Goal: Task Accomplishment & Management: Manage account settings

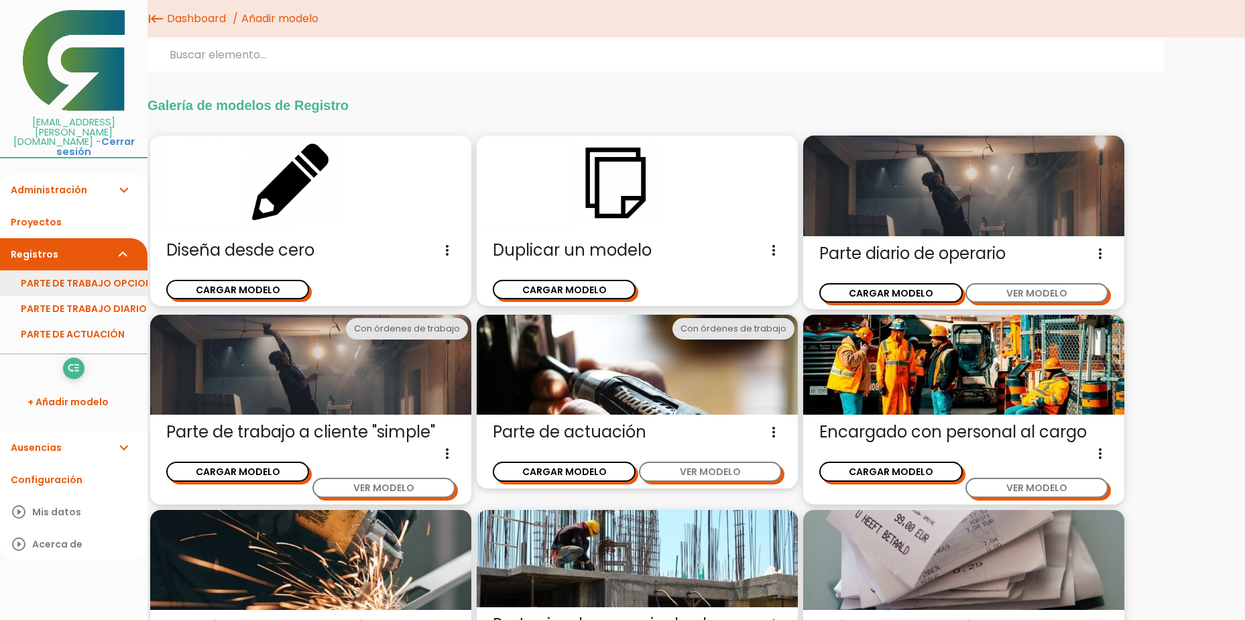
click at [99, 270] on link "PARTE DE TRABAJO OPCIONES" at bounding box center [74, 282] width 148 height 25
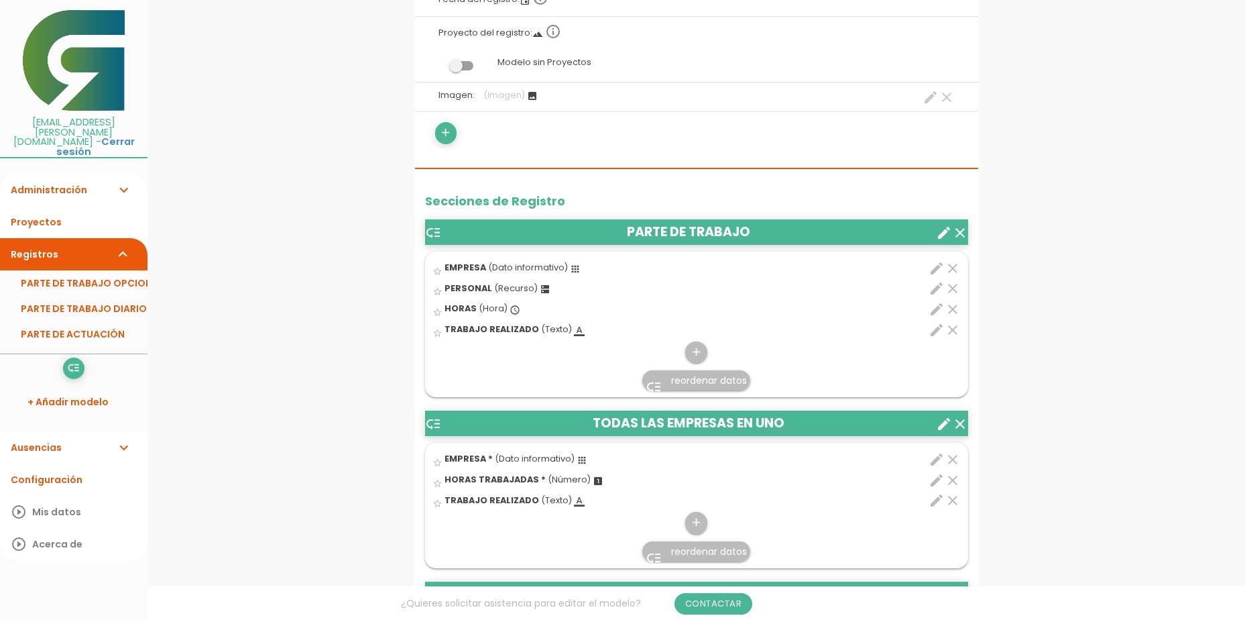
scroll to position [268, 0]
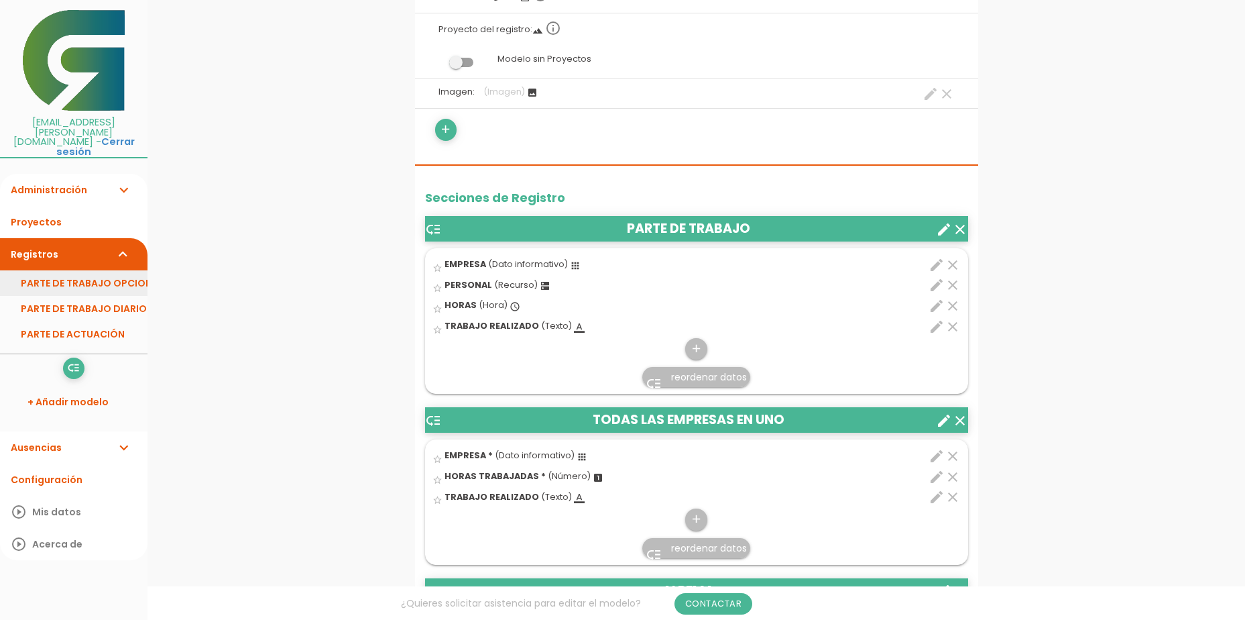
click at [61, 270] on link "PARTE DE TRABAJO OPCIONES" at bounding box center [74, 282] width 148 height 25
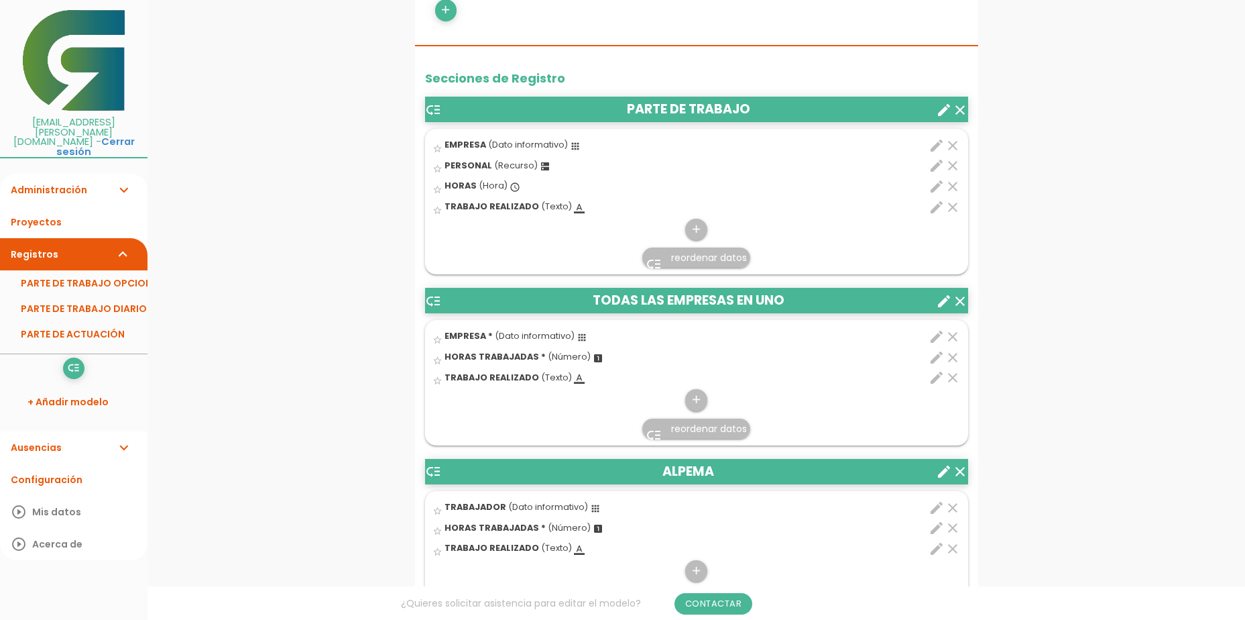
scroll to position [388, 0]
click at [961, 113] on icon "clear" at bounding box center [960, 109] width 16 height 16
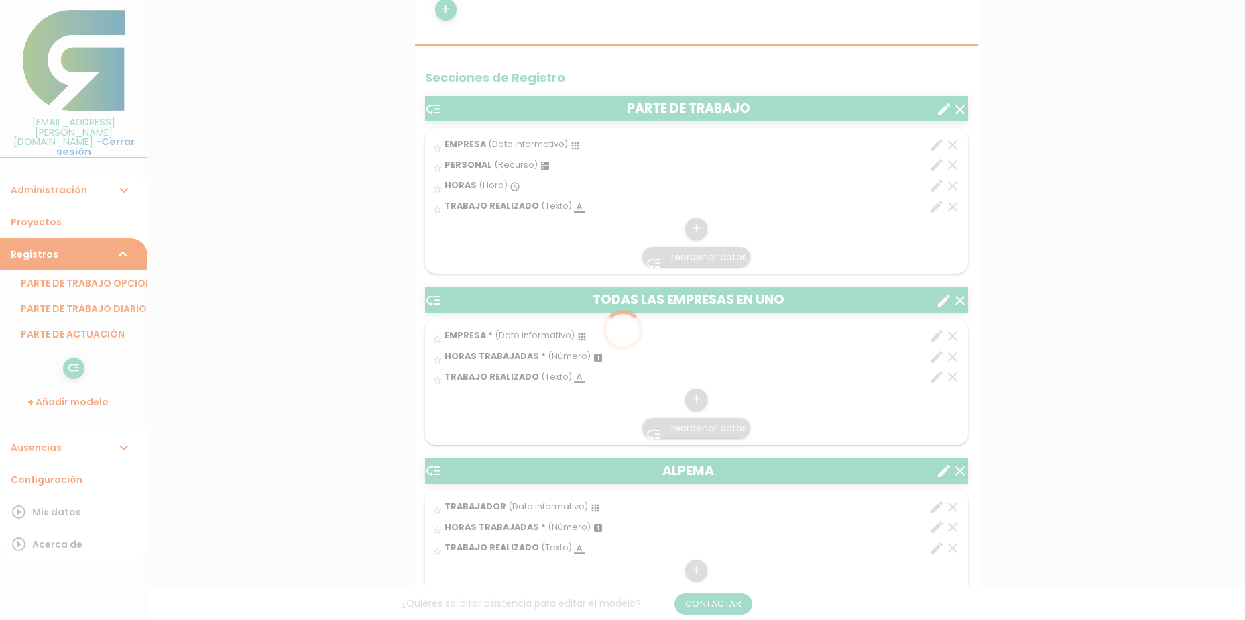
scroll to position [0, 0]
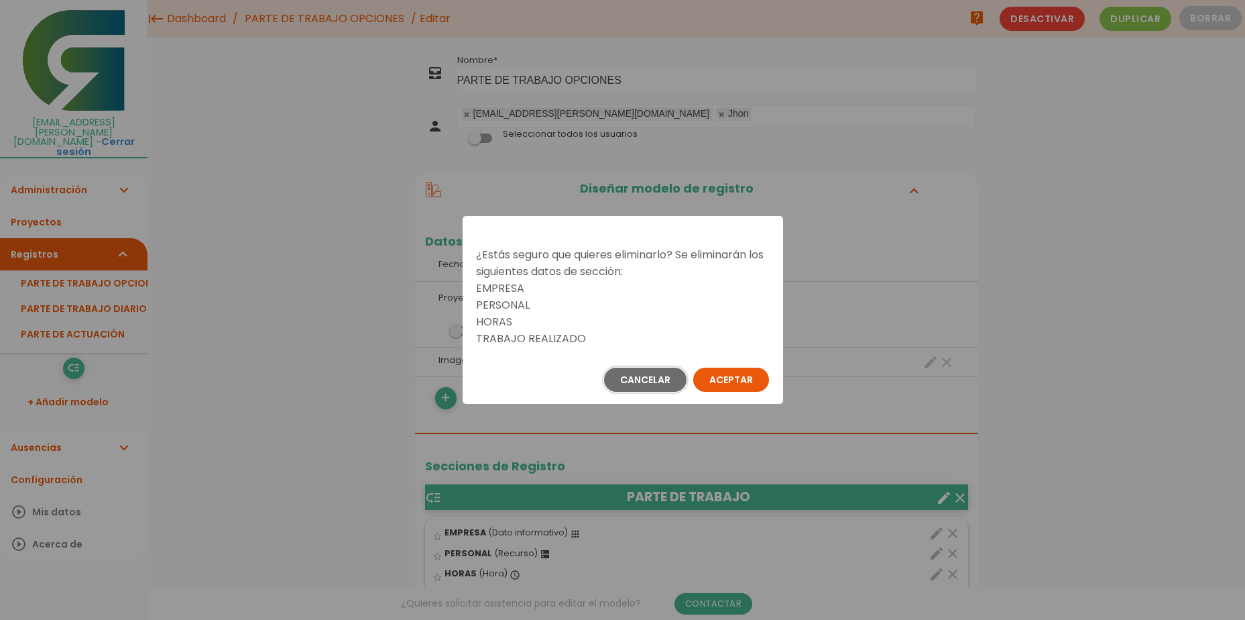
click at [649, 378] on button "Cancelar" at bounding box center [645, 380] width 82 height 24
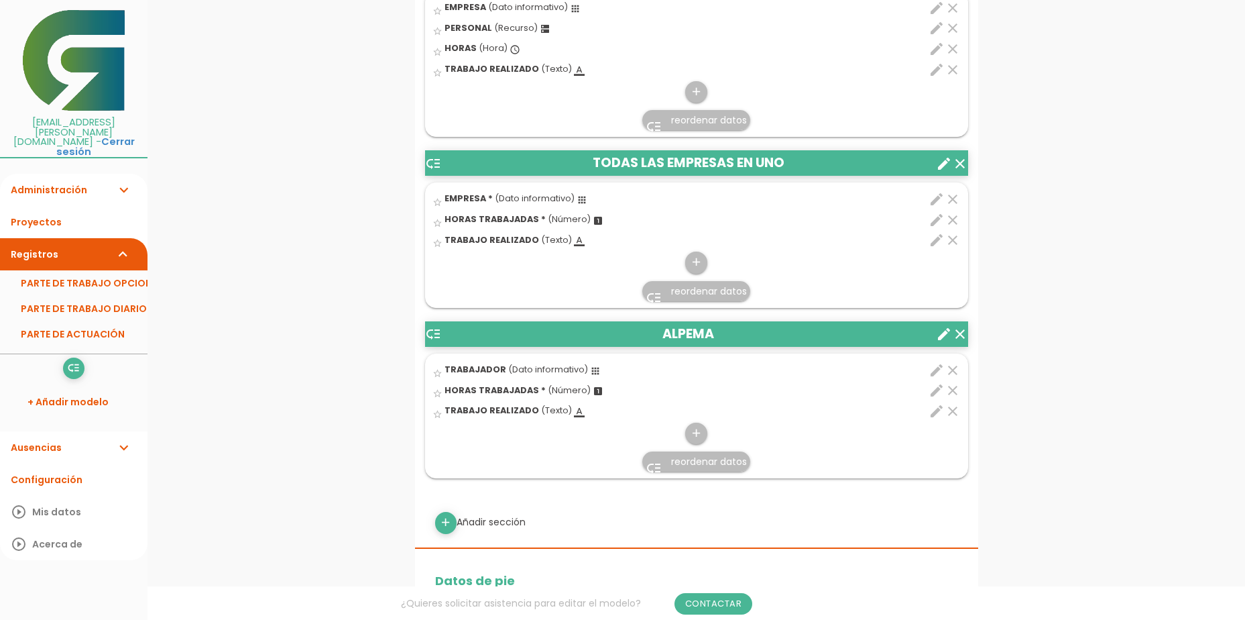
scroll to position [537, 0]
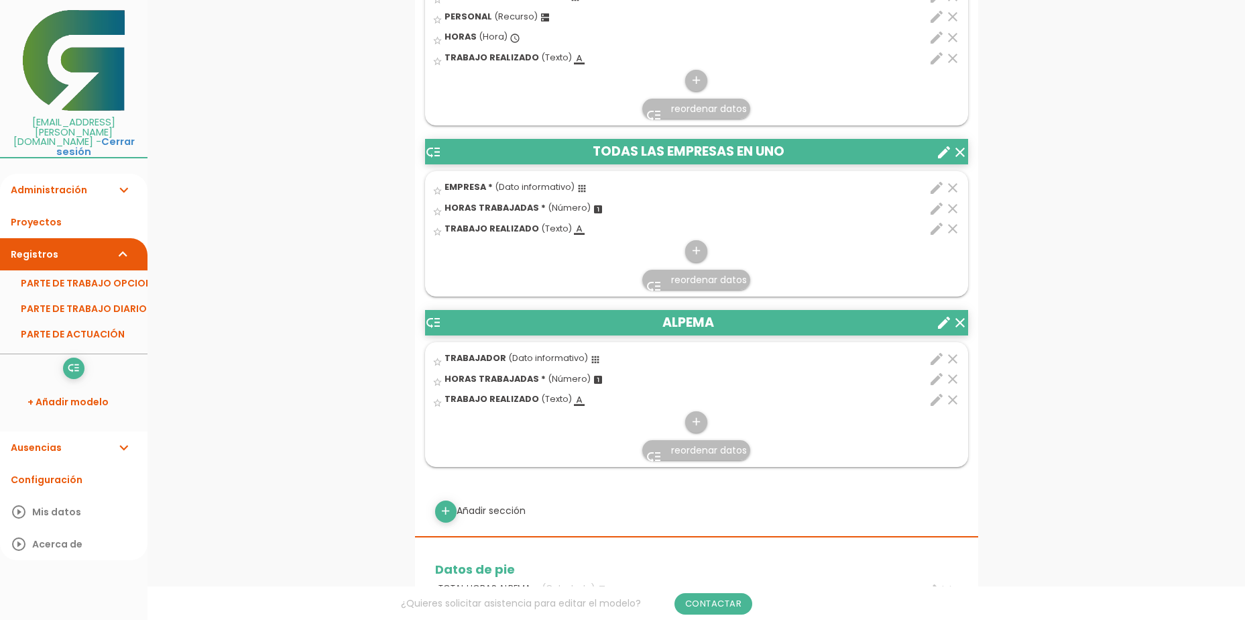
click at [963, 323] on icon "clear" at bounding box center [960, 323] width 16 height 16
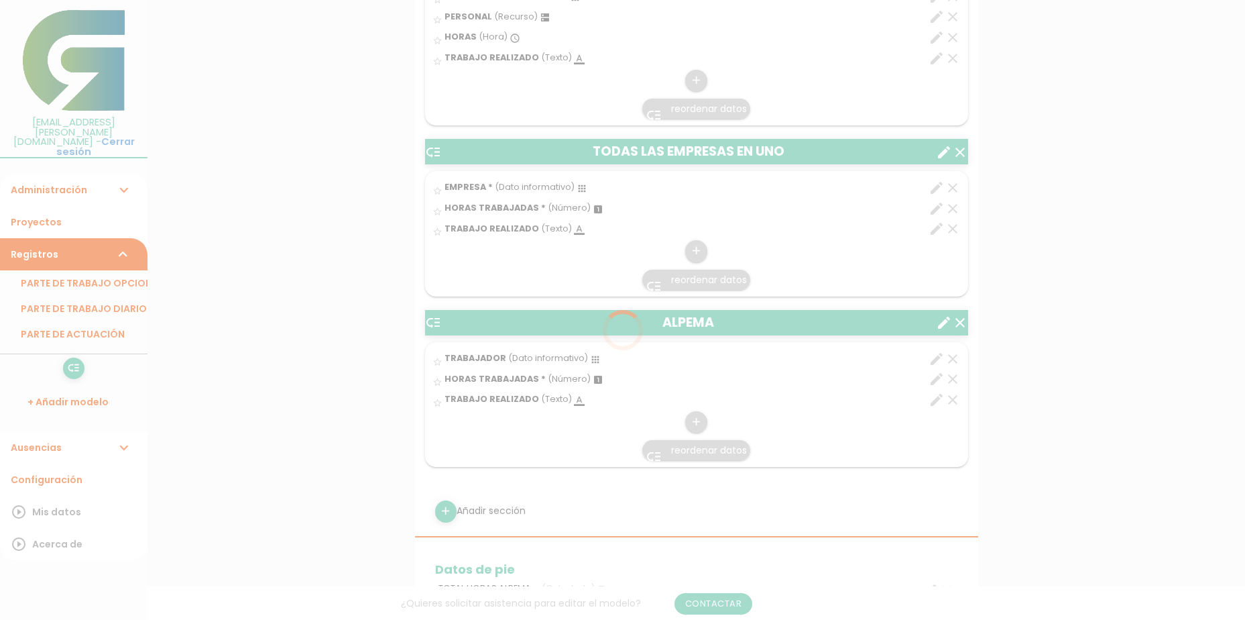
scroll to position [0, 0]
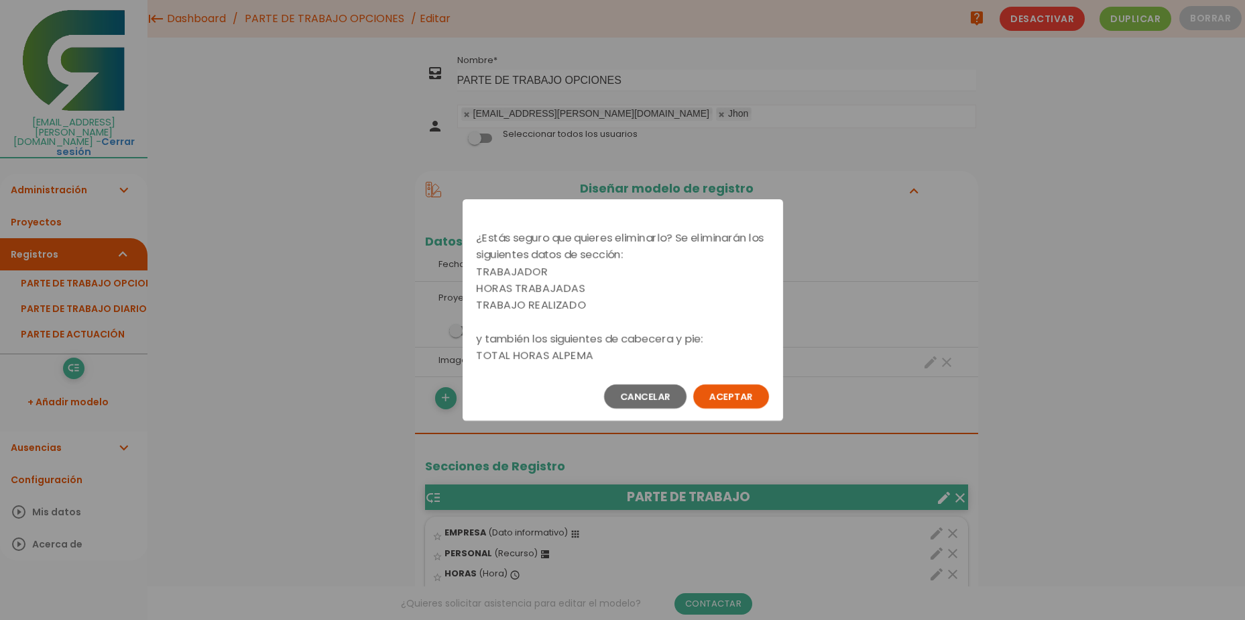
click at [726, 394] on button "Aceptar" at bounding box center [731, 396] width 76 height 24
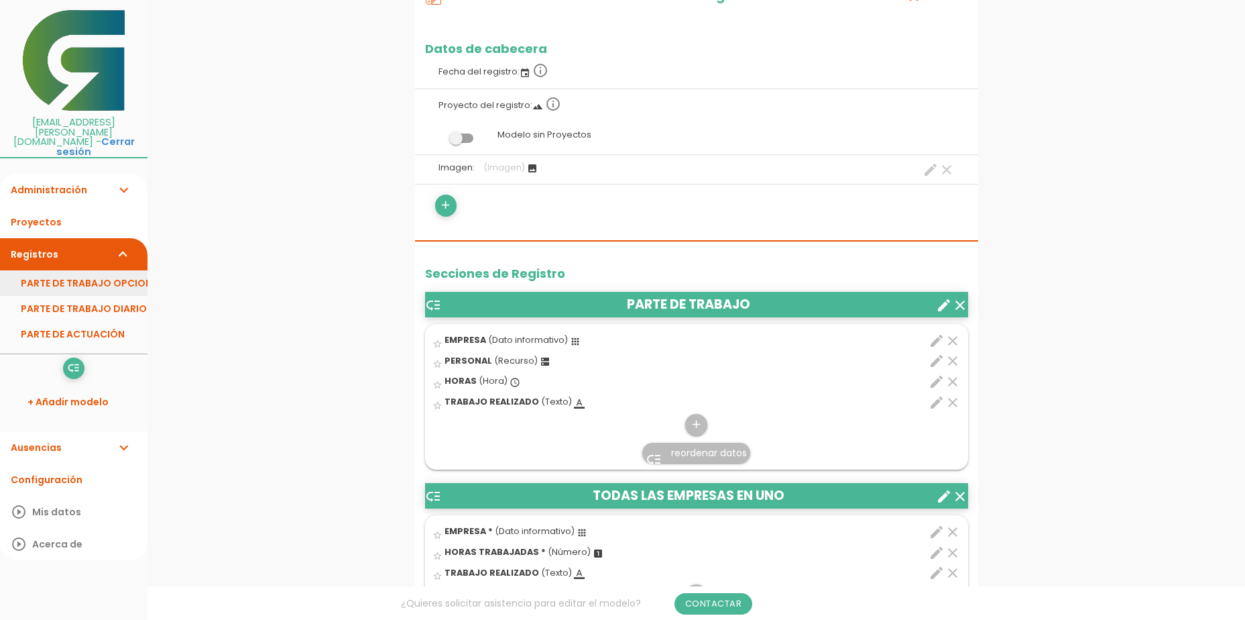
click at [108, 270] on link "PARTE DE TRABAJO OPCIONES" at bounding box center [74, 282] width 148 height 25
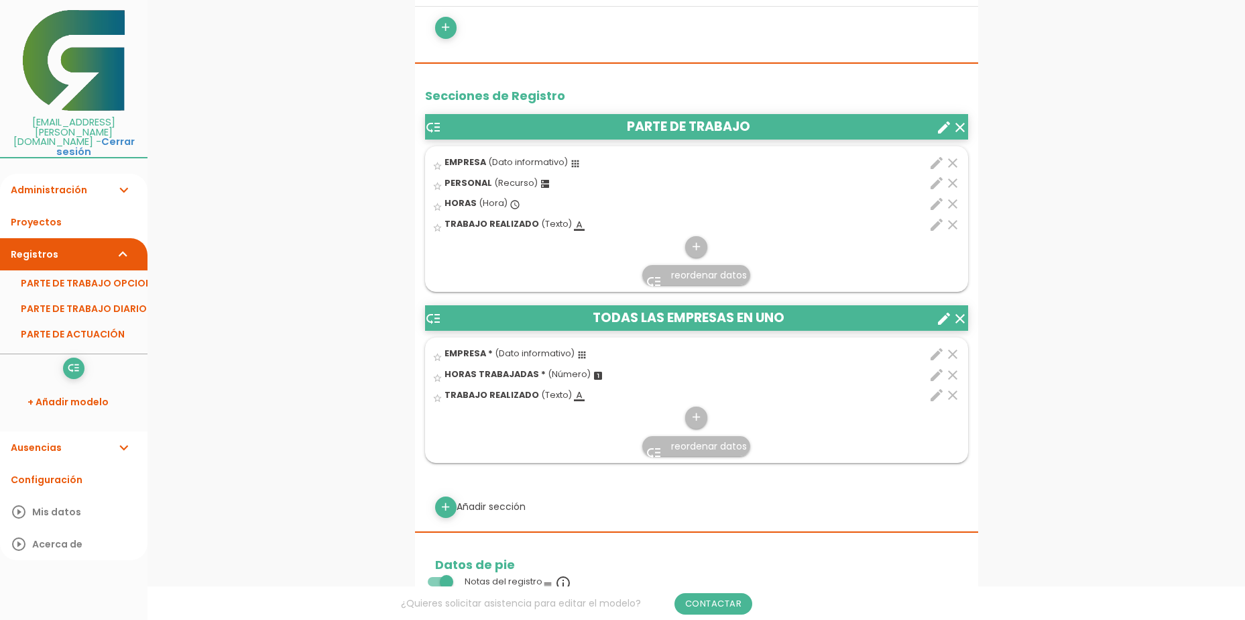
scroll to position [402, 0]
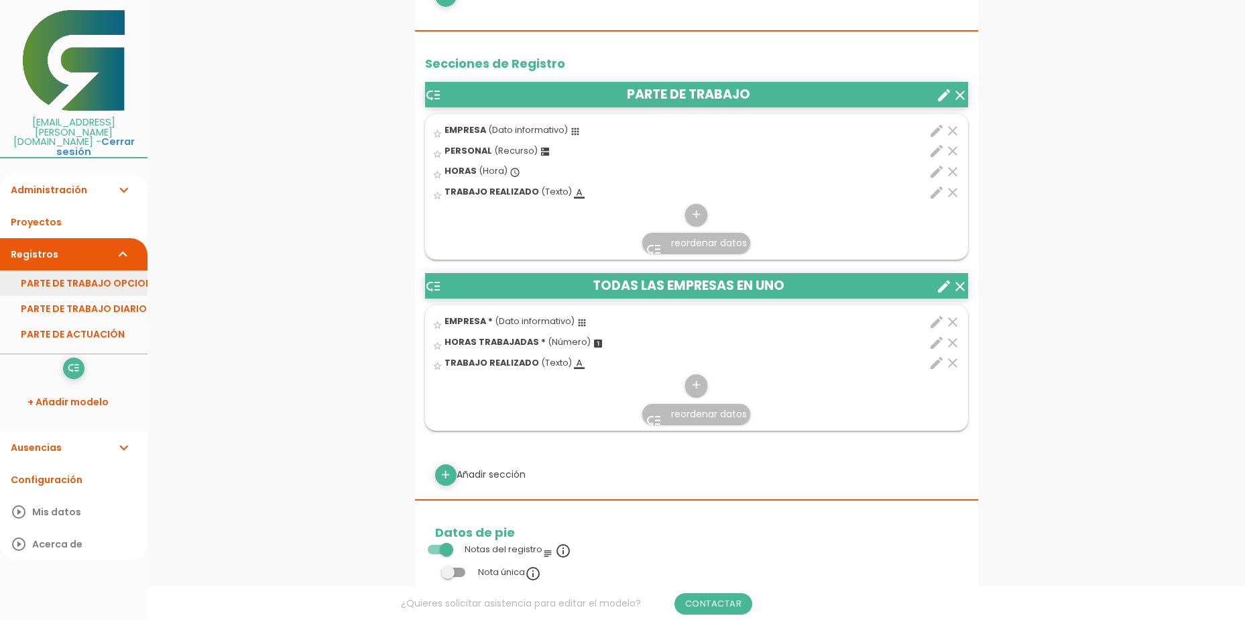
click at [72, 270] on link "PARTE DE TRABAJO OPCIONES" at bounding box center [74, 282] width 148 height 25
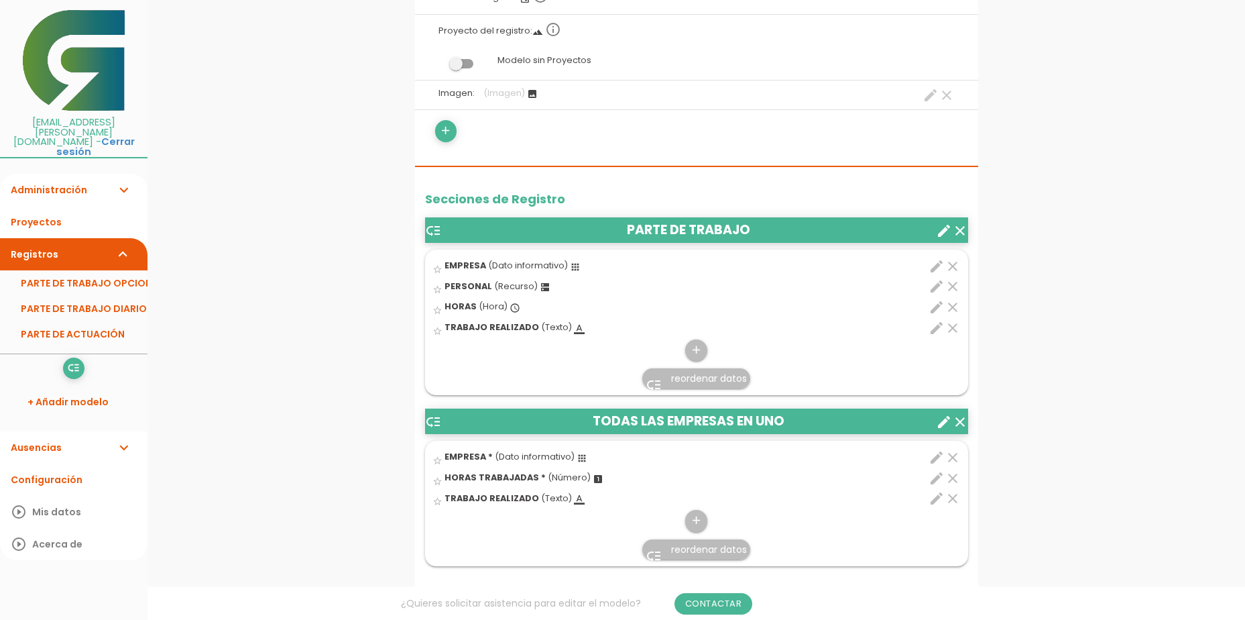
scroll to position [268, 0]
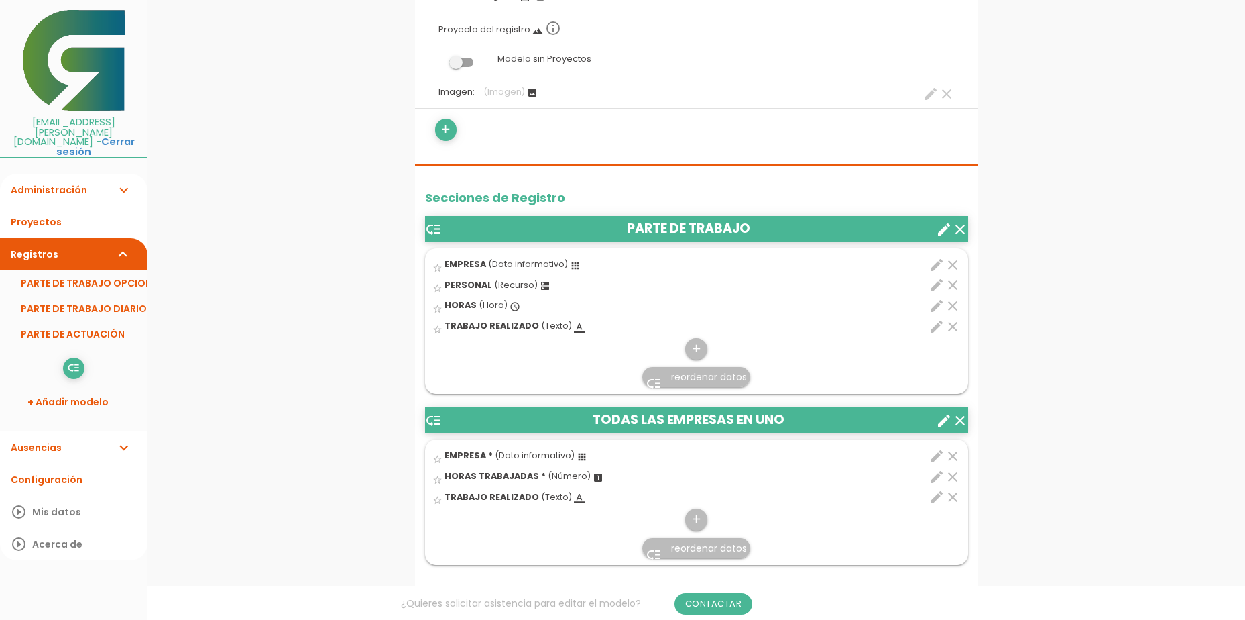
click at [936, 264] on icon "edit" at bounding box center [937, 265] width 16 height 16
select select "524"
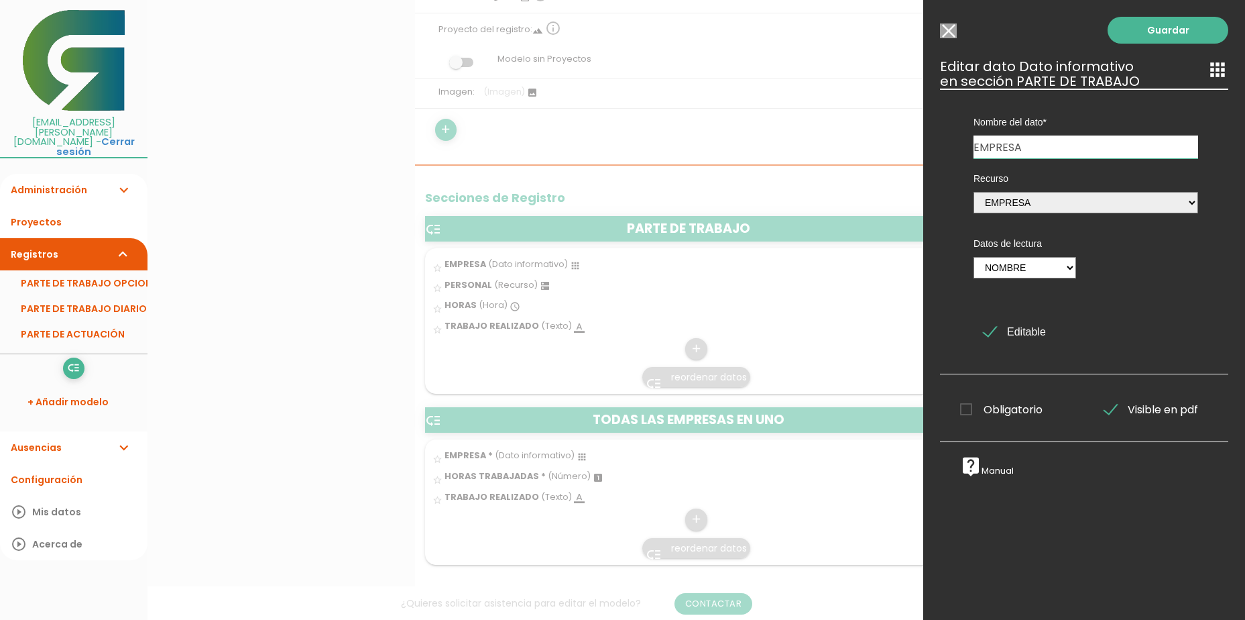
click at [1168, 219] on div "Recurso MAQUINARIA Tareas PERSONAL EMPRESA EMPRESAS OPCION 2 CUERVA ALPEMA FUEN…" at bounding box center [1086, 190] width 245 height 65
click at [1049, 150] on input "EMPRESA" at bounding box center [1086, 146] width 225 height 23
click at [847, 348] on div at bounding box center [622, 232] width 1245 height 775
click at [951, 30] on input "Seleccionar todos los usuarios" at bounding box center [948, 30] width 17 height 15
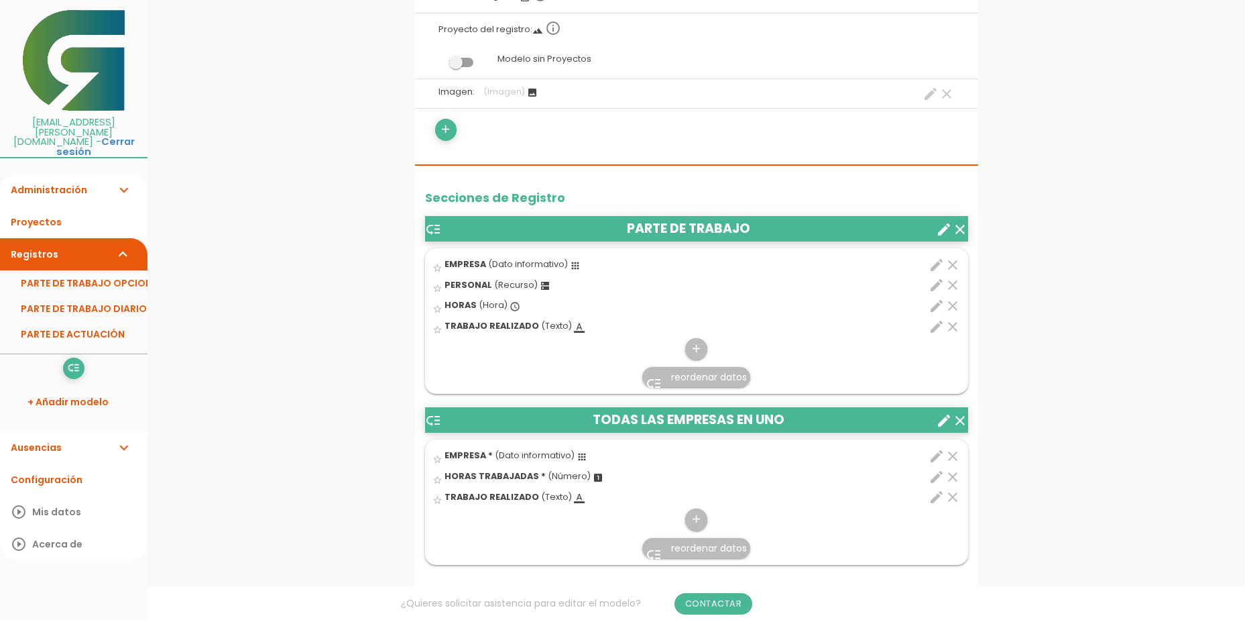
click at [960, 230] on icon "clear" at bounding box center [960, 229] width 16 height 16
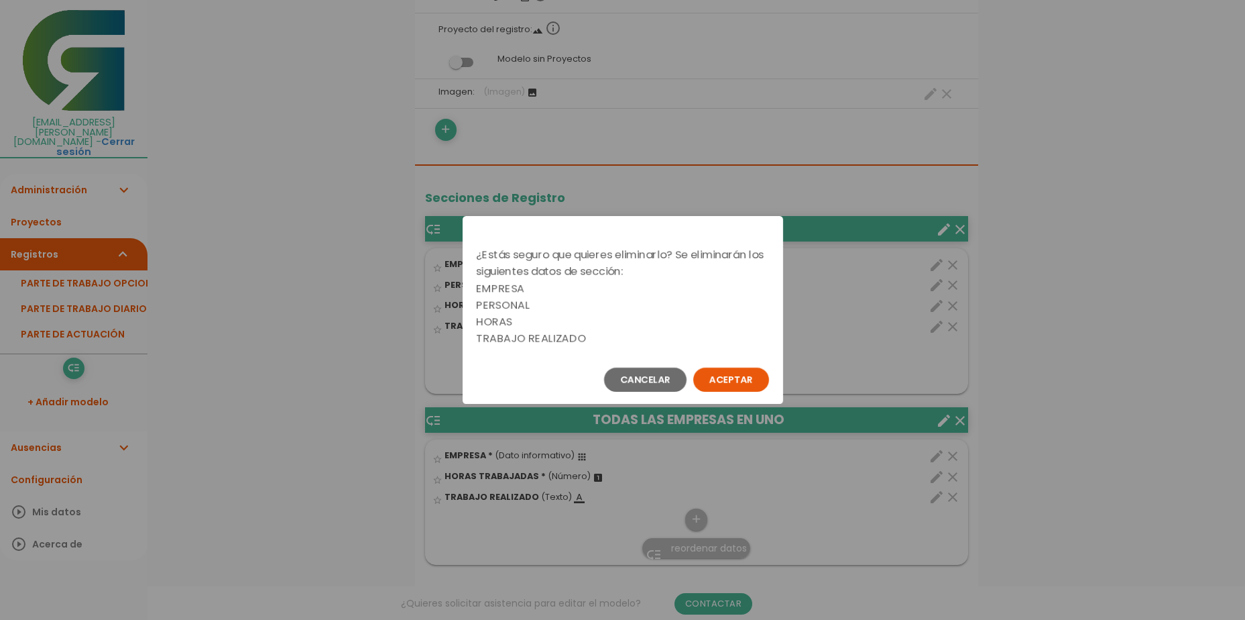
scroll to position [0, 0]
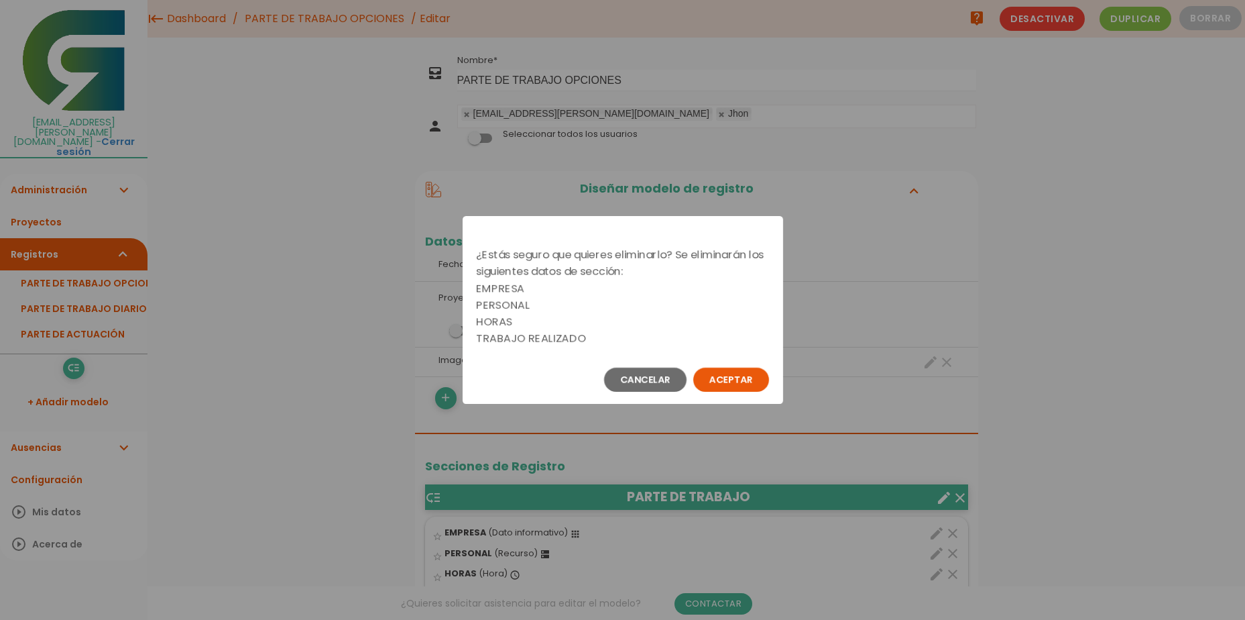
click at [710, 373] on button "Aceptar" at bounding box center [731, 380] width 76 height 24
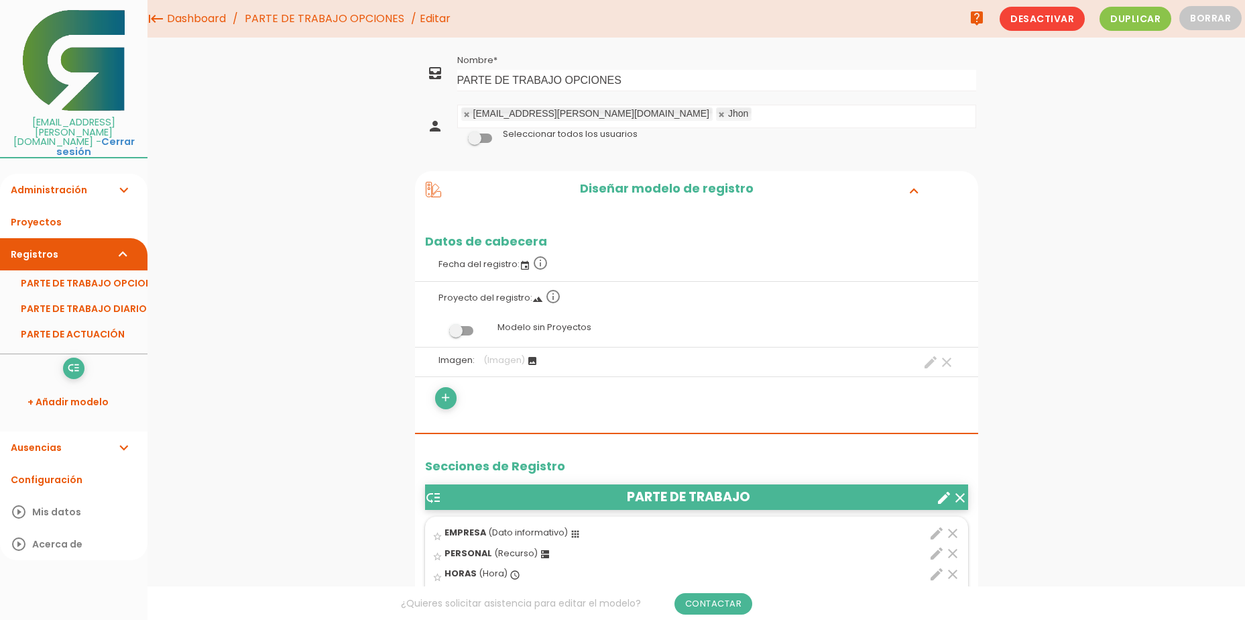
scroll to position [46, 0]
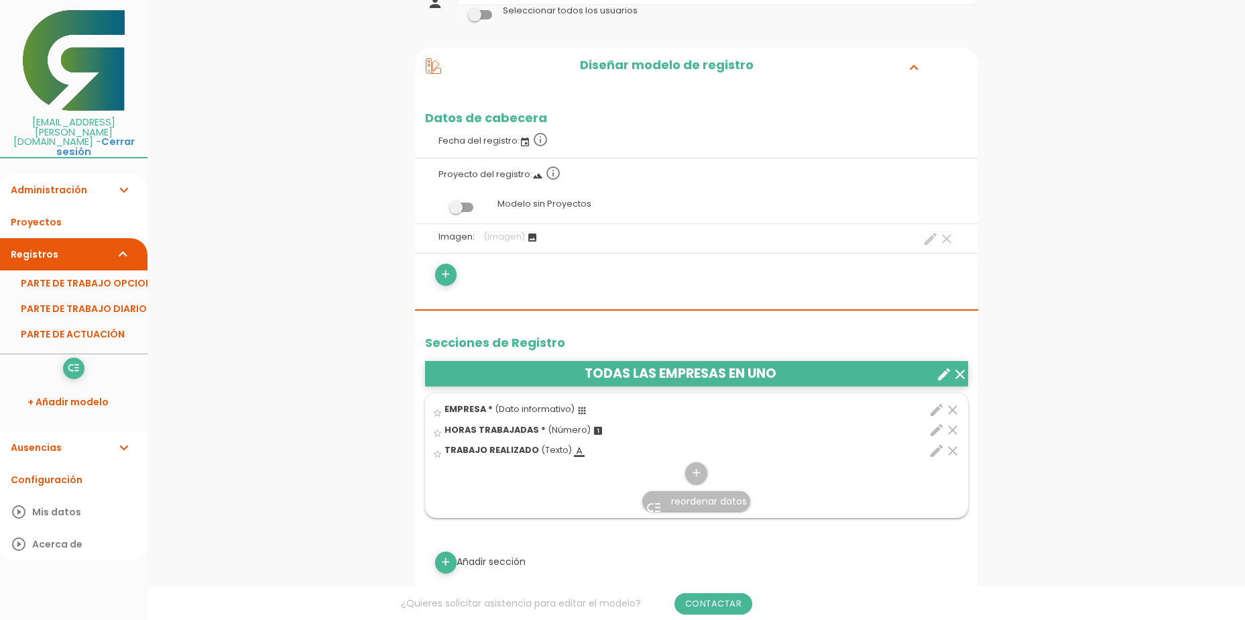
click at [960, 378] on icon "clear" at bounding box center [960, 374] width 16 height 16
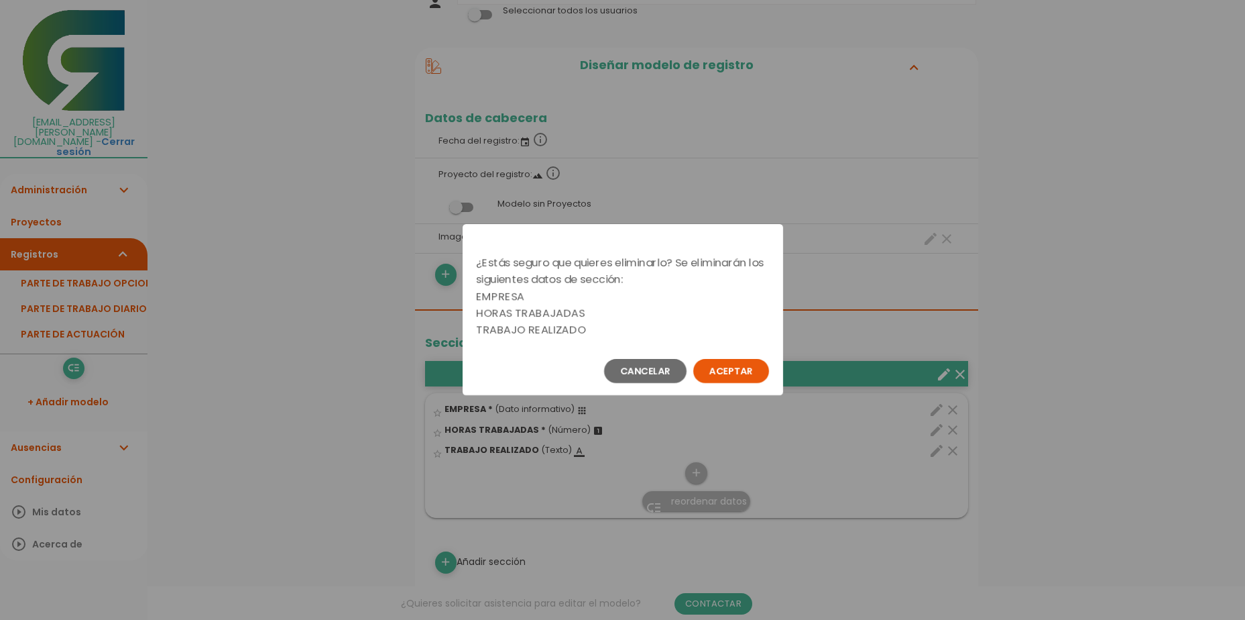
click at [729, 375] on button "Aceptar" at bounding box center [731, 371] width 76 height 24
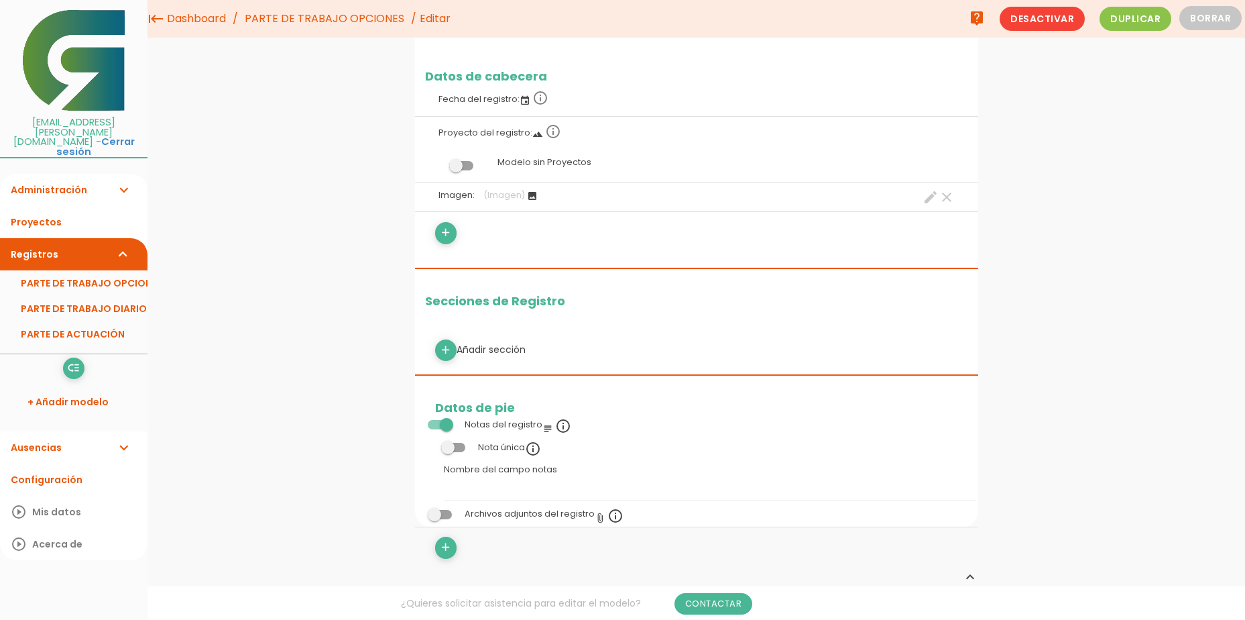
scroll to position [123, 0]
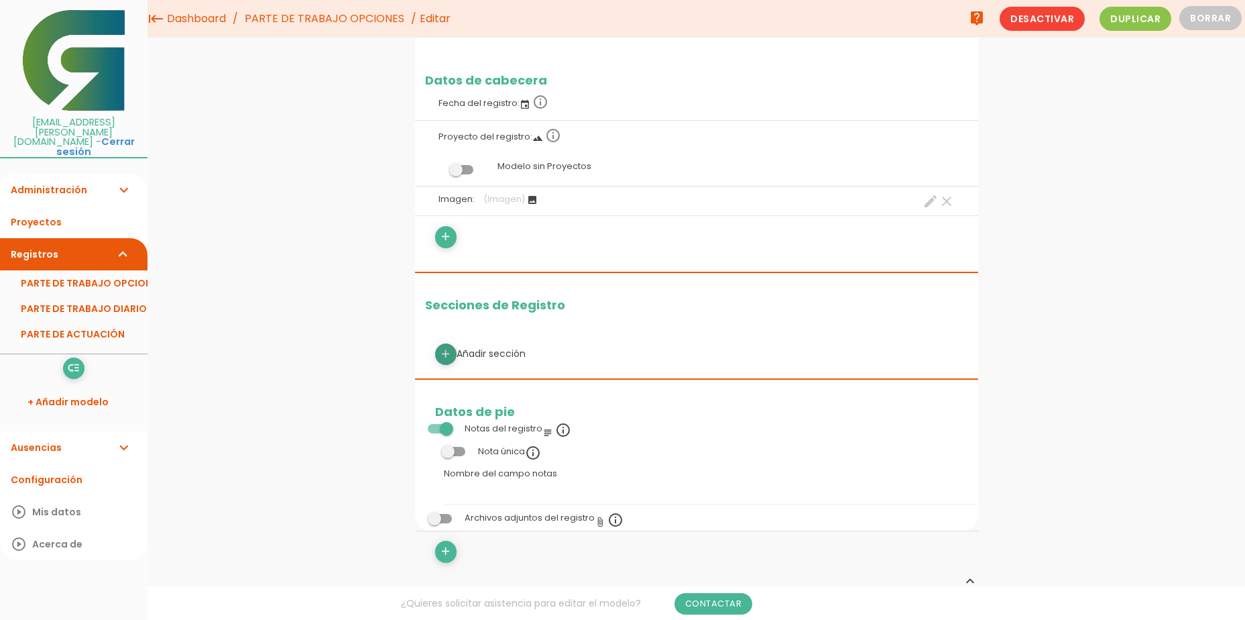
click at [449, 352] on icon "add" at bounding box center [445, 353] width 13 height 21
select select
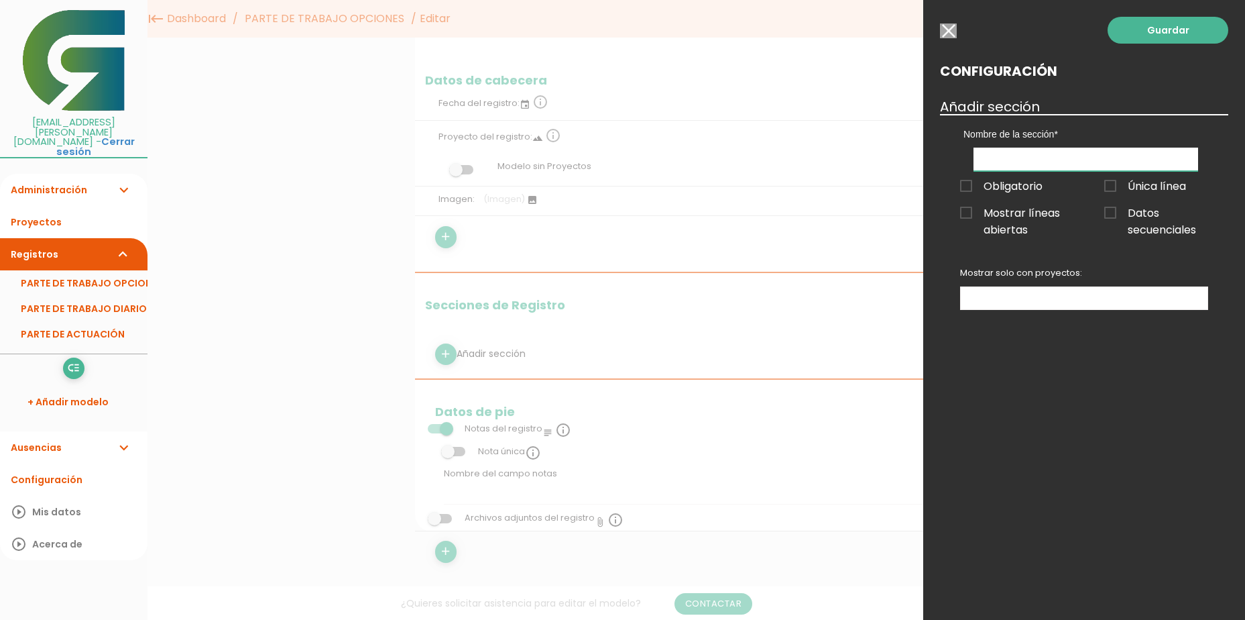
click at [1090, 161] on input "text" at bounding box center [1086, 159] width 225 height 23
type input "PARTE DE TRABAJO"
click at [1153, 33] on link "Guardar" at bounding box center [1168, 30] width 121 height 27
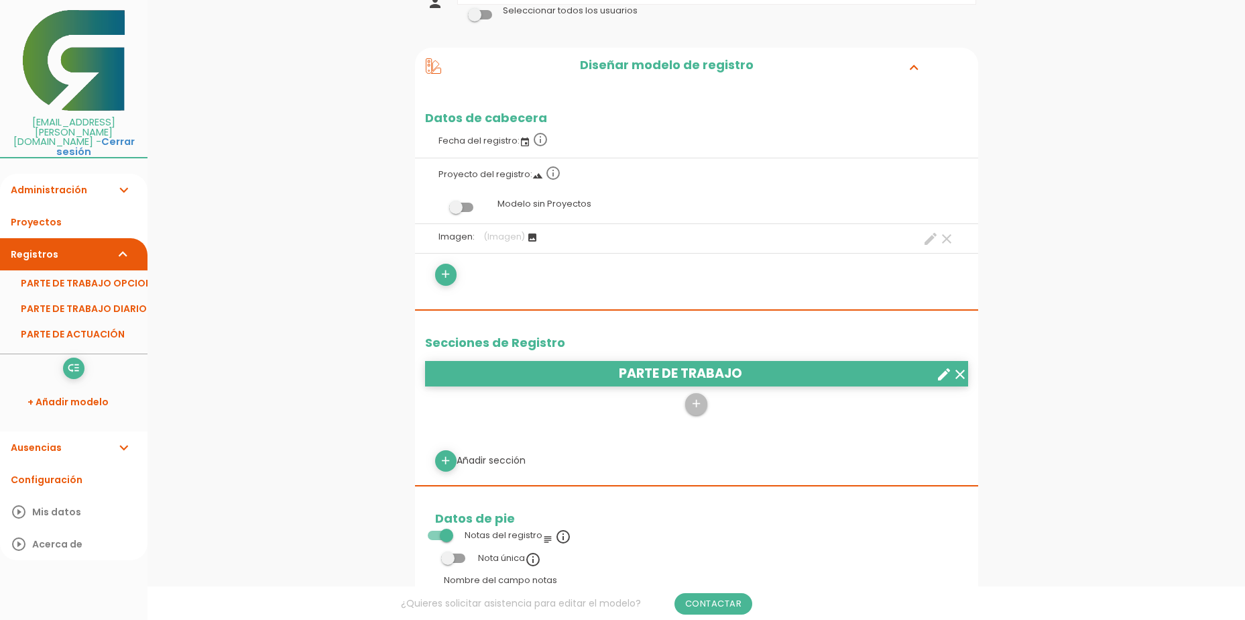
click at [434, 467] on div "add Añadir sección" at bounding box center [696, 460] width 543 height 21
click at [695, 402] on icon "add" at bounding box center [696, 403] width 13 height 21
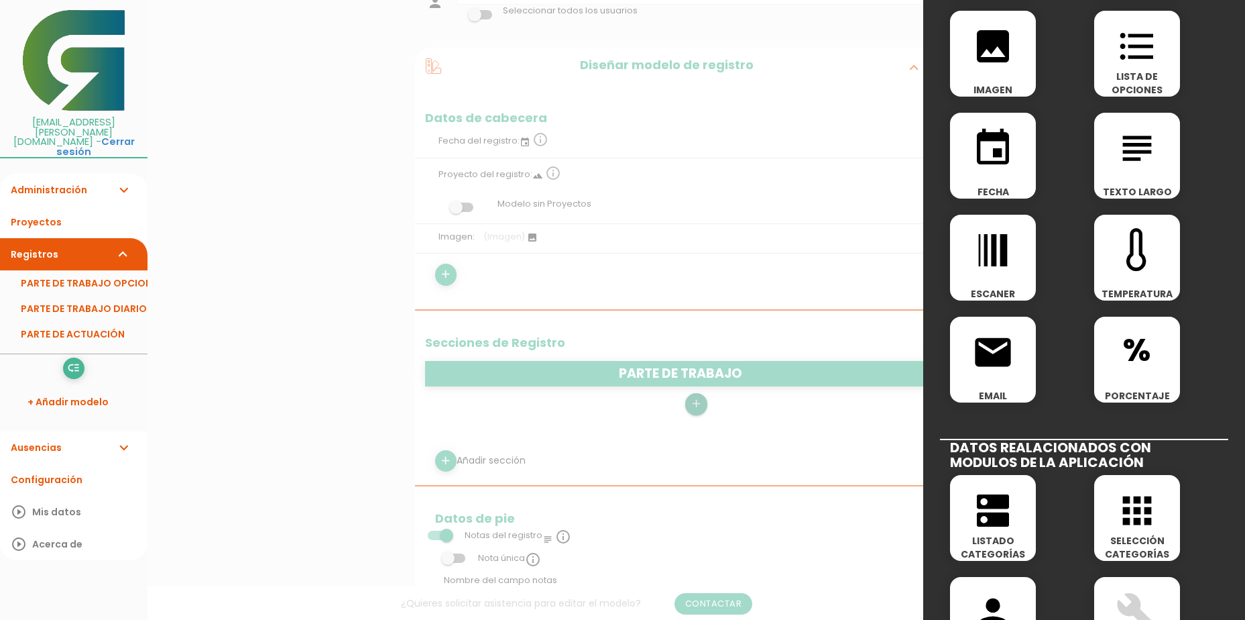
scroll to position [268, 0]
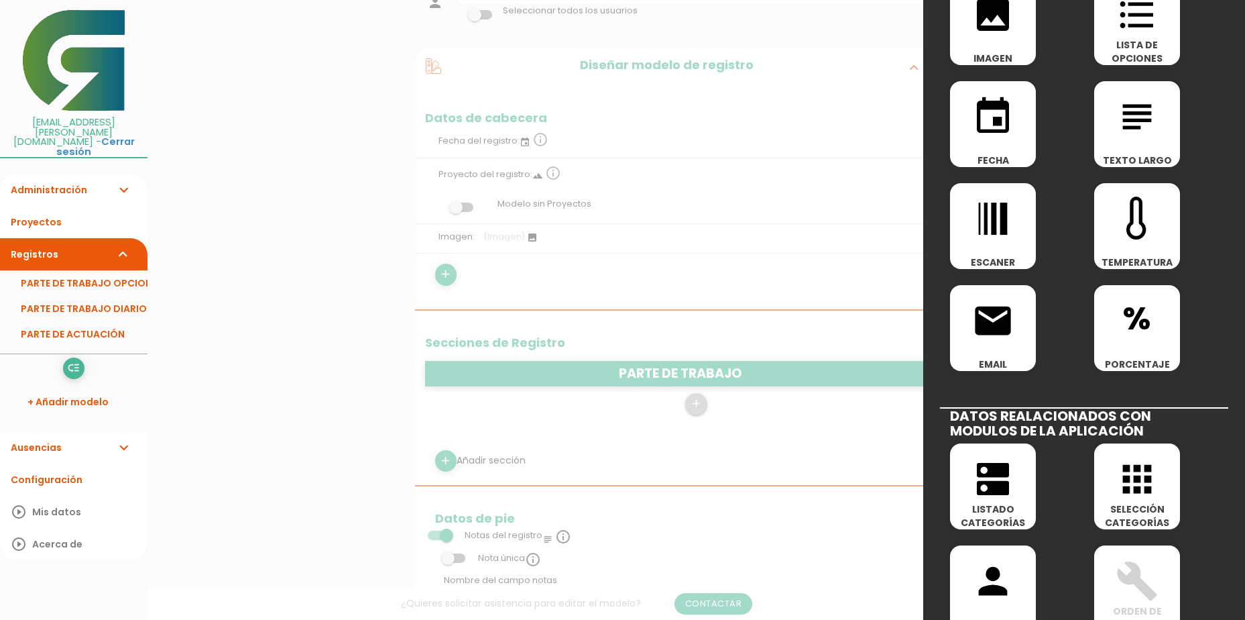
click at [1016, 494] on span "dns" at bounding box center [993, 471] width 86 height 57
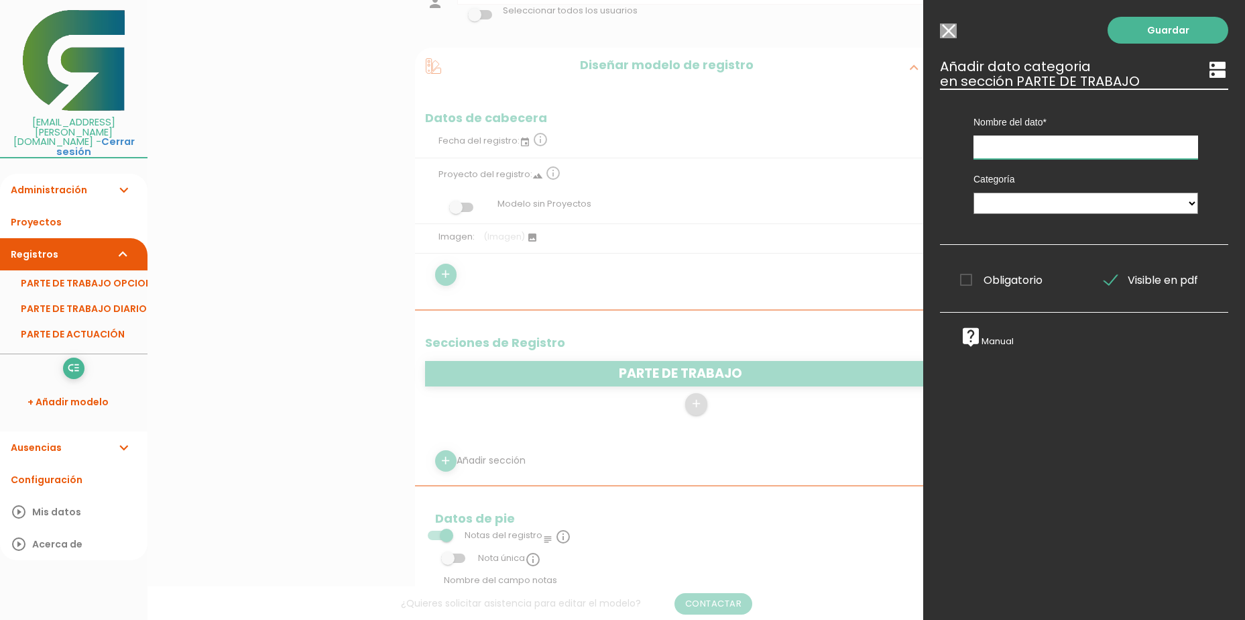
click at [1058, 139] on input "text" at bounding box center [1086, 146] width 225 height 23
click at [1058, 148] on input "text" at bounding box center [1086, 146] width 225 height 23
click at [1050, 183] on label "Categoría" at bounding box center [1086, 178] width 225 height 13
click at [1048, 199] on select "MAQUINARIA Tareas PERSONAL EMPRESA EMPRESAS OPCION 2 CUERVA ALPEMA FUENTES GRAN…" at bounding box center [1086, 202] width 225 height 21
click at [974, 192] on select "MAQUINARIA Tareas PERSONAL EMPRESA EMPRESAS OPCION 2 CUERVA ALPEMA FUENTES GRAN…" at bounding box center [1086, 202] width 225 height 21
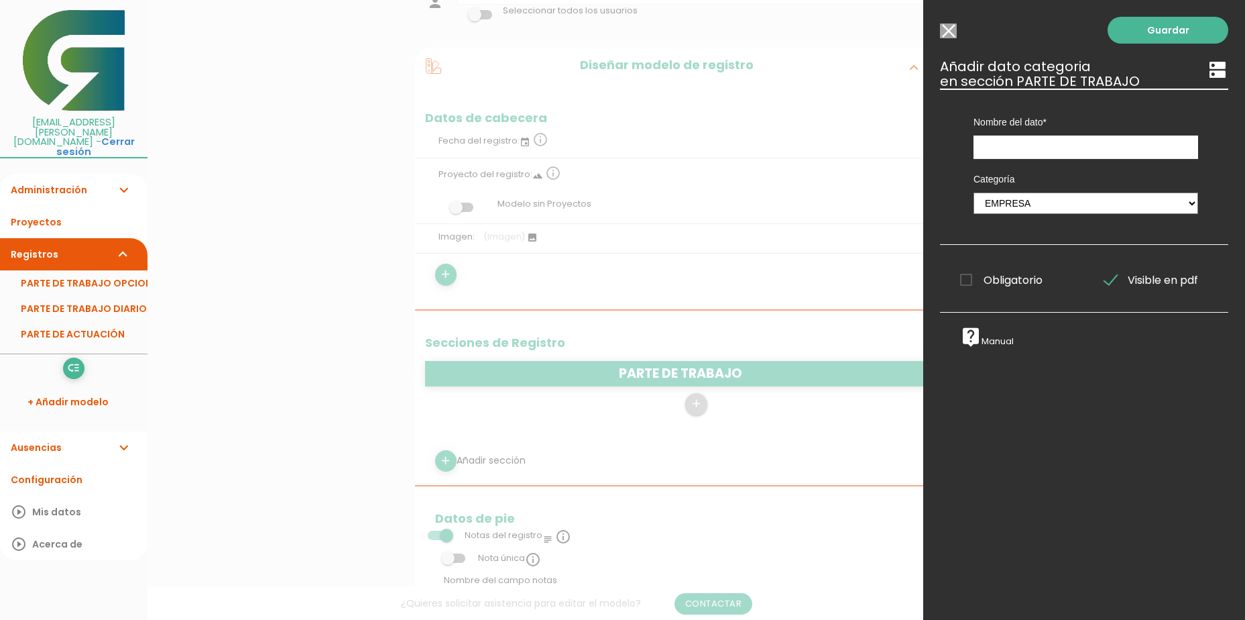
click at [1021, 292] on body "menu keyboard_tab Dashboard PARTE DE TRABAJO OPCIONES Editar" at bounding box center [622, 187] width 1245 height 620
click at [1064, 196] on select "MAQUINARIA Tareas PERSONAL EMPRESA EMPRESAS OPCION 2 CUERVA ALPEMA FUENTES GRAN…" at bounding box center [1086, 202] width 225 height 21
click at [974, 192] on select "MAQUINARIA Tareas PERSONAL EMPRESA EMPRESAS OPCION 2 CUERVA ALPEMA FUENTES GRAN…" at bounding box center [1086, 202] width 225 height 21
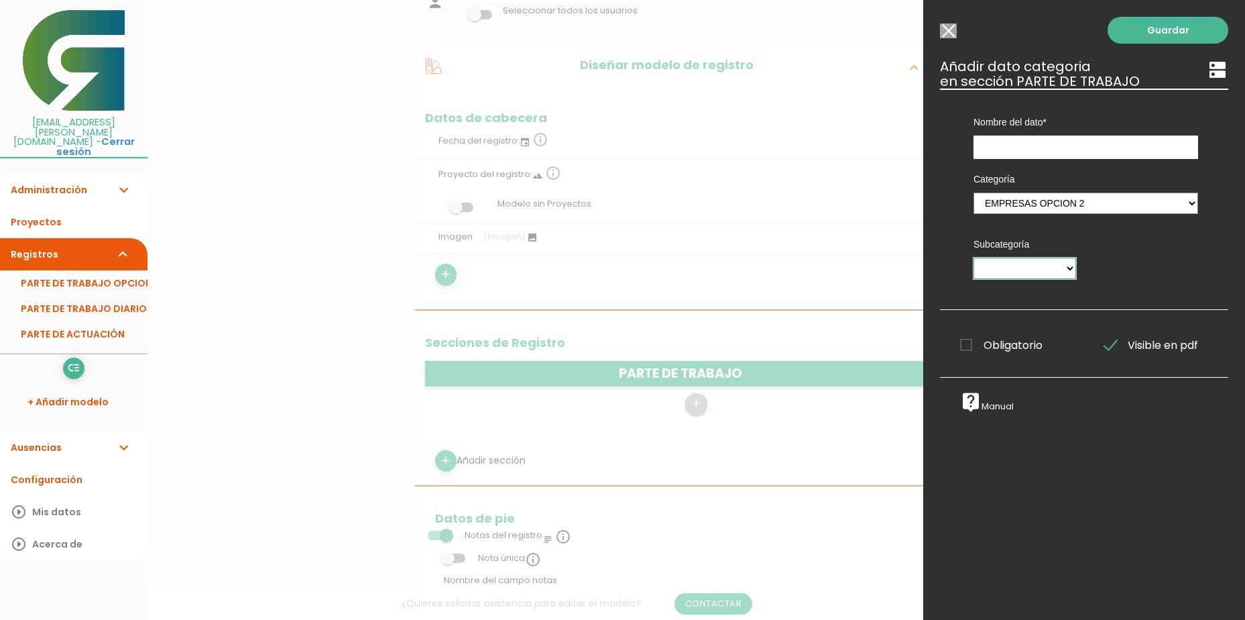
click at [1048, 274] on select "CUERVA ALPEMA FUENTES GRANADA CAPER" at bounding box center [1025, 268] width 103 height 21
click at [1179, 206] on select "MAQUINARIA Tareas PERSONAL EMPRESA EMPRESAS OPCION 2 CUERVA ALPEMA FUENTES GRAN…" at bounding box center [1086, 202] width 225 height 21
click at [974, 192] on select "MAQUINARIA Tareas PERSONAL EMPRESA EMPRESAS OPCION 2 CUERVA ALPEMA FUENTES GRAN…" at bounding box center [1086, 202] width 225 height 21
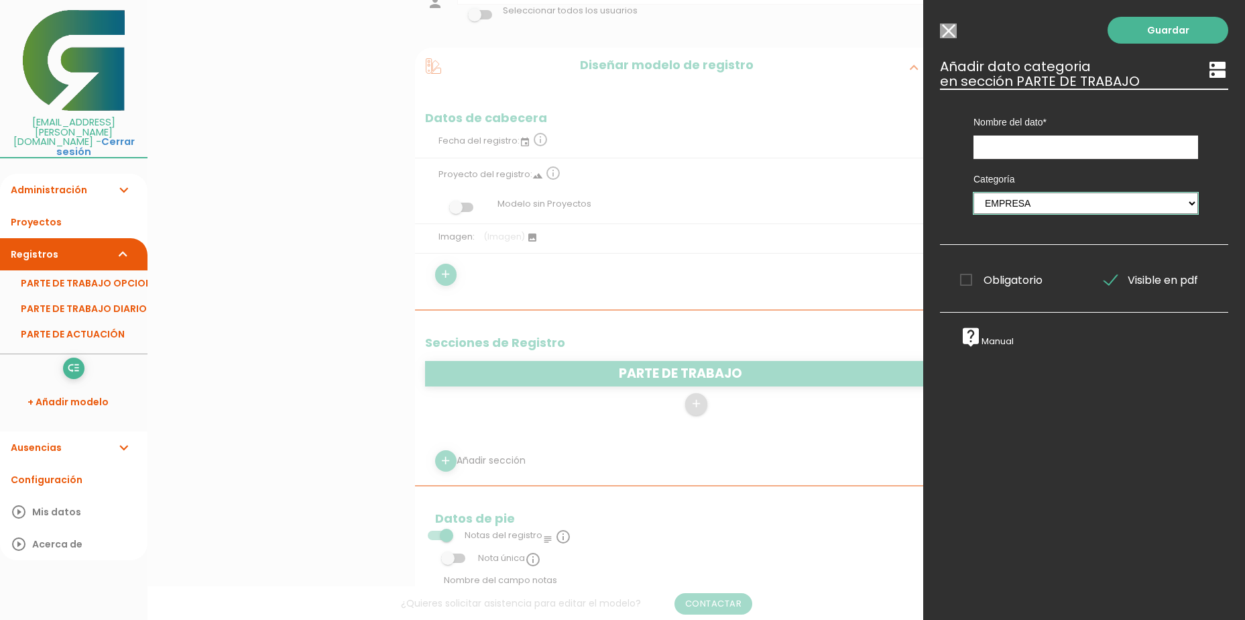
click at [1180, 199] on select "MAQUINARIA Tareas PERSONAL EMPRESA EMPRESAS OPCION 2 CUERVA ALPEMA FUENTES GRAN…" at bounding box center [1086, 202] width 225 height 21
select select "525"
click at [974, 192] on select "MAQUINARIA Tareas PERSONAL EMPRESA EMPRESAS OPCION 2 CUERVA ALPEMA FUENTES GRAN…" at bounding box center [1086, 202] width 225 height 21
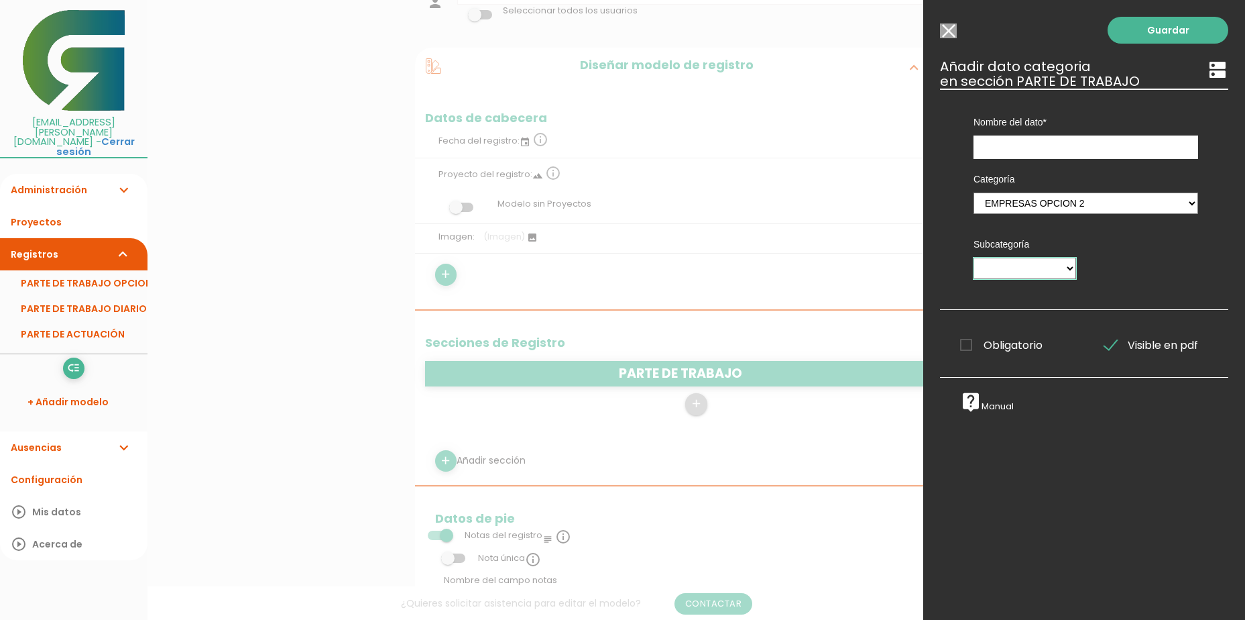
click at [1062, 270] on select "CUERVA ALPEMA FUENTES GRANADA CAPER" at bounding box center [1025, 268] width 103 height 21
select select "526"
click at [974, 258] on select "CUERVA ALPEMA FUENTES GRANADA CAPER" at bounding box center [1025, 268] width 103 height 21
click at [1062, 272] on select "CUERVA ALPEMA FUENTES GRANADA CAPER" at bounding box center [1025, 268] width 103 height 21
click at [1111, 280] on div "Categoría MAQUINARIA Tareas PERSONAL EMPRESA EMPRESAS OPCION 2 CUERVA ALPEMA FU…" at bounding box center [1086, 224] width 265 height 130
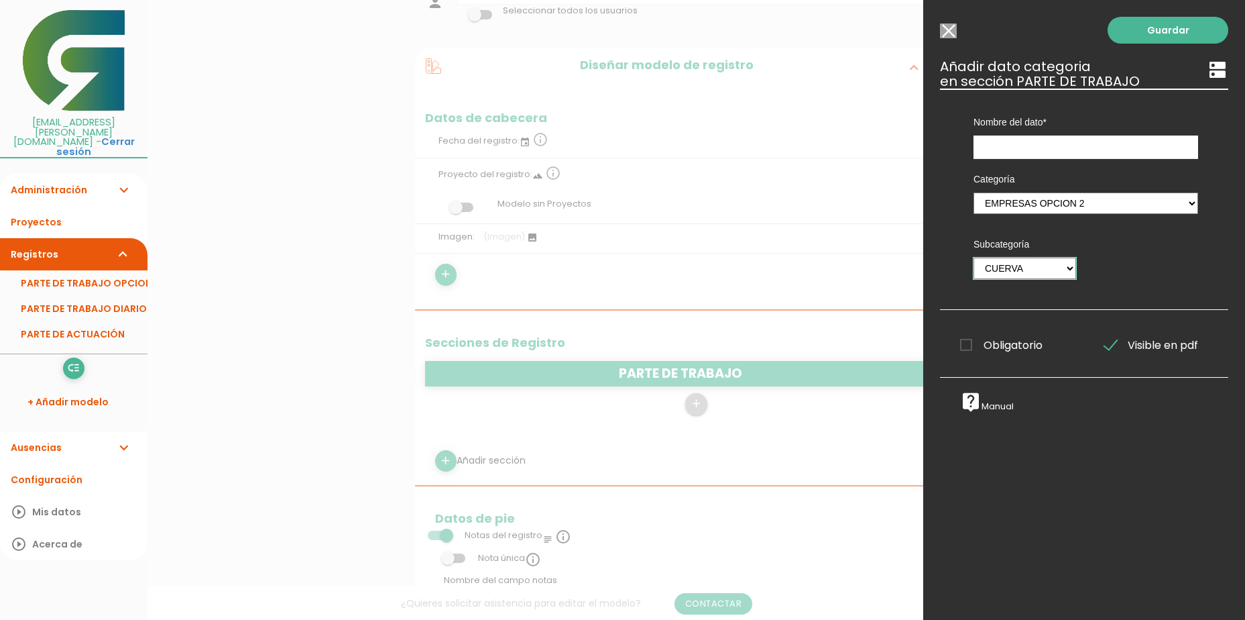
click at [1053, 274] on select "CUERVA ALPEMA FUENTES GRANADA CAPER" at bounding box center [1025, 268] width 103 height 21
select select
click at [974, 258] on select "CUERVA ALPEMA FUENTES GRANADA CAPER" at bounding box center [1025, 268] width 103 height 21
click at [1155, 24] on link "Guardar" at bounding box center [1168, 30] width 121 height 27
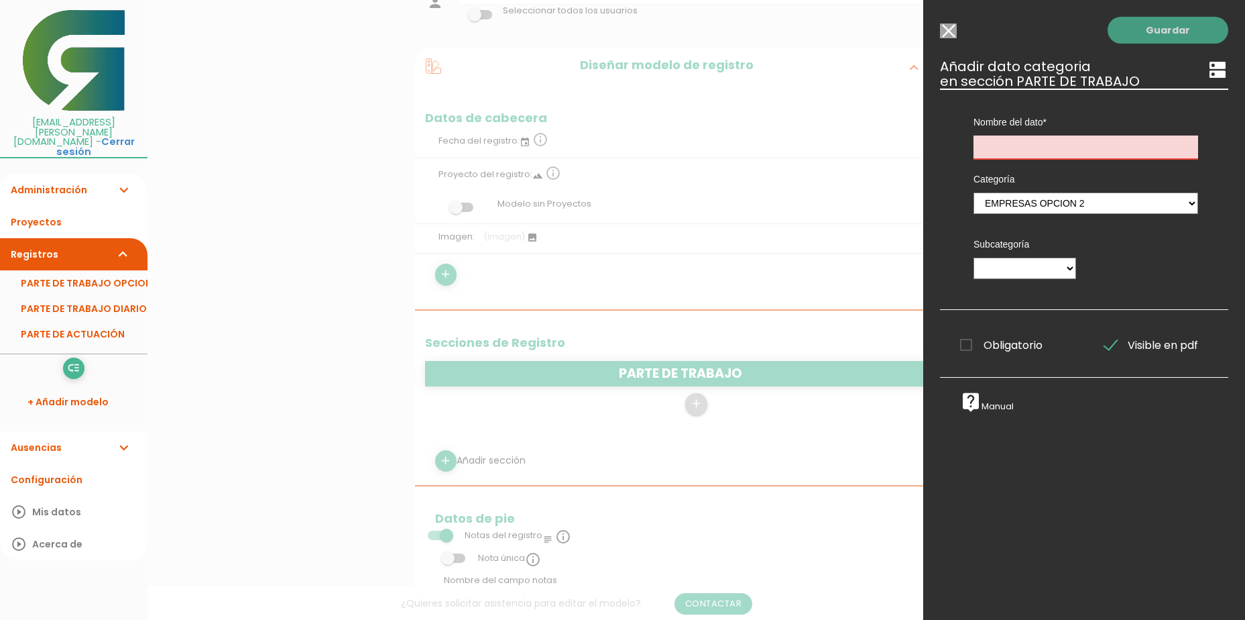
click at [1152, 31] on link "Guardar" at bounding box center [1168, 30] width 121 height 27
click at [1056, 152] on input "text" at bounding box center [1086, 146] width 225 height 23
type input "EMPRESA"
click at [1128, 27] on link "Guardar" at bounding box center [1168, 30] width 121 height 27
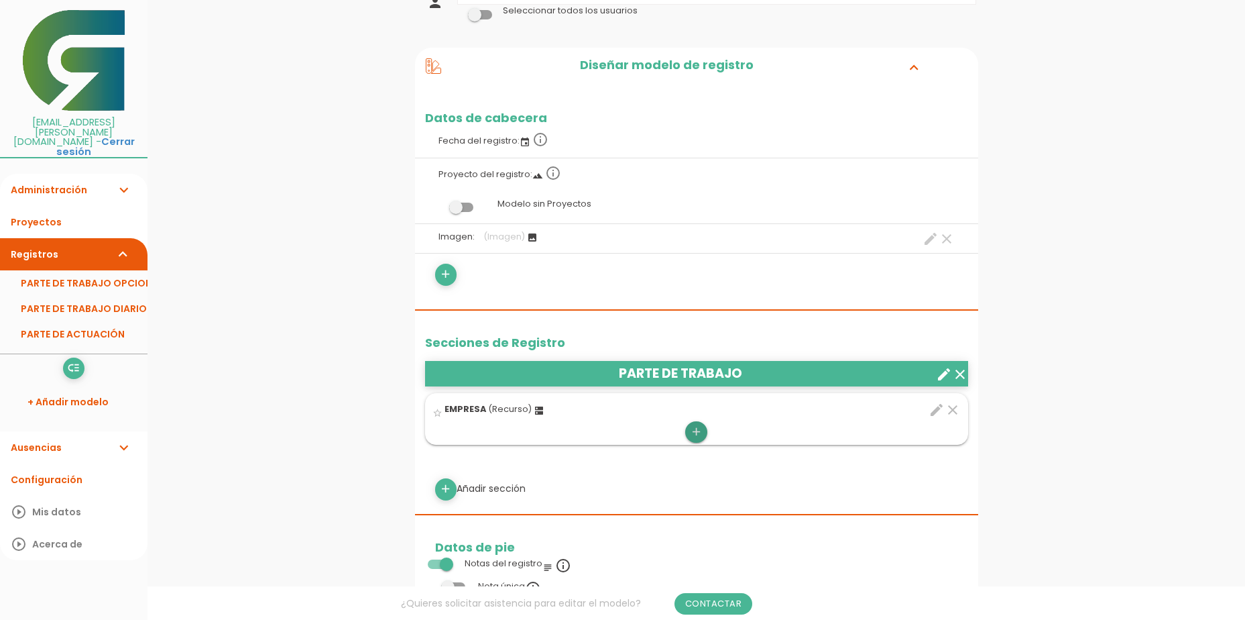
click at [692, 429] on icon "add" at bounding box center [696, 431] width 13 height 21
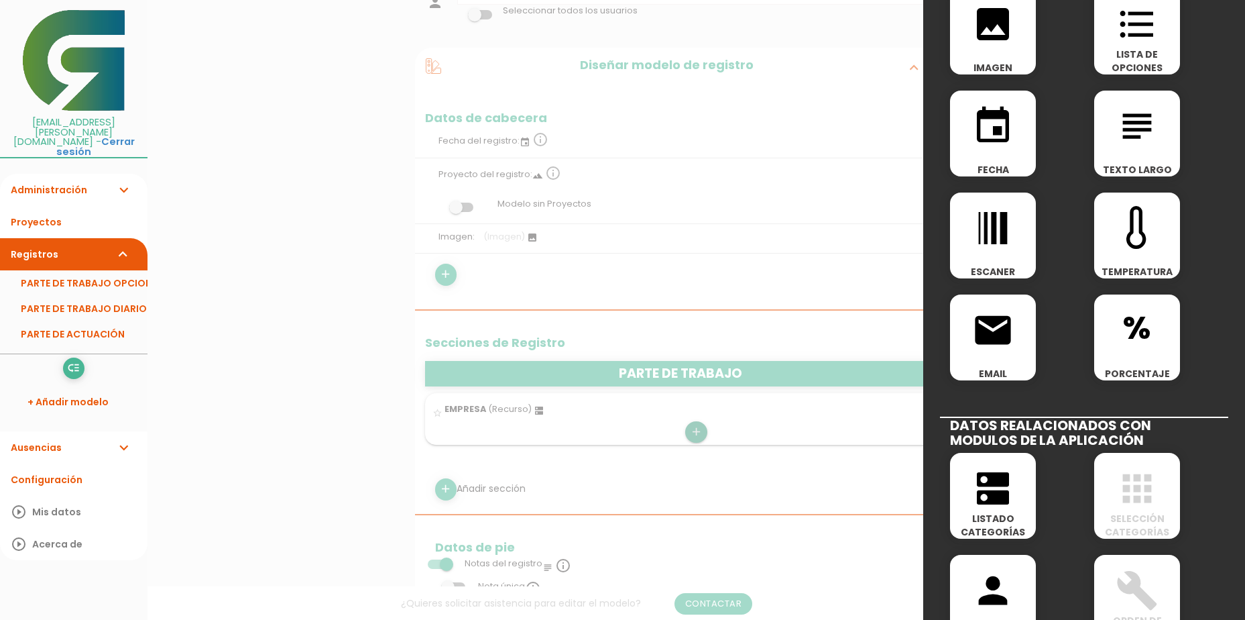
scroll to position [268, 0]
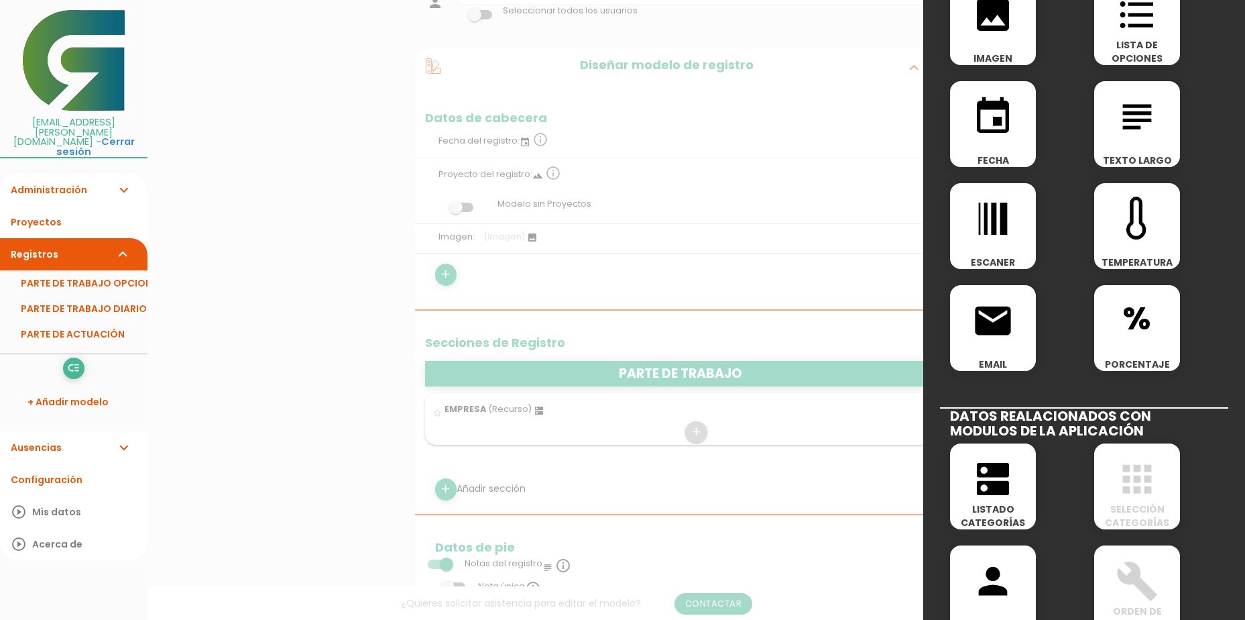
click at [995, 478] on icon "dns" at bounding box center [993, 478] width 43 height 43
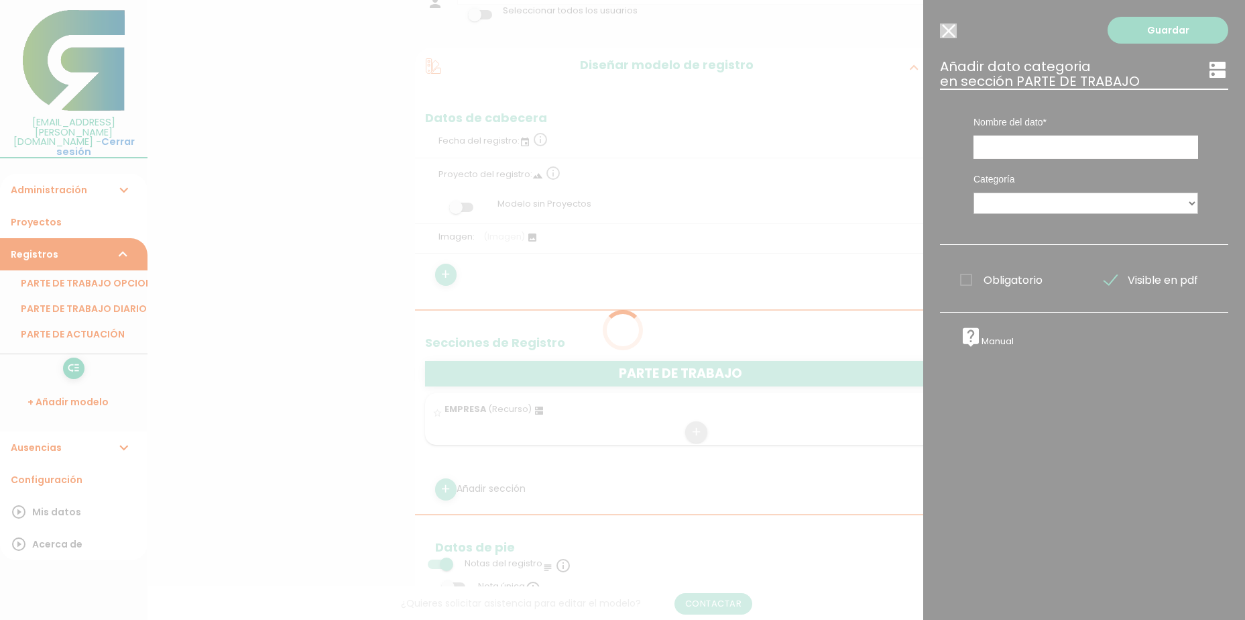
scroll to position [0, 0]
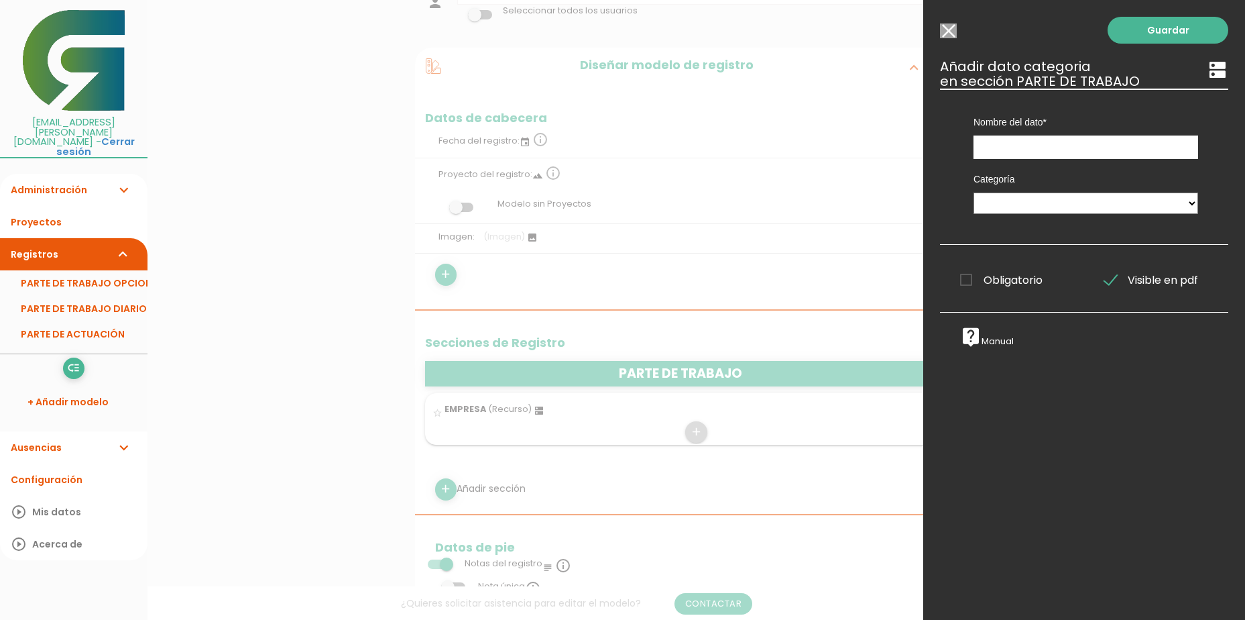
click at [1188, 201] on div "Categoría MAQUINARIA Tareas PERSONAL EMPRESA EMPRESAS OPCION 2 CUERVA ALPEMA FU…" at bounding box center [1086, 191] width 245 height 65
click at [1166, 204] on select "MAQUINARIA Tareas PERSONAL EMPRESA EMPRESAS OPCION 2 CUERVA ALPEMA FUENTES GRAN…" at bounding box center [1086, 202] width 225 height 21
select select "523"
click at [974, 192] on select "MAQUINARIA Tareas PERSONAL EMPRESA EMPRESAS OPCION 2 CUERVA ALPEMA FUENTES GRAN…" at bounding box center [1086, 202] width 225 height 21
click at [1018, 151] on input "text" at bounding box center [1086, 146] width 225 height 23
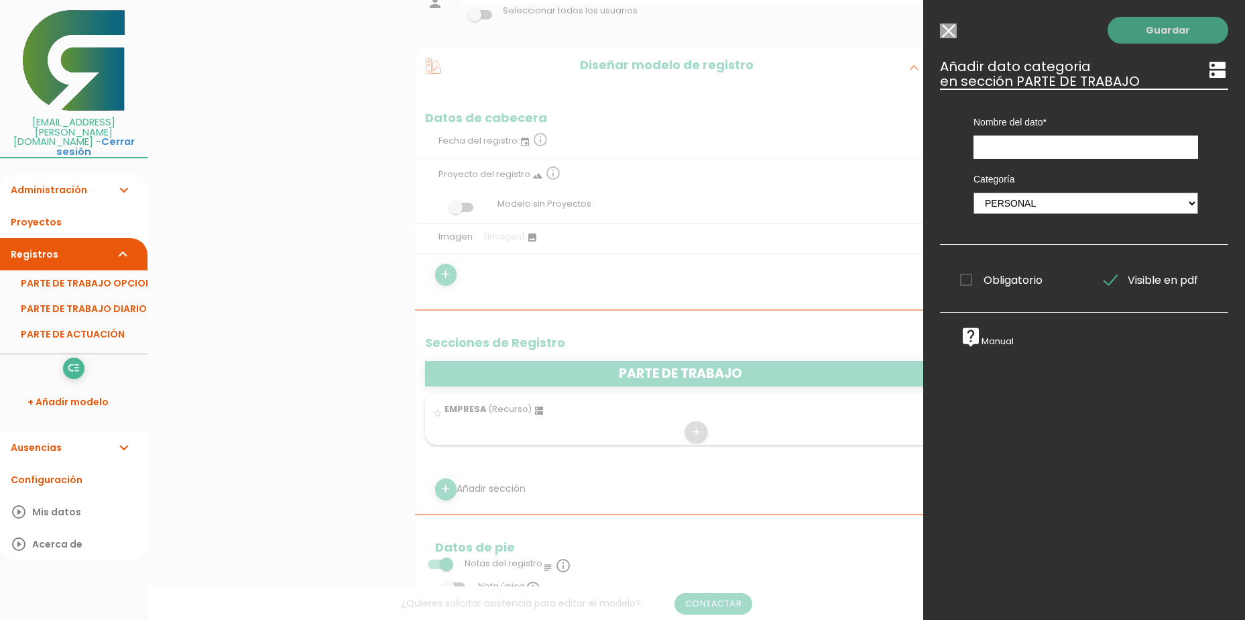
click at [1146, 37] on link "Guardar" at bounding box center [1168, 30] width 121 height 27
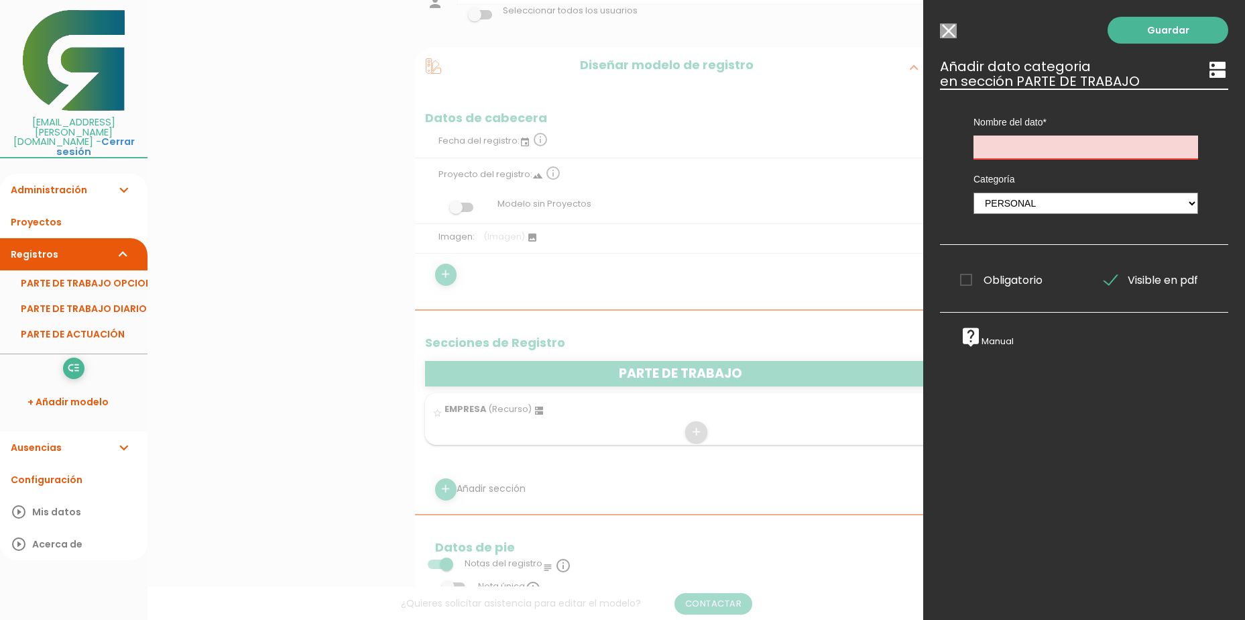
click at [1059, 149] on input "text" at bounding box center [1086, 146] width 225 height 23
type input "PERSONAL"
click at [1131, 25] on link "Guardar" at bounding box center [1168, 30] width 121 height 27
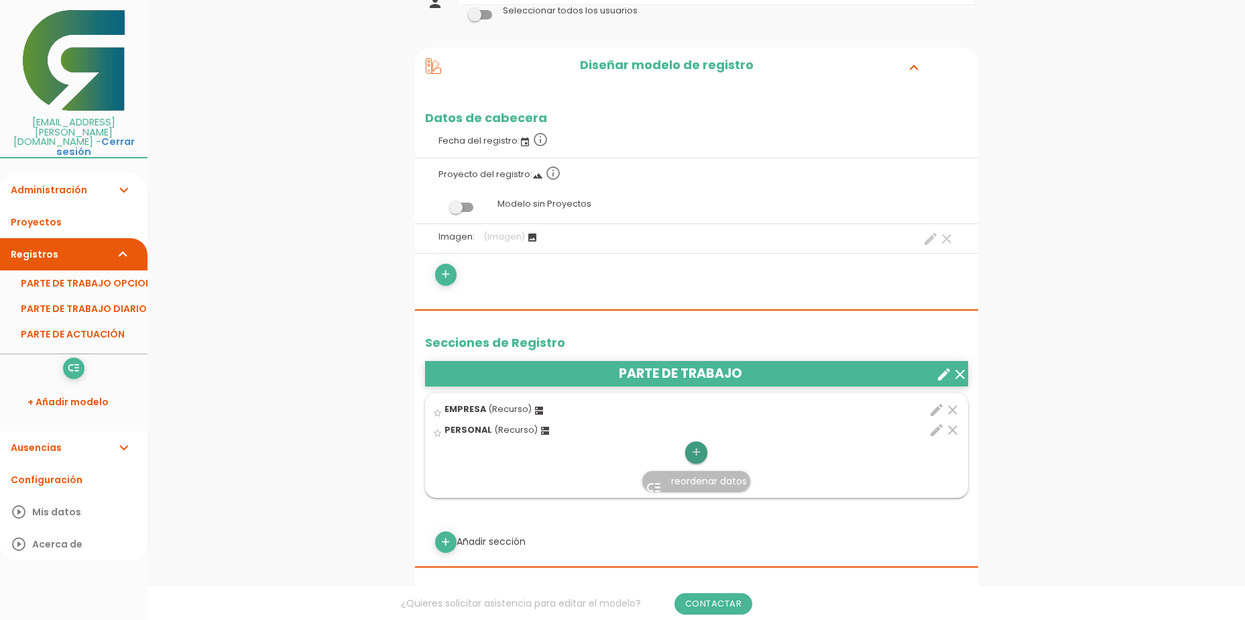
click at [697, 453] on icon "add" at bounding box center [696, 451] width 13 height 21
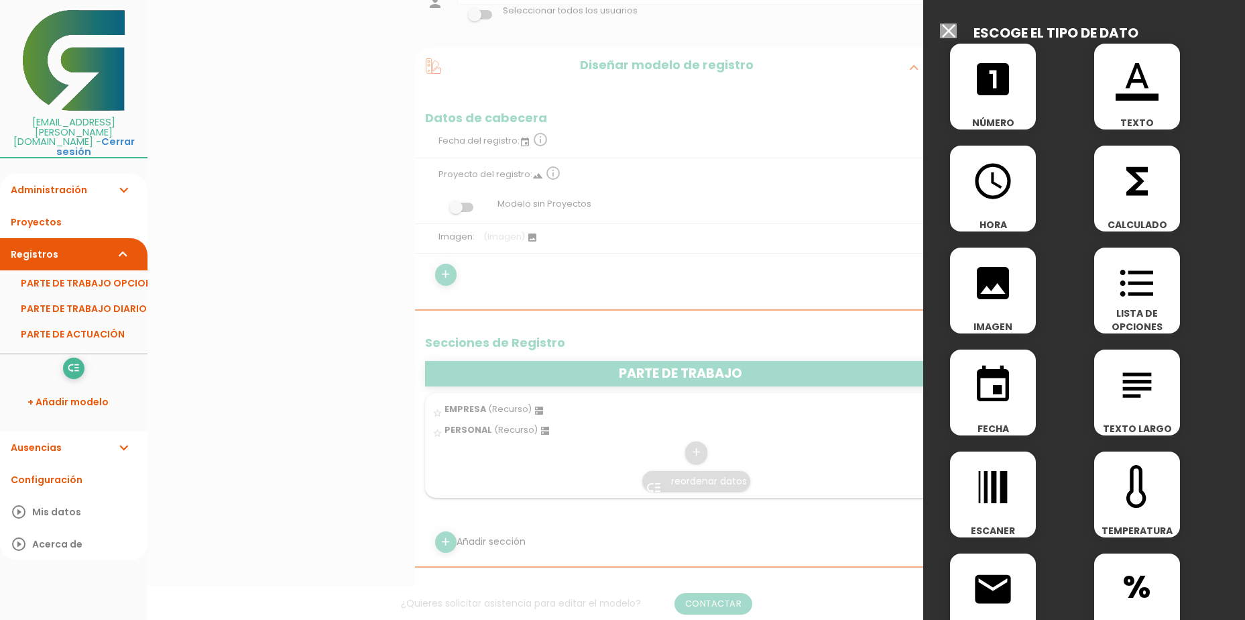
click at [1001, 197] on icon "access_time" at bounding box center [993, 181] width 43 height 43
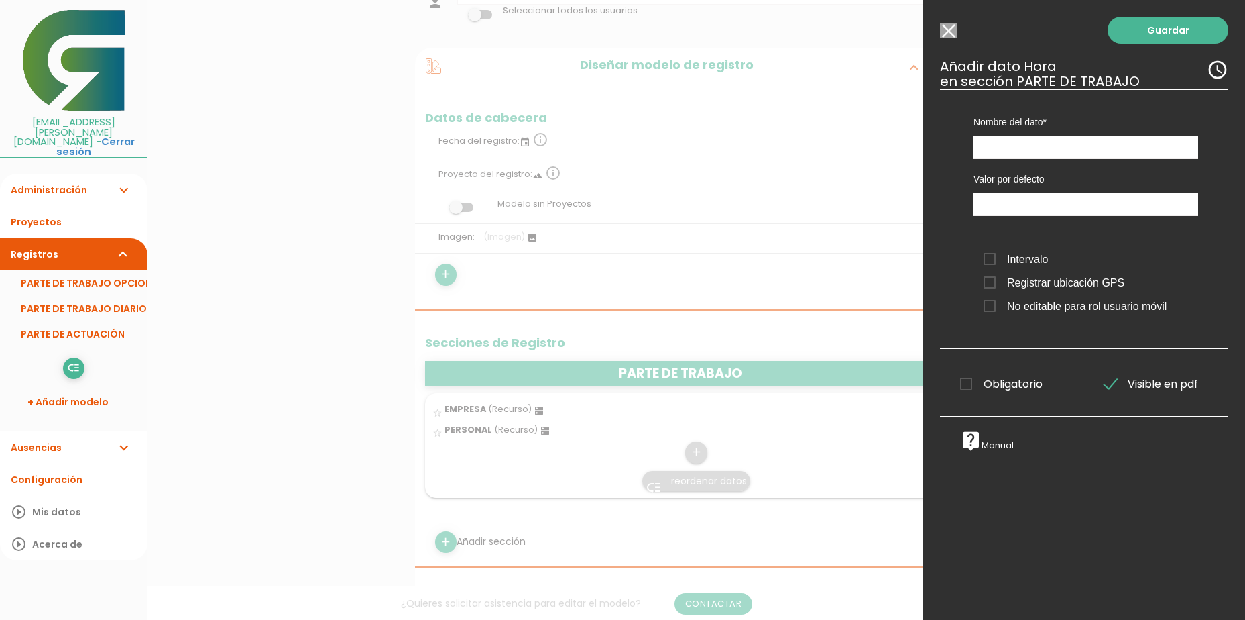
click at [1013, 255] on span "Intervalo" at bounding box center [1016, 259] width 64 height 17
click at [0, 0] on input "Intervalo" at bounding box center [0, 0] width 0 height 0
click at [1145, 30] on link "Guardar" at bounding box center [1168, 30] width 121 height 27
click at [1066, 131] on div "Nombre del dato EMPRESA PERSONAL" at bounding box center [1086, 124] width 245 height 70
click at [1067, 138] on input "text" at bounding box center [1086, 146] width 225 height 23
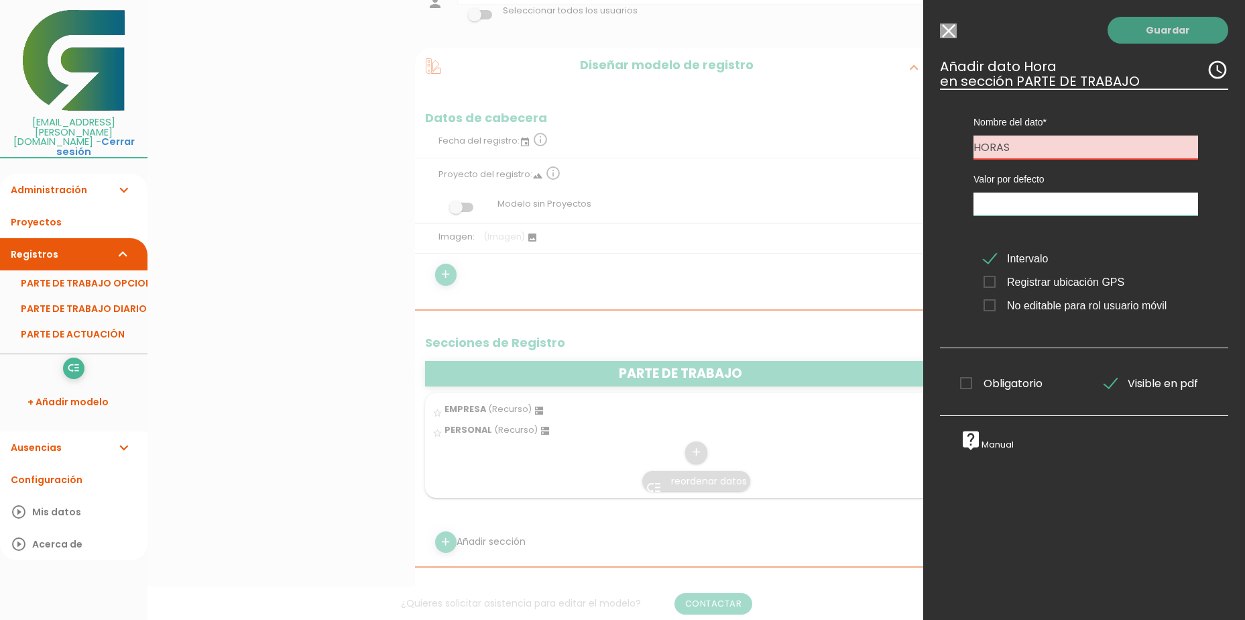
type input "HORAS"
click at [1149, 31] on link "Guardar" at bounding box center [1168, 30] width 121 height 27
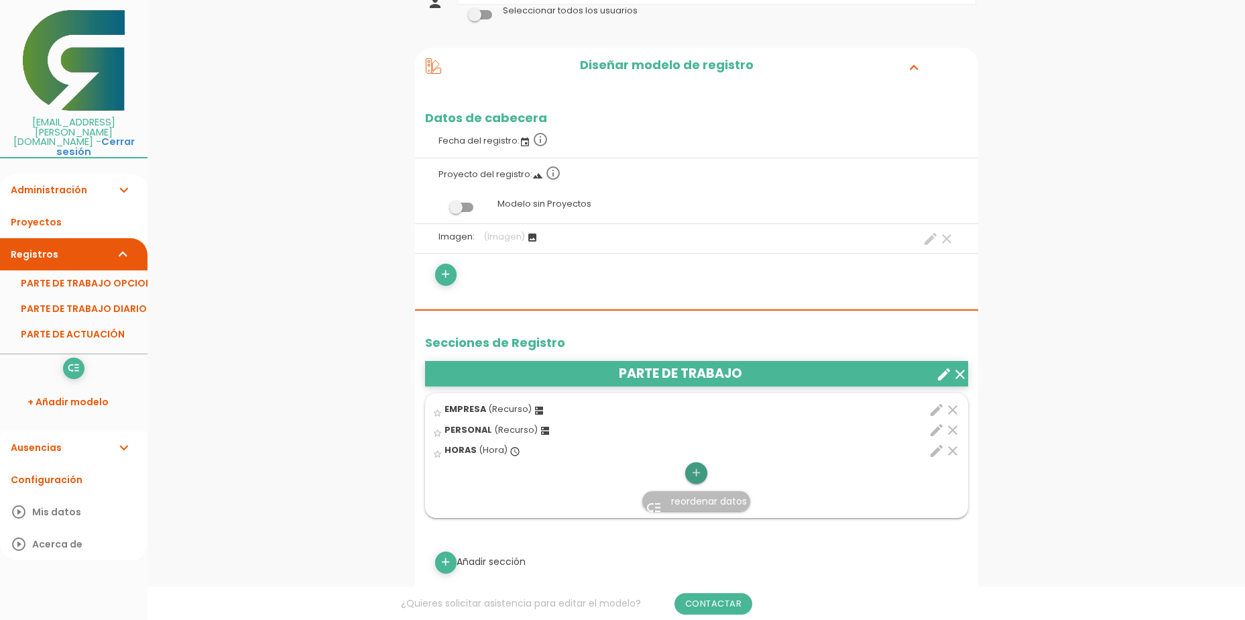
click at [701, 469] on icon "add" at bounding box center [696, 472] width 13 height 21
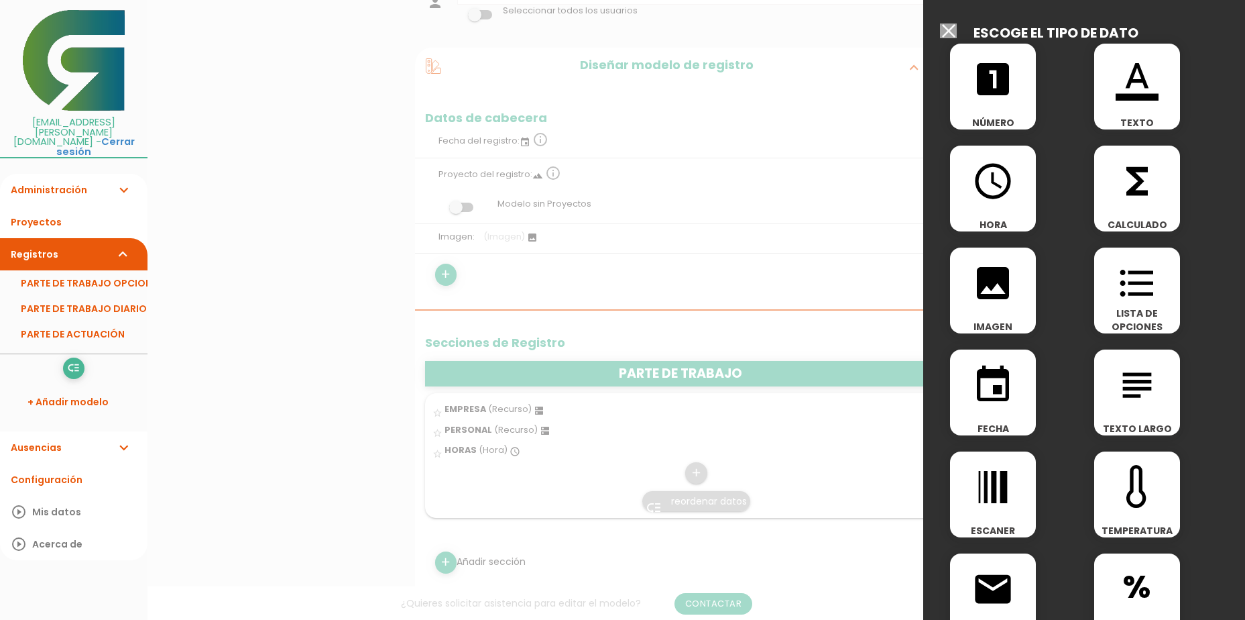
click at [1147, 88] on icon "format_color_text" at bounding box center [1137, 79] width 43 height 43
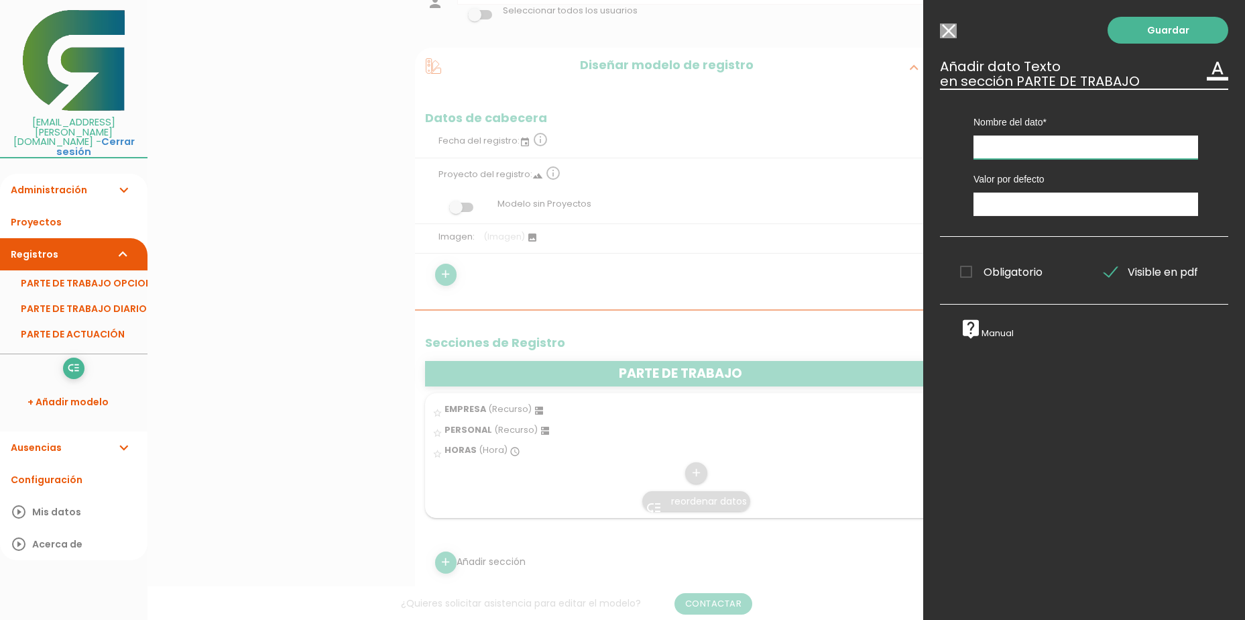
click at [1037, 145] on input "text" at bounding box center [1086, 146] width 225 height 23
type input "TRABAJO REALIZADO"
click at [1131, 35] on link "Guardar" at bounding box center [1168, 30] width 121 height 27
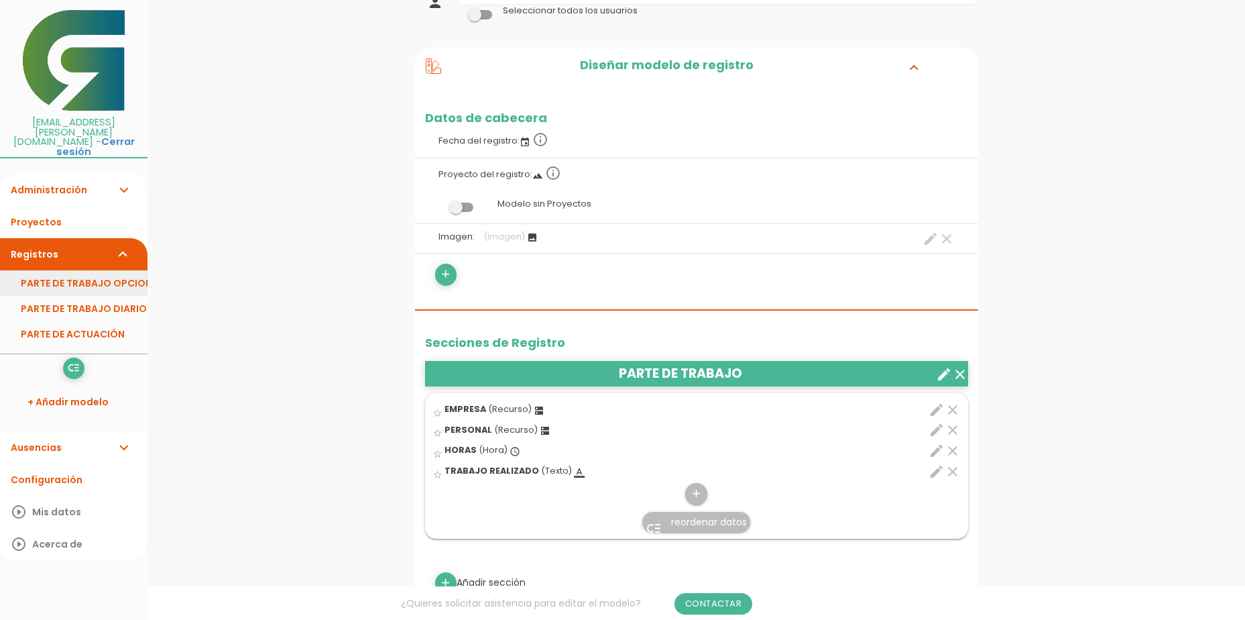
click at [110, 270] on link "PARTE DE TRABAJO OPCIONES" at bounding box center [74, 282] width 148 height 25
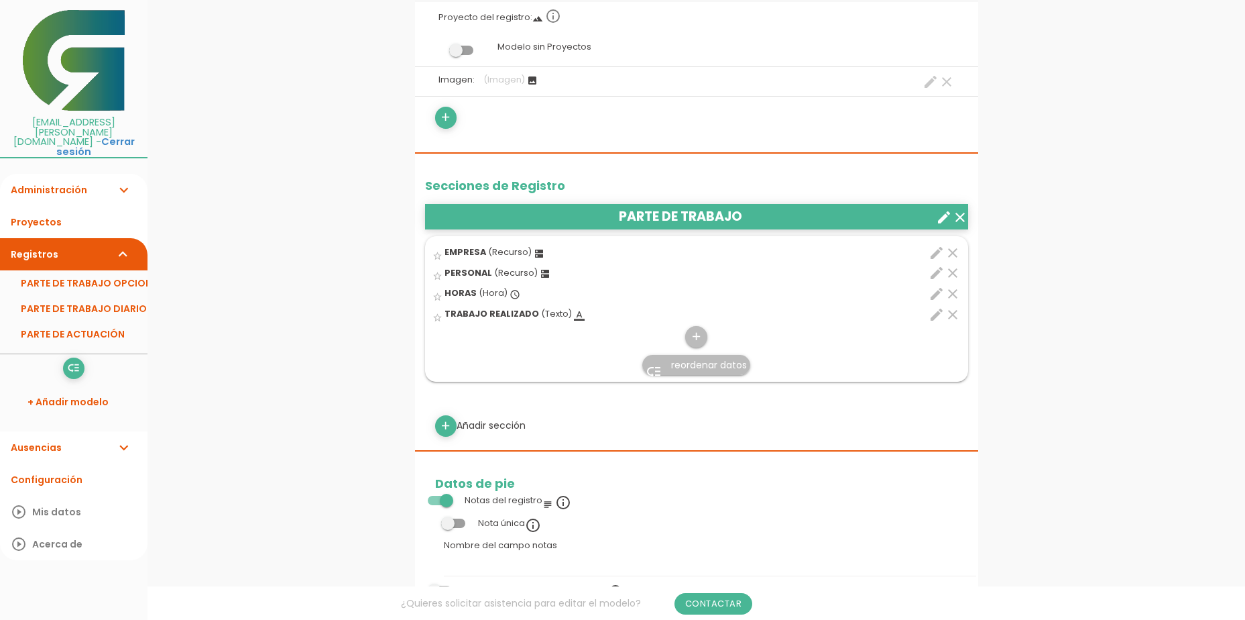
scroll to position [335, 0]
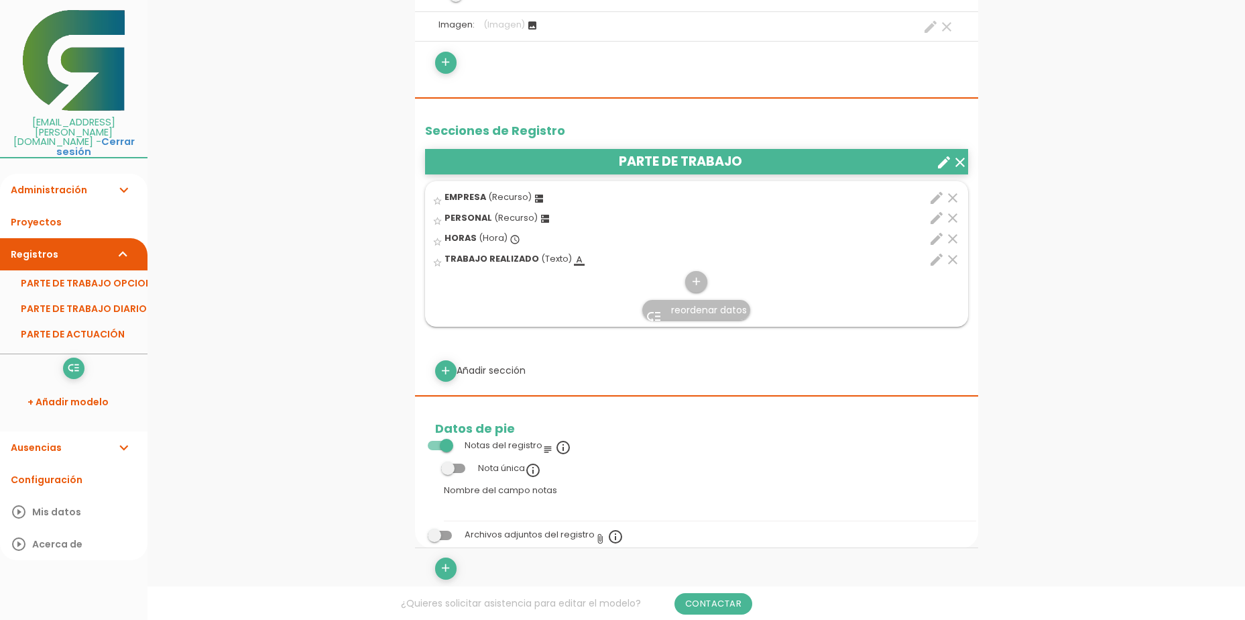
click at [938, 199] on icon "edit" at bounding box center [937, 198] width 16 height 16
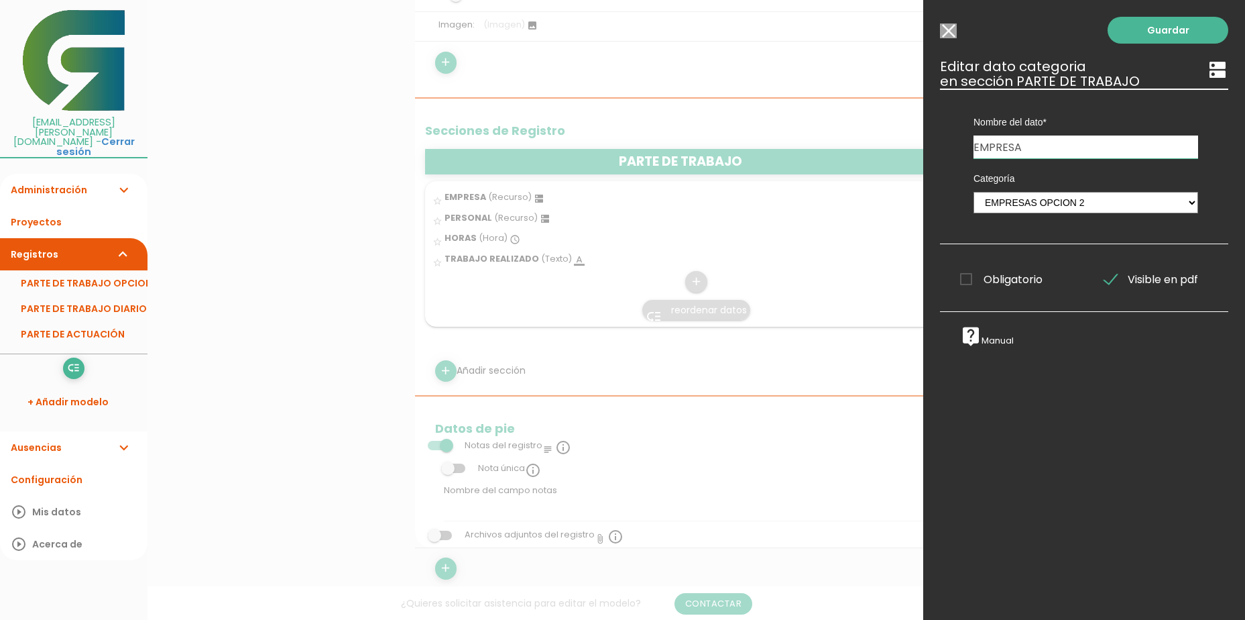
click at [1095, 145] on input "EMPRESA" at bounding box center [1086, 146] width 225 height 23
click at [1111, 207] on select "MAQUINARIA Tareas PERSONAL EMPRESA EMPRESAS OPCION 2 CUERVA ALPEMA FUENTES GRAN…" at bounding box center [1086, 202] width 225 height 21
select select "524"
click at [974, 192] on select "MAQUINARIA Tareas PERSONAL EMPRESA EMPRESAS OPCION 2 CUERVA ALPEMA FUENTES GRAN…" at bounding box center [1086, 202] width 225 height 21
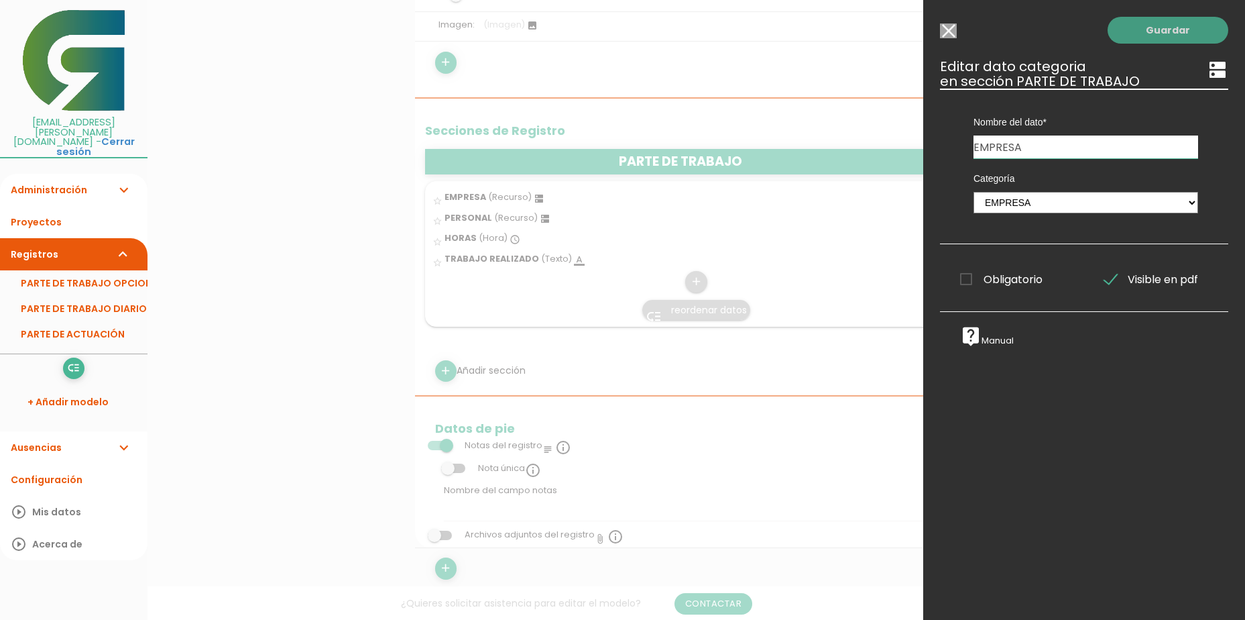
click at [1141, 35] on link "Guardar" at bounding box center [1168, 30] width 121 height 27
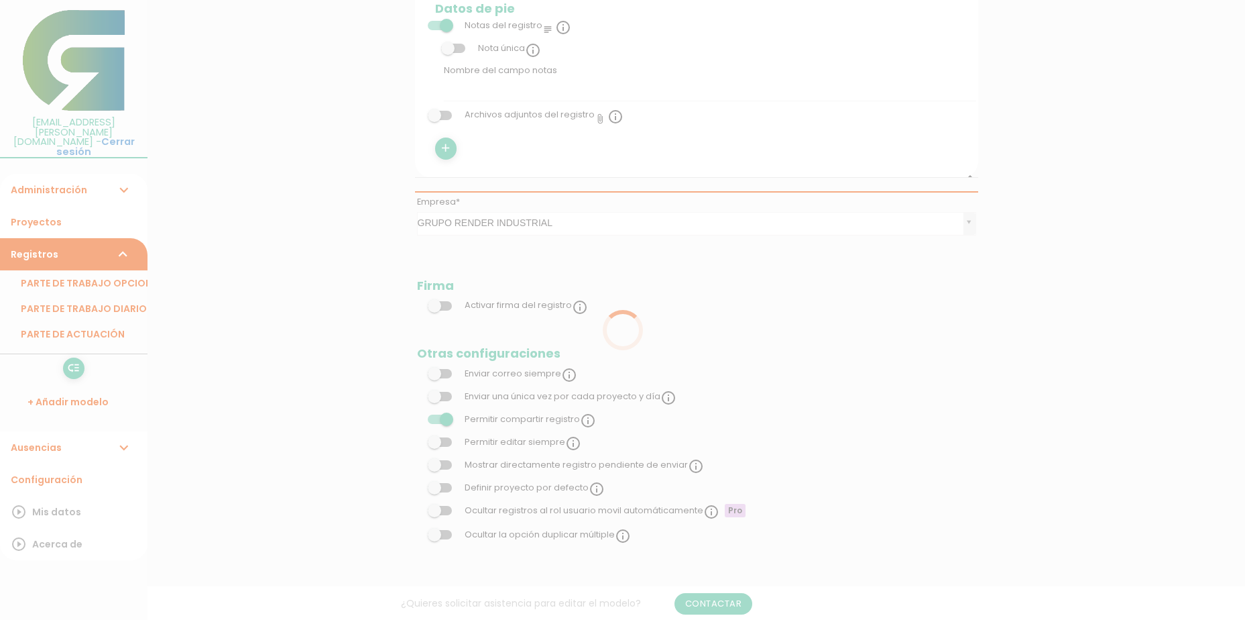
scroll to position [335, 0]
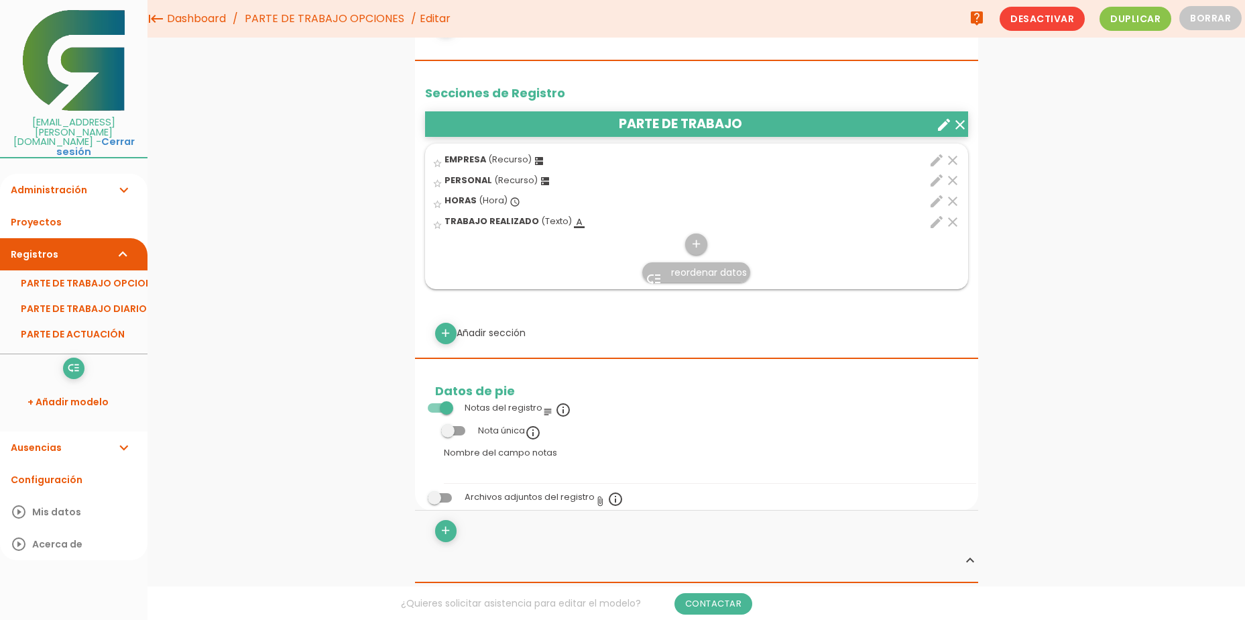
click at [337, 274] on div "menu keyboard_tab Dashboard PARTE DE TRABAJO OPCIONES Editar 0" at bounding box center [697, 337] width 1098 height 1345
click at [76, 270] on link "PARTE DE TRABAJO OPCIONES" at bounding box center [74, 282] width 148 height 25
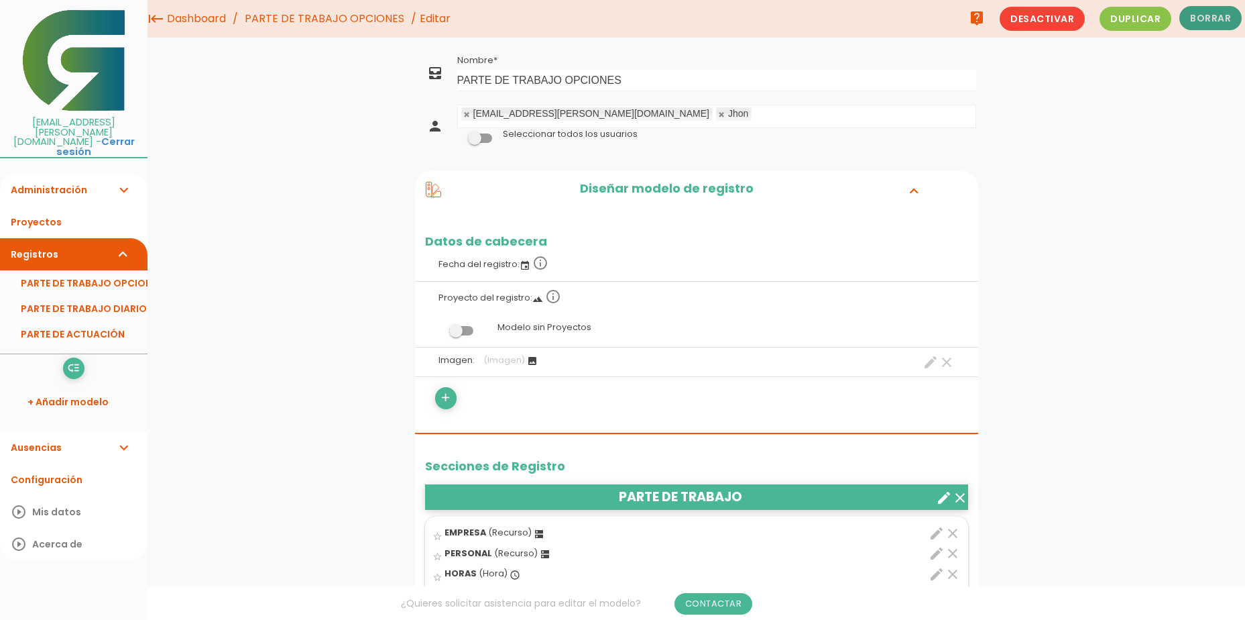
click at [1210, 20] on button "Borrar" at bounding box center [1211, 18] width 62 height 24
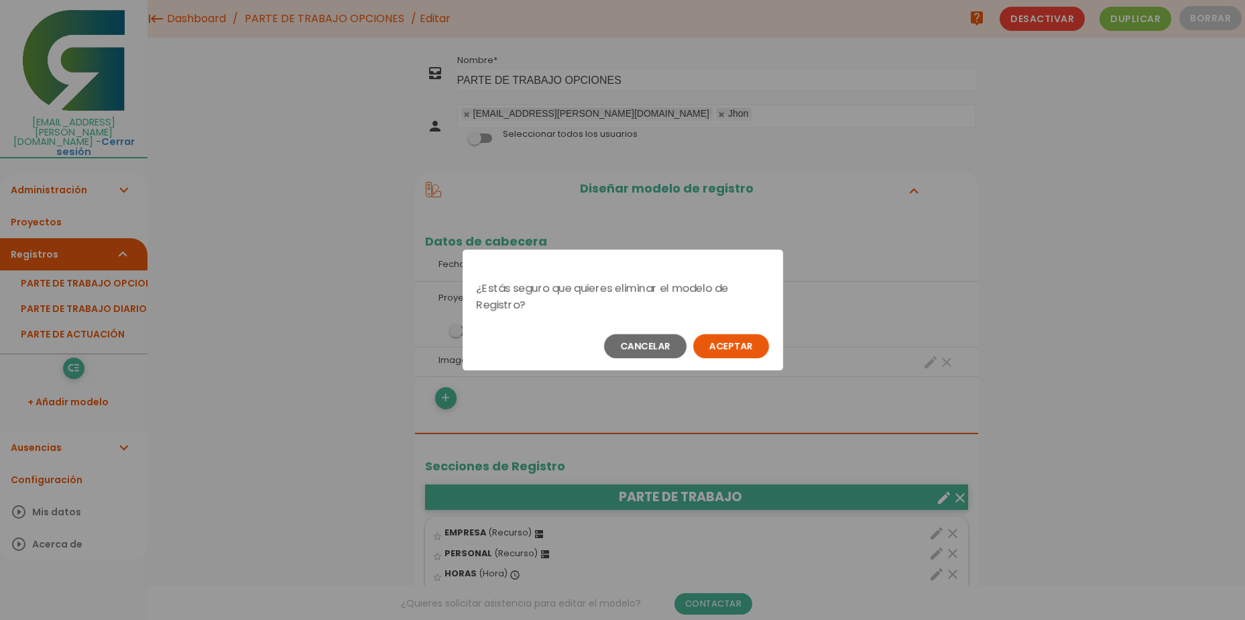
click at [734, 335] on button "Aceptar" at bounding box center [731, 346] width 76 height 24
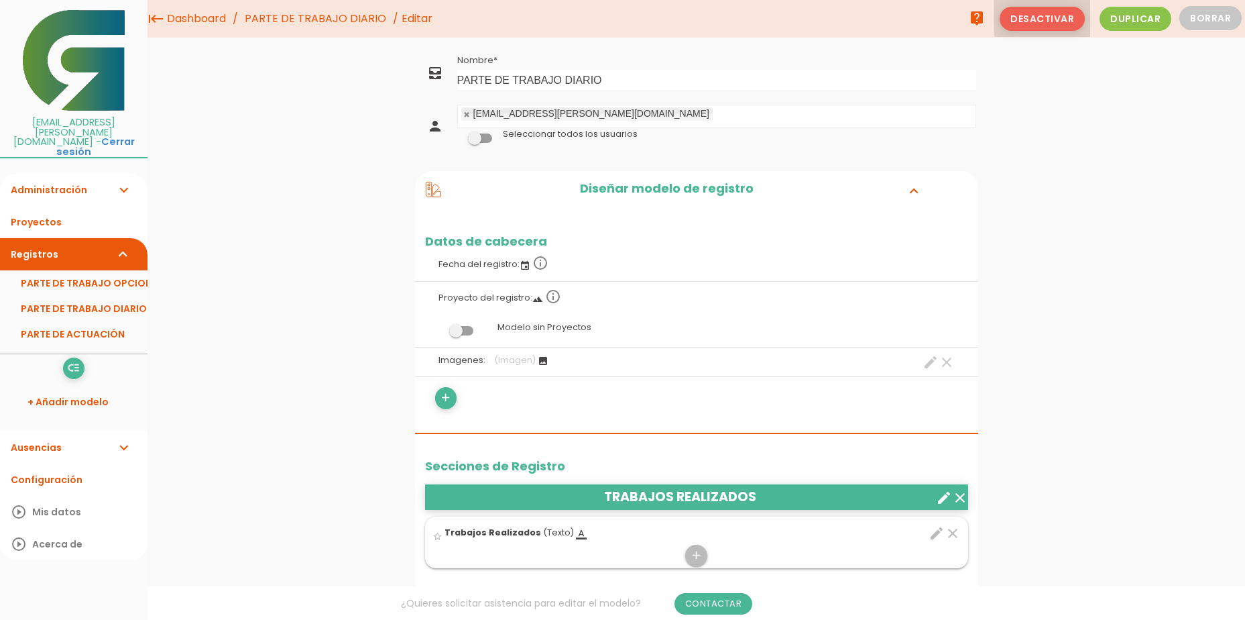
click at [1058, 19] on span "Desactivar" at bounding box center [1042, 19] width 85 height 24
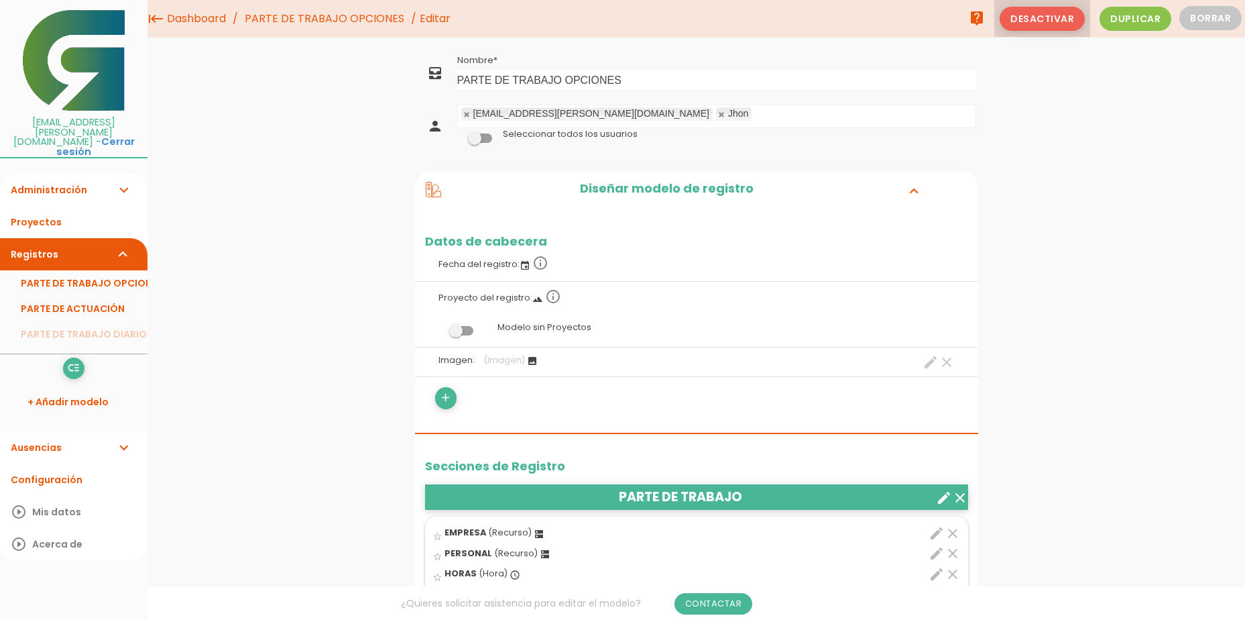
click at [1066, 21] on span "Desactivar" at bounding box center [1042, 19] width 85 height 24
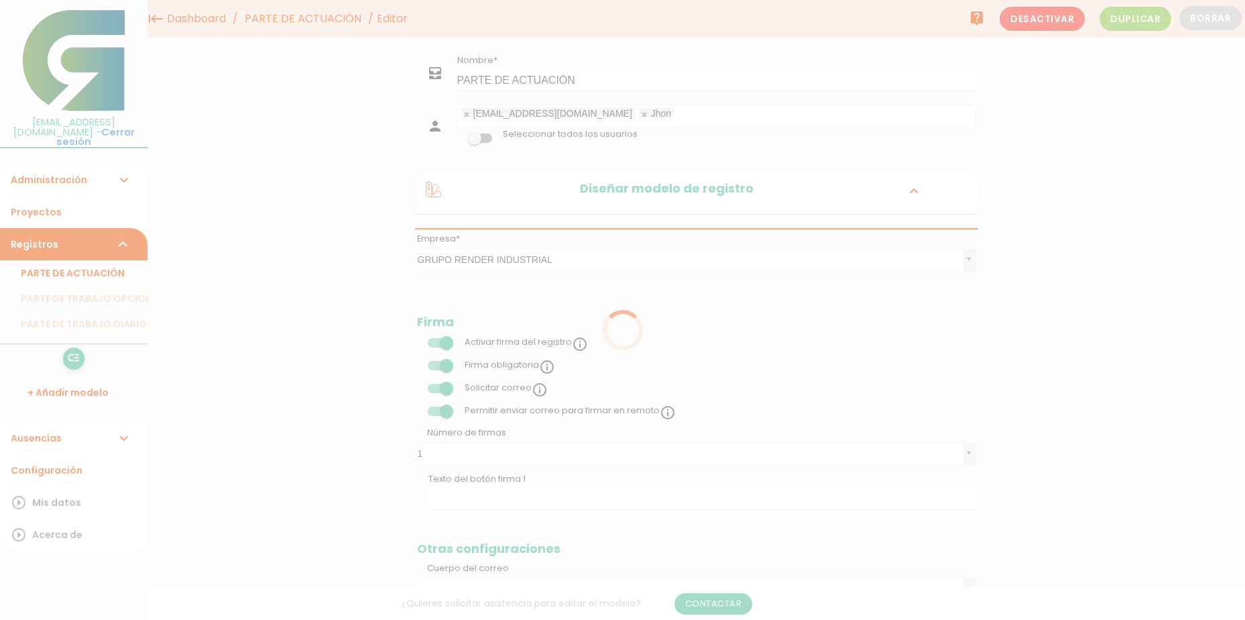
click at [1125, 23] on span "Duplicar" at bounding box center [1136, 19] width 72 height 24
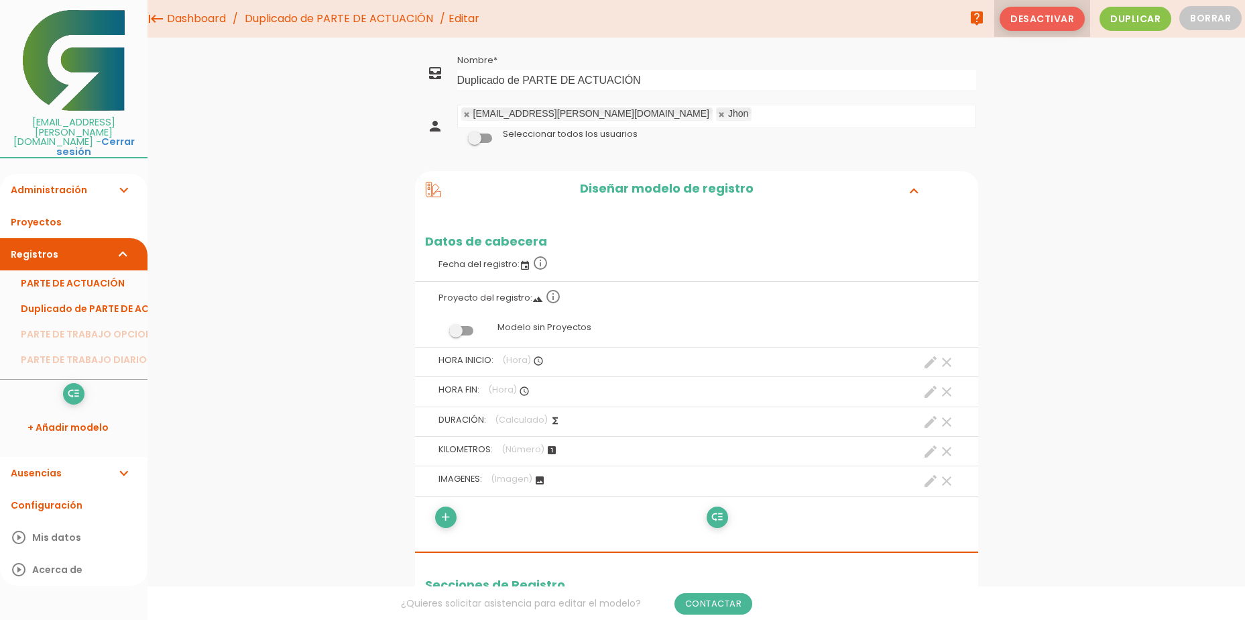
click at [1060, 19] on span "Desactivar" at bounding box center [1042, 19] width 85 height 24
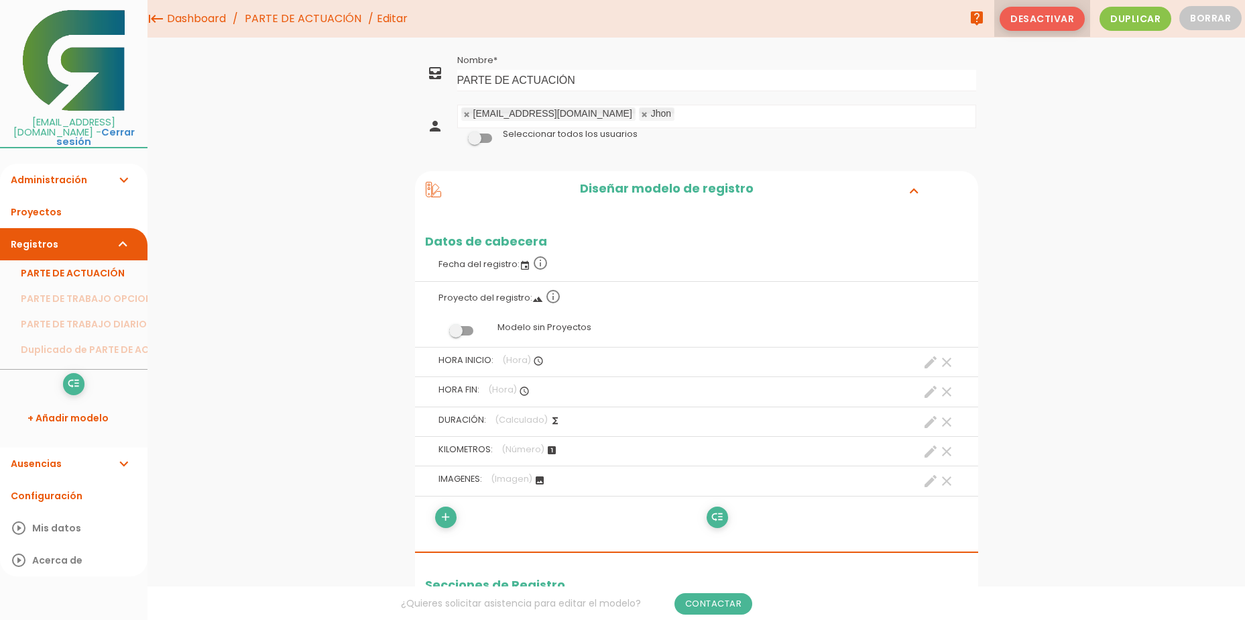
click at [1049, 18] on span "Desactivar" at bounding box center [1042, 19] width 85 height 24
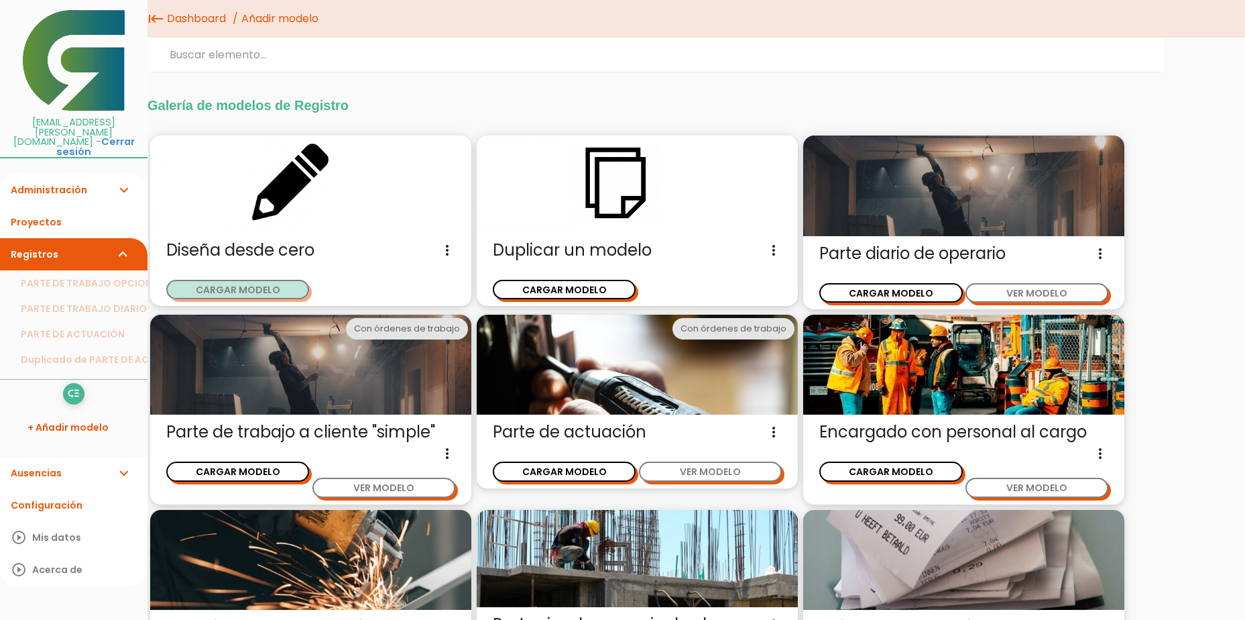
click at [276, 292] on button "CARGAR MODELO" at bounding box center [237, 289] width 143 height 19
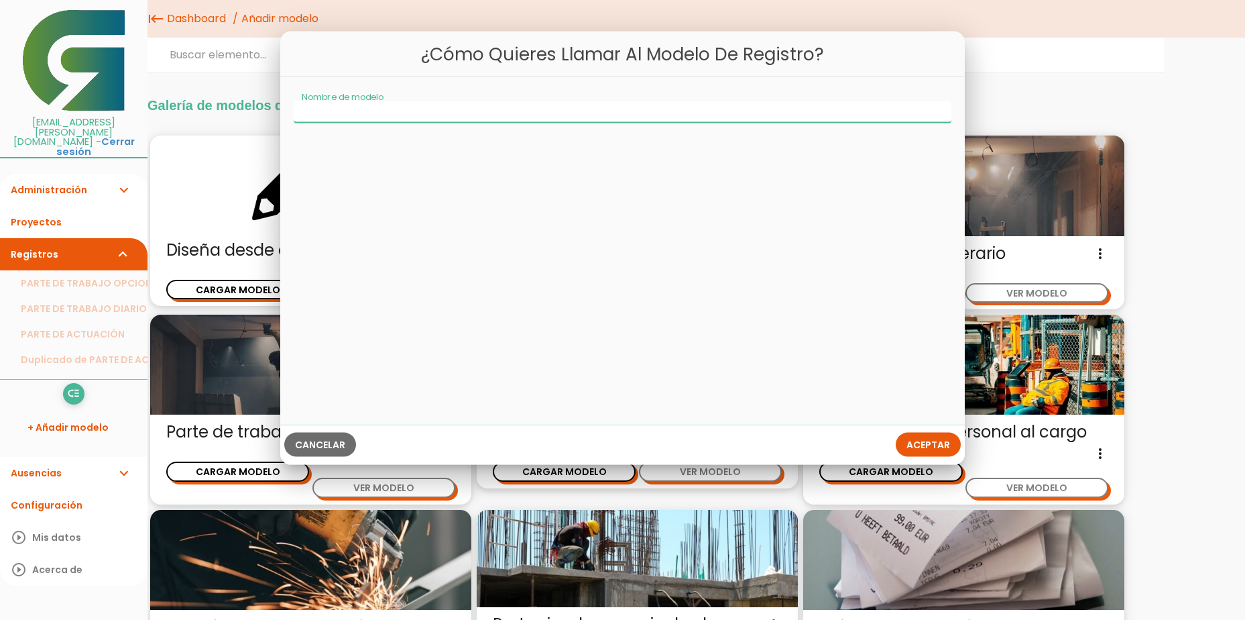
click at [423, 108] on input "Nombre de modelo" at bounding box center [623, 111] width 658 height 21
type input "PARTE DE TRABAJOS"
click at [921, 447] on span "Aceptar" at bounding box center [929, 444] width 44 height 13
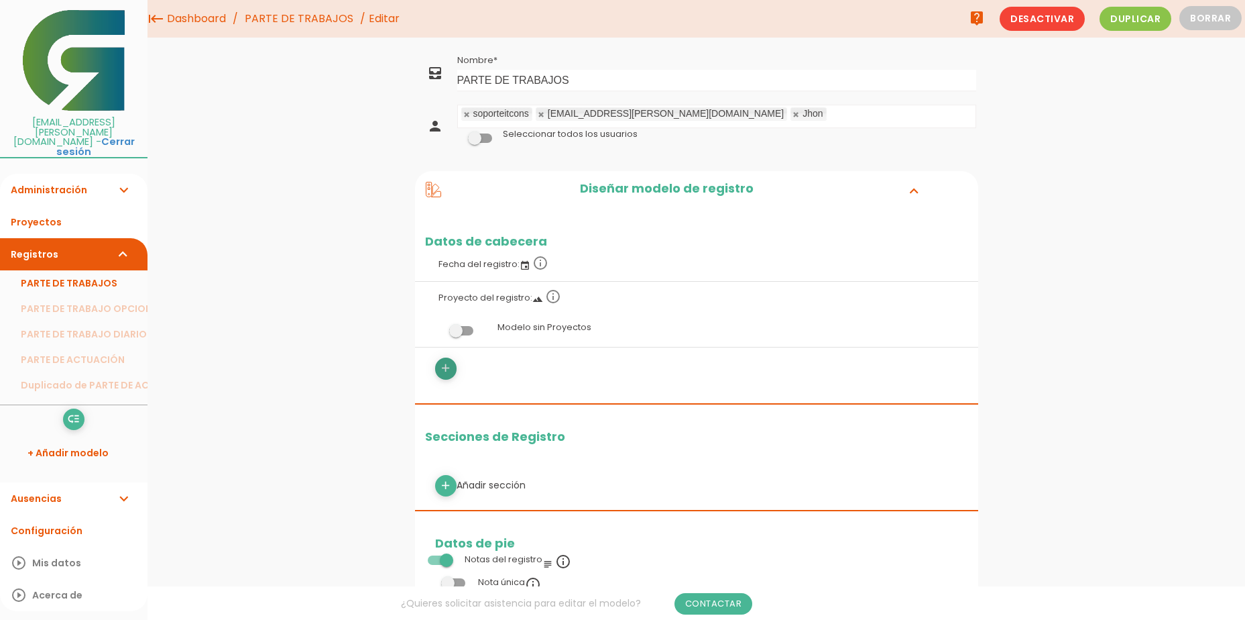
click at [449, 369] on icon "add" at bounding box center [445, 367] width 13 height 21
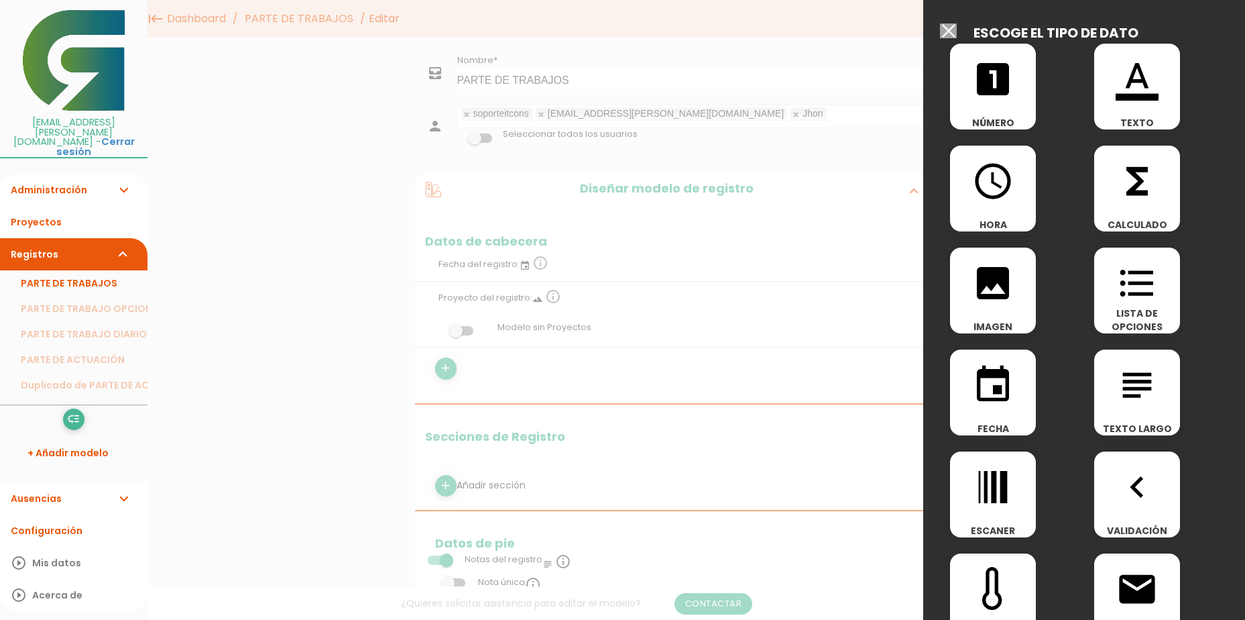
click at [584, 478] on div at bounding box center [622, 232] width 1245 height 775
click at [952, 27] on input "Seleccionar todos los usuarios" at bounding box center [948, 30] width 17 height 15
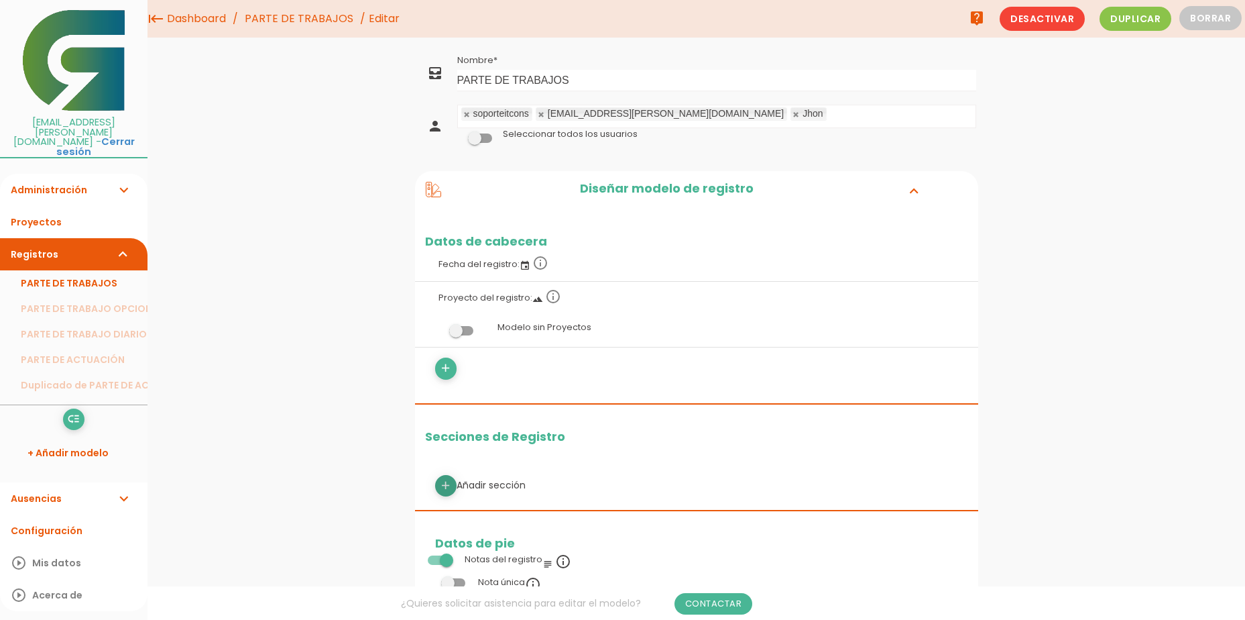
click at [446, 486] on icon "add" at bounding box center [445, 485] width 13 height 21
select select
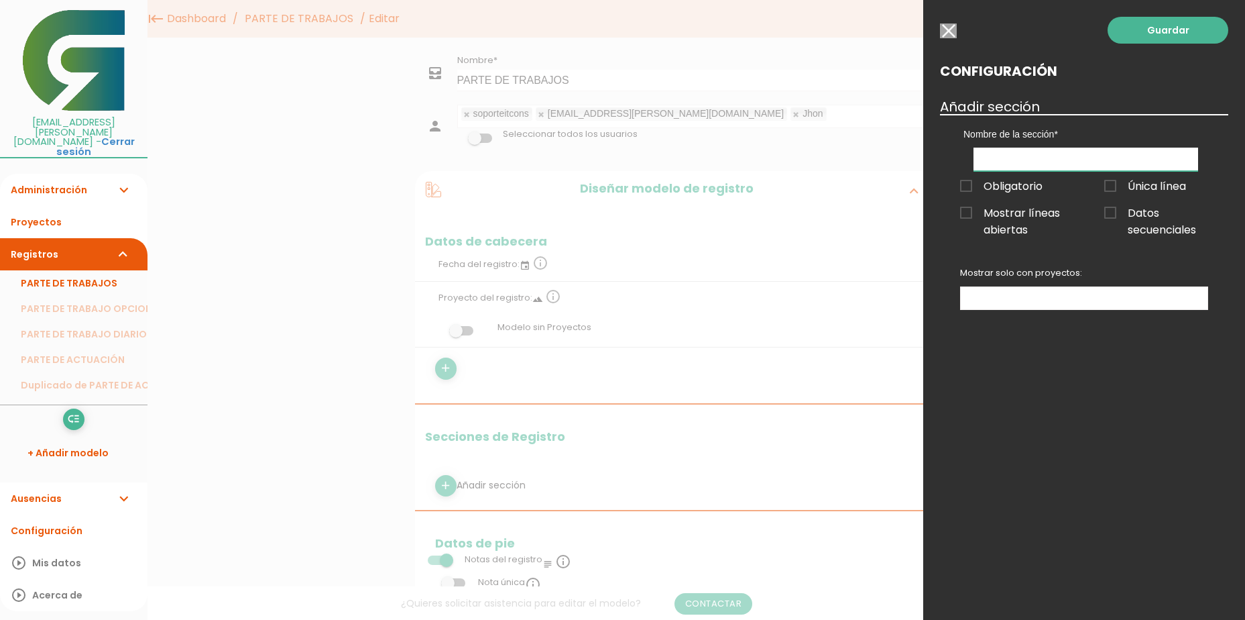
click at [1019, 166] on input "text" at bounding box center [1086, 159] width 225 height 23
type input "PARTE DE TRABAJO"
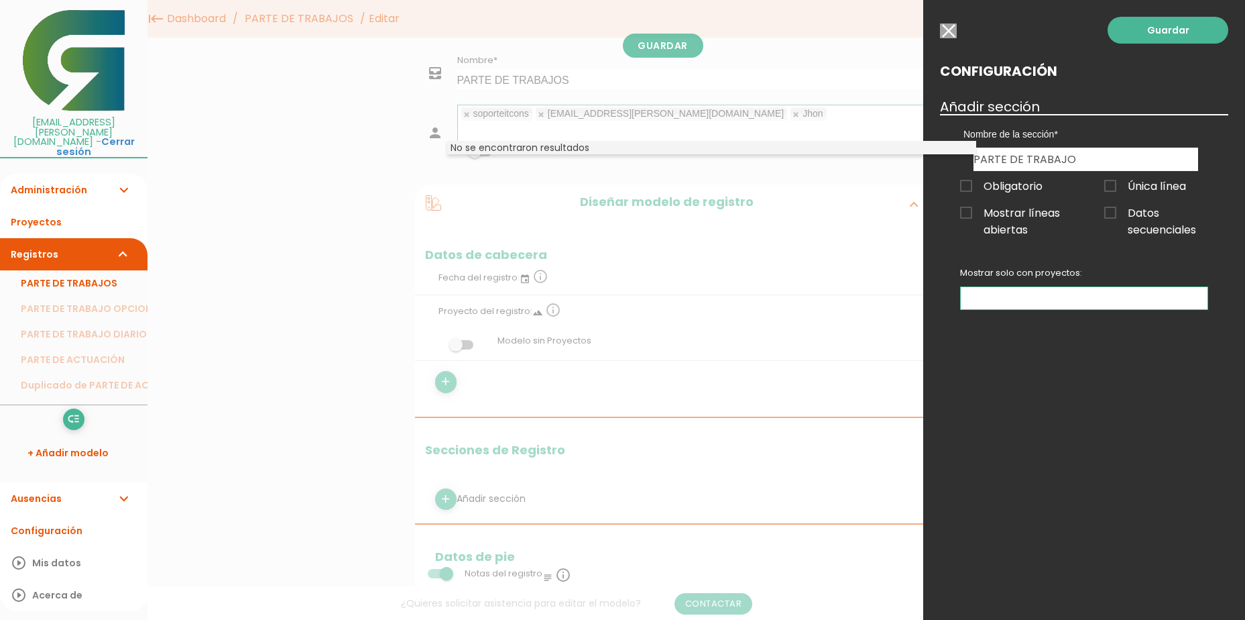
scroll to position [489, 0]
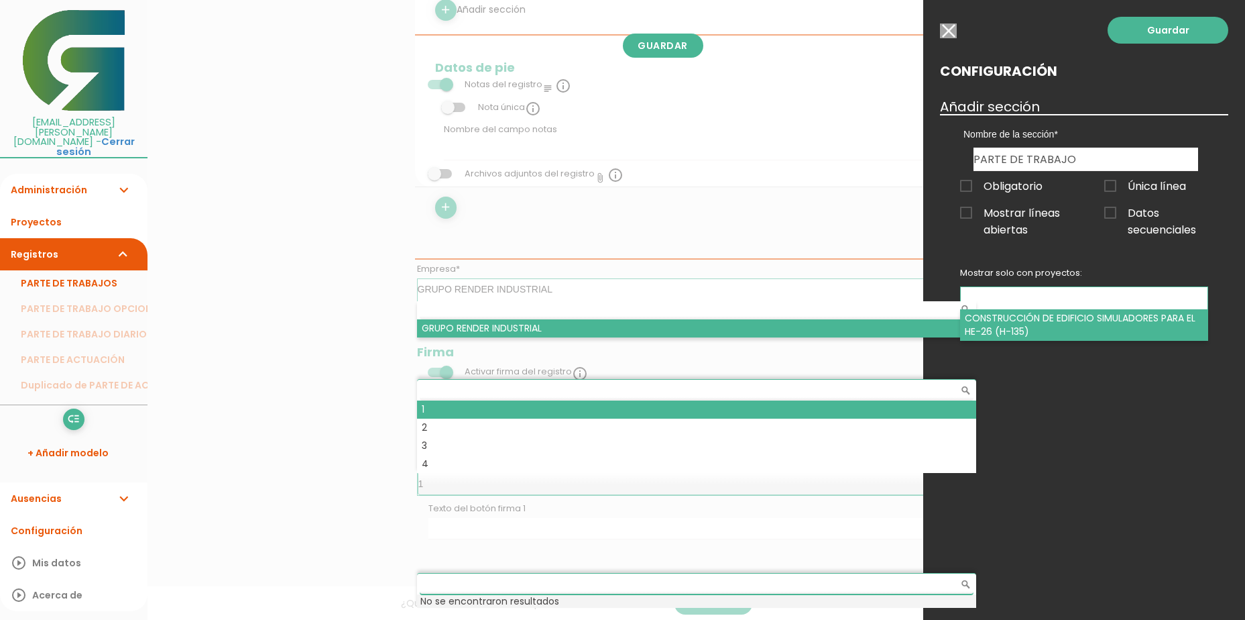
select select "329"
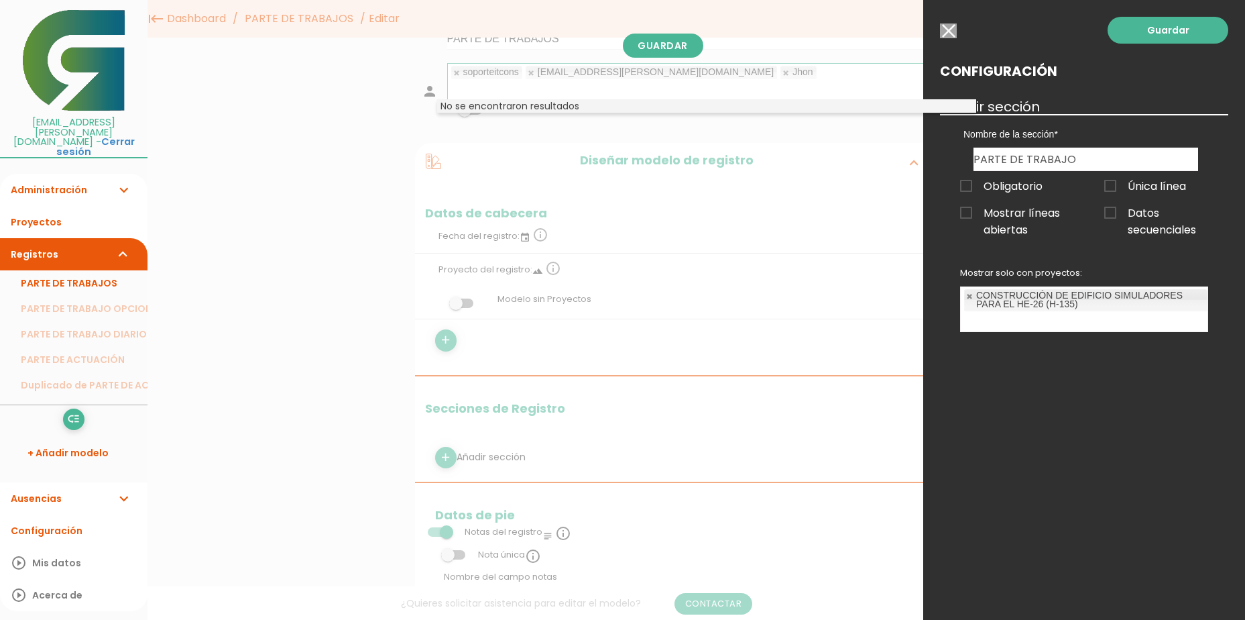
scroll to position [0, 0]
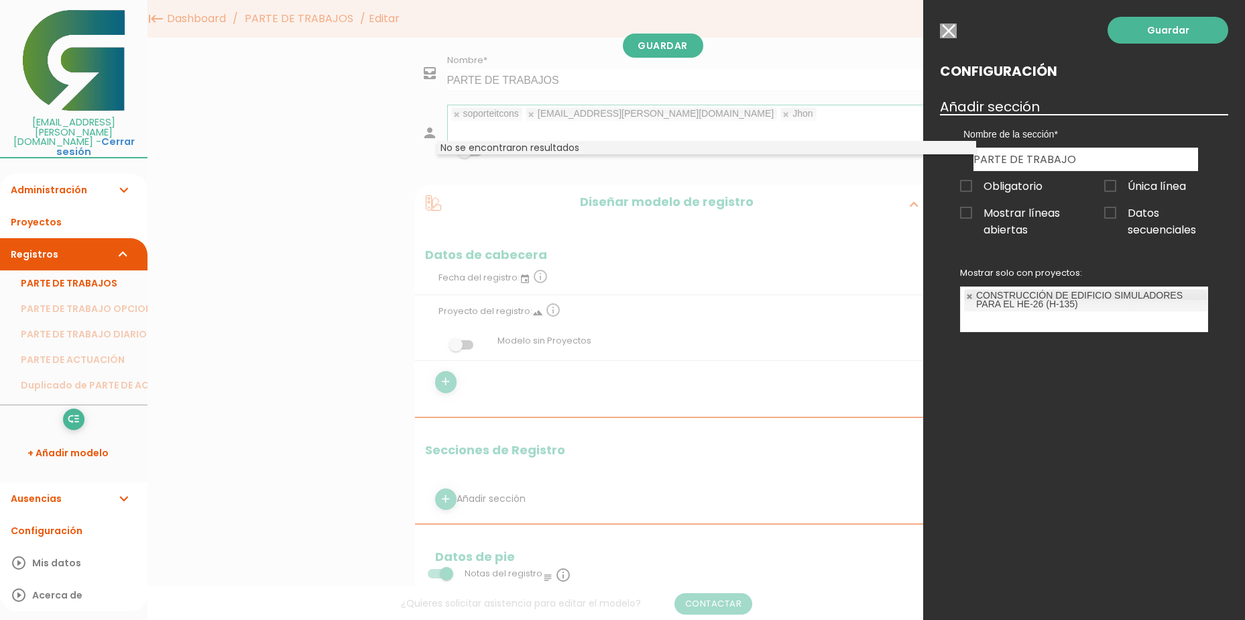
click at [492, 197] on div at bounding box center [622, 232] width 1245 height 775
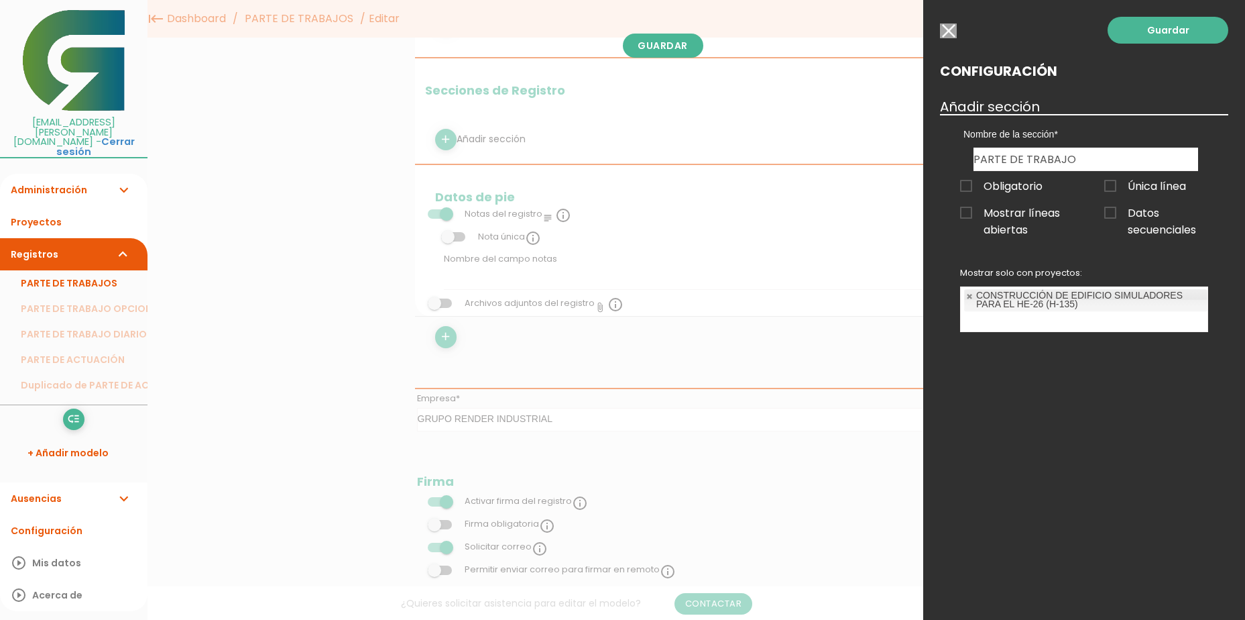
scroll to position [133, 0]
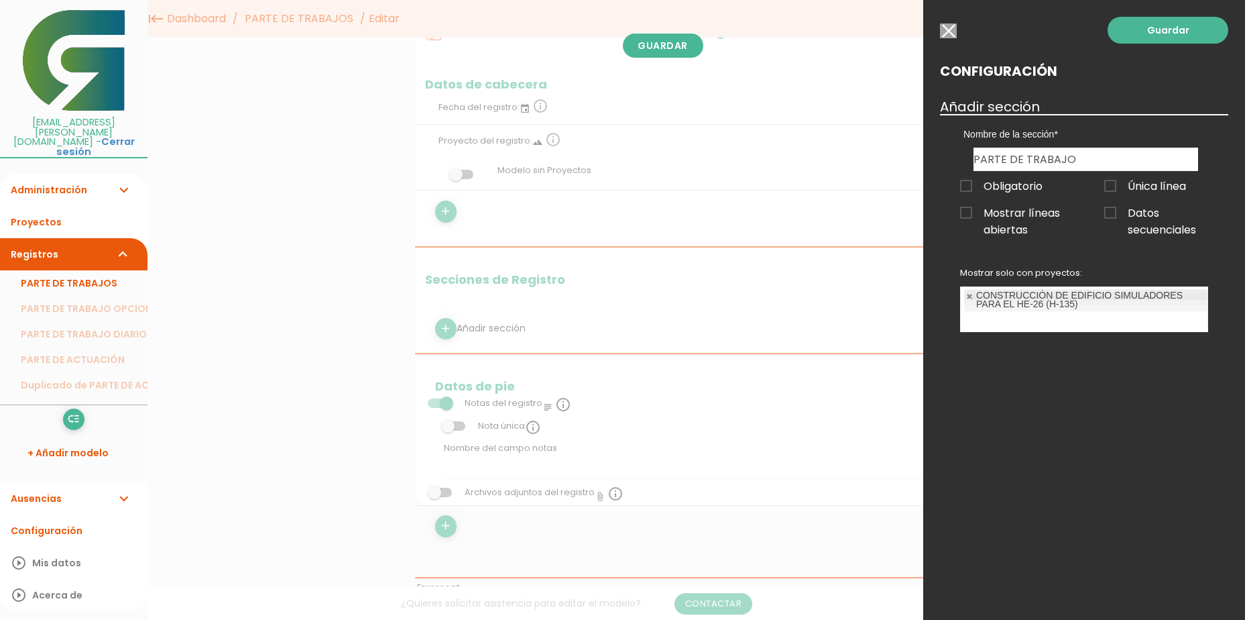
click at [655, 47] on div at bounding box center [622, 232] width 1245 height 775
click at [1159, 33] on link "Guardar" at bounding box center [1168, 30] width 121 height 27
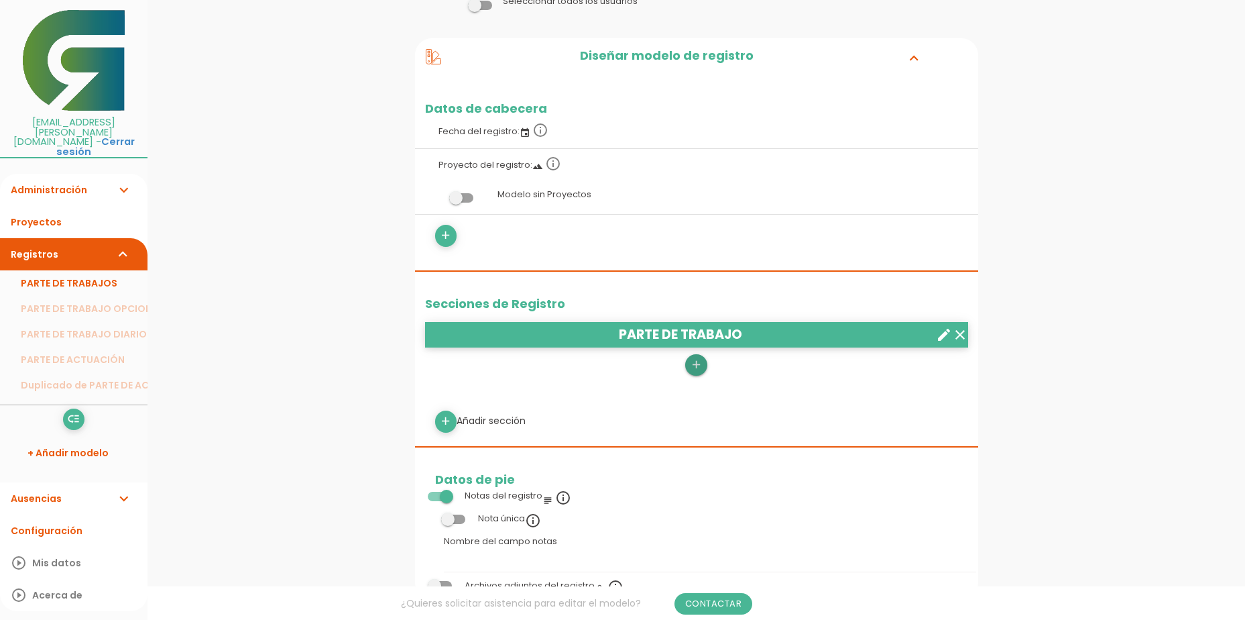
click at [700, 364] on icon "add" at bounding box center [696, 364] width 13 height 21
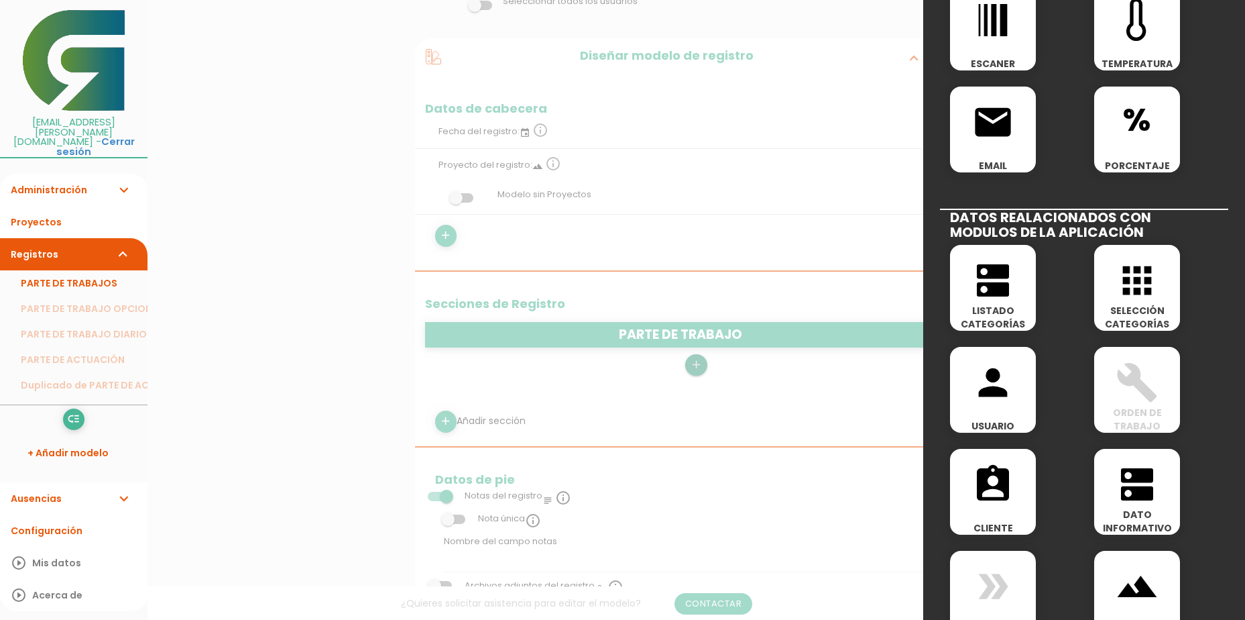
scroll to position [469, 0]
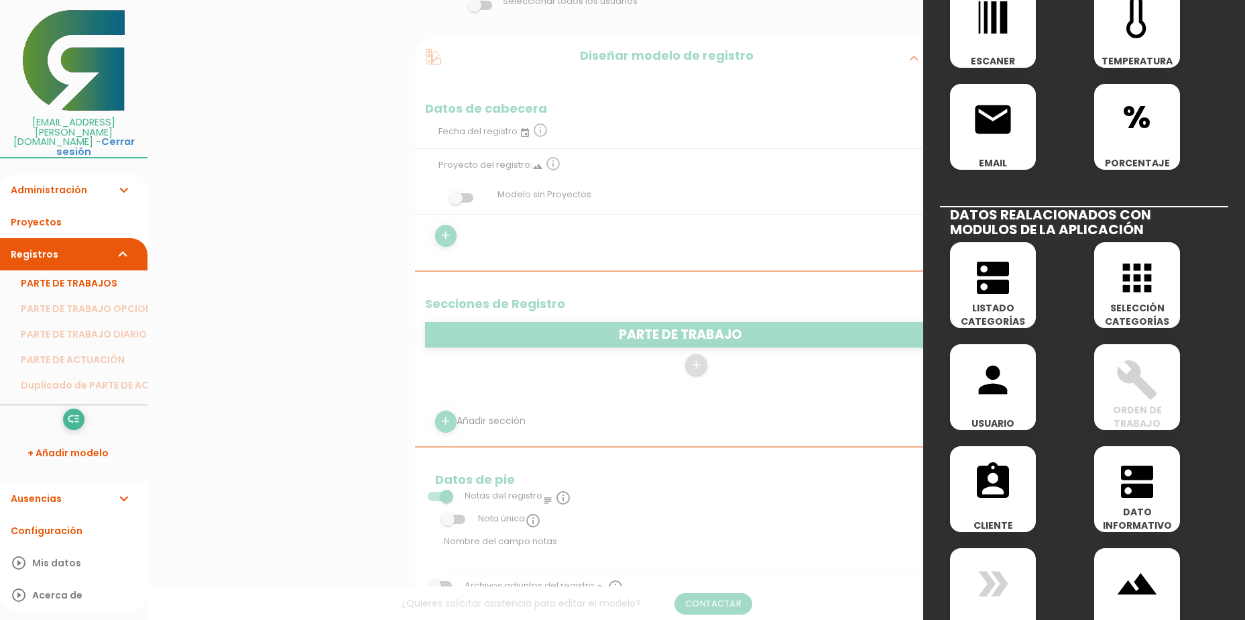
click at [1133, 278] on icon "apps" at bounding box center [1137, 277] width 43 height 43
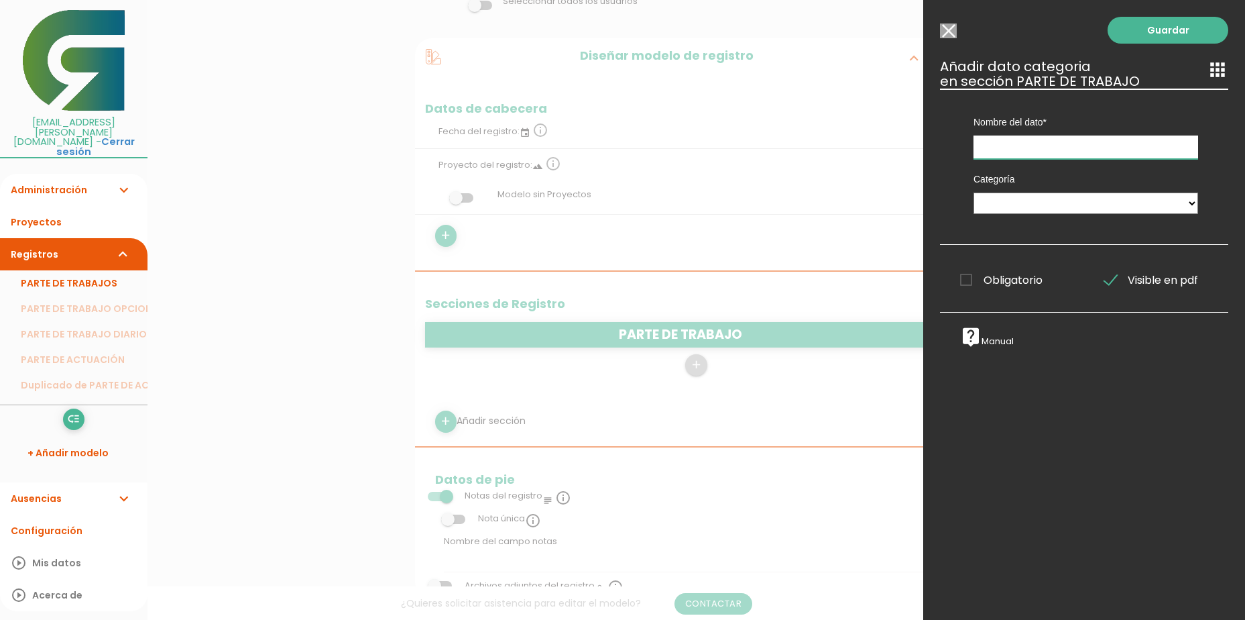
click at [1082, 152] on input "text" at bounding box center [1086, 146] width 225 height 23
click at [1086, 216] on div "Categoría MAQUINARIA Tareas PERSONAL EMPRESA EMPRESAS OPCION 2 CUERVA ALPEMA FU…" at bounding box center [1086, 191] width 245 height 65
click at [1088, 206] on select "MAQUINARIA Tareas PERSONAL EMPRESA EMPRESAS OPCION 2 CUERVA ALPEMA FUENTES GRAN…" at bounding box center [1086, 202] width 225 height 21
select select "525"
click at [974, 192] on select "MAQUINARIA Tareas PERSONAL EMPRESA EMPRESAS OPCION 2 CUERVA ALPEMA FUENTES GRAN…" at bounding box center [1086, 202] width 225 height 21
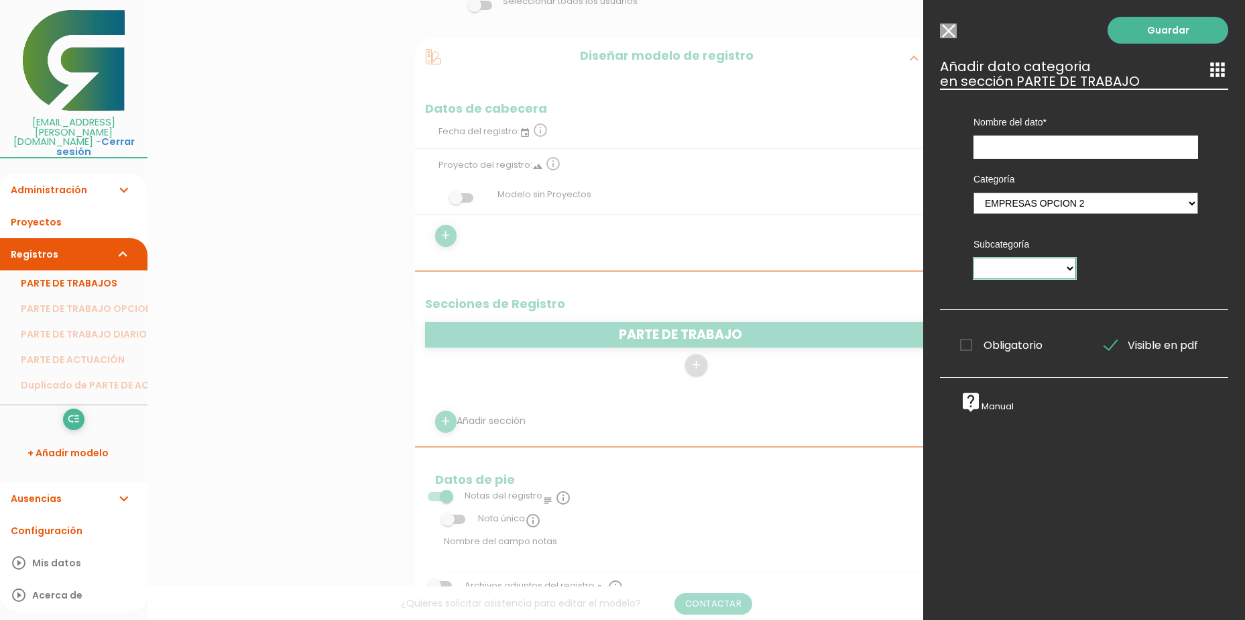
click at [1056, 271] on select "CUERVA ALPEMA FUENTES GRANADA CAPER" at bounding box center [1025, 268] width 103 height 21
drag, startPoint x: 1097, startPoint y: 264, endPoint x: 1104, endPoint y: 278, distance: 15.3
click at [1097, 264] on div "Categoría MAQUINARIA Tareas PERSONAL EMPRESA EMPRESAS OPCION 2 CUERVA ALPEMA FU…" at bounding box center [1086, 224] width 265 height 130
click at [1139, 33] on link "Guardar" at bounding box center [1168, 30] width 121 height 27
click at [1074, 150] on input "text" at bounding box center [1086, 146] width 225 height 23
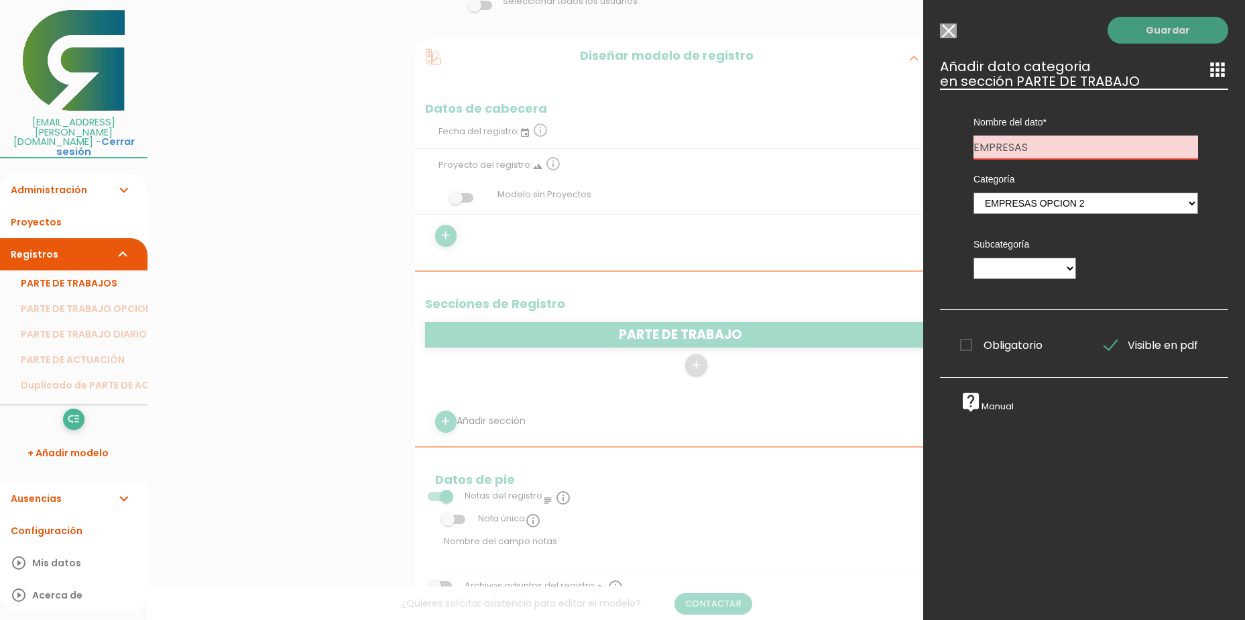
type input "EMPRESAS"
click at [1143, 30] on link "Guardar" at bounding box center [1168, 30] width 121 height 27
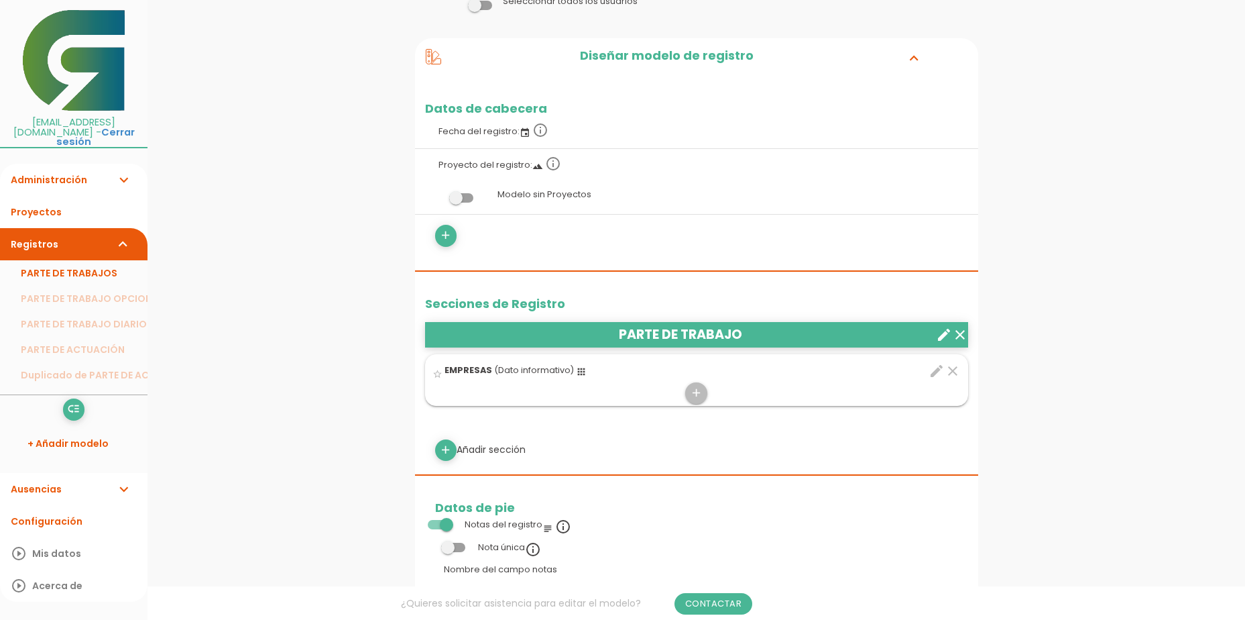
click at [82, 266] on link "PARTE DE TRABAJOS" at bounding box center [74, 272] width 148 height 25
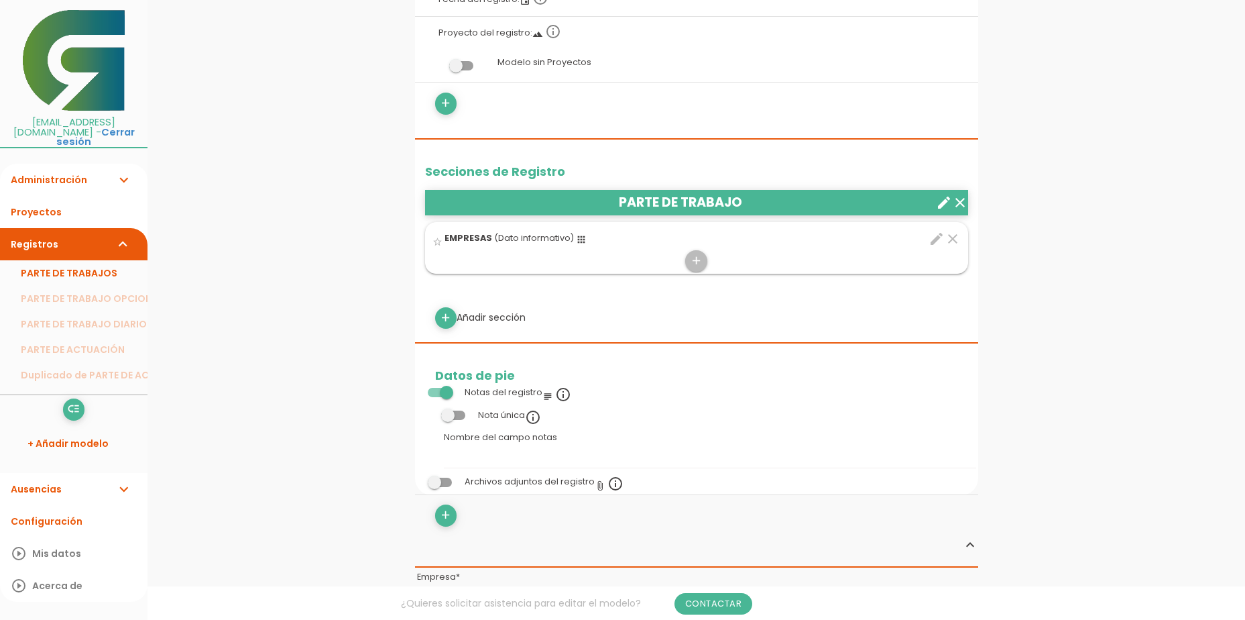
scroll to position [268, 0]
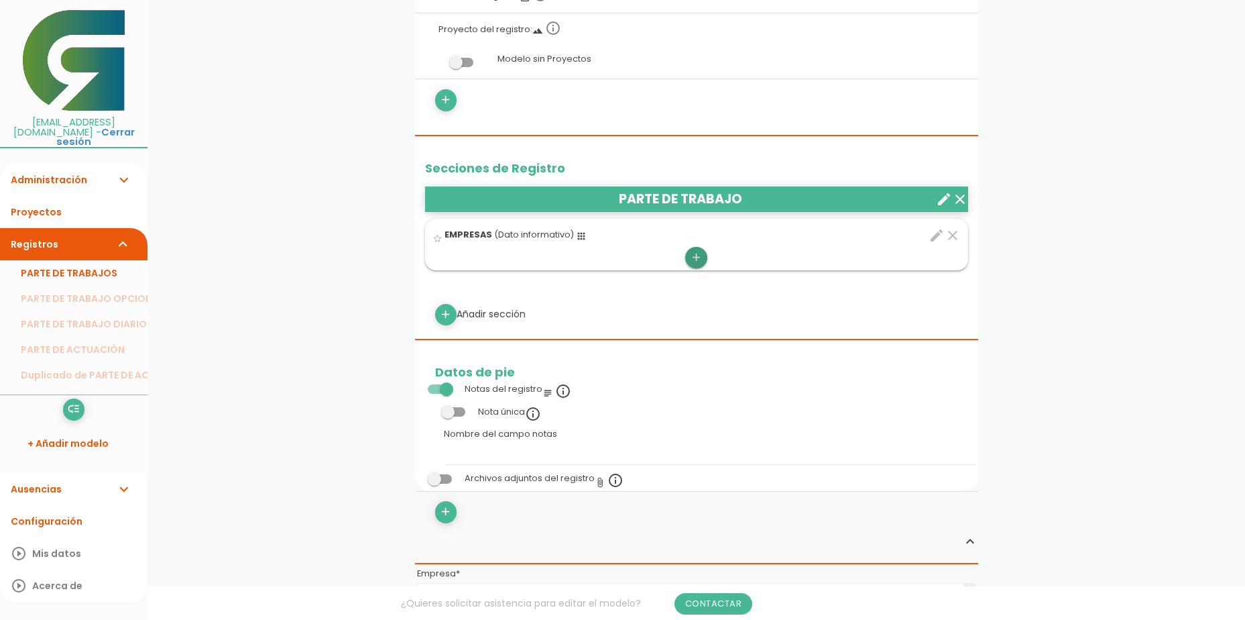
click at [699, 261] on icon "add" at bounding box center [696, 257] width 13 height 21
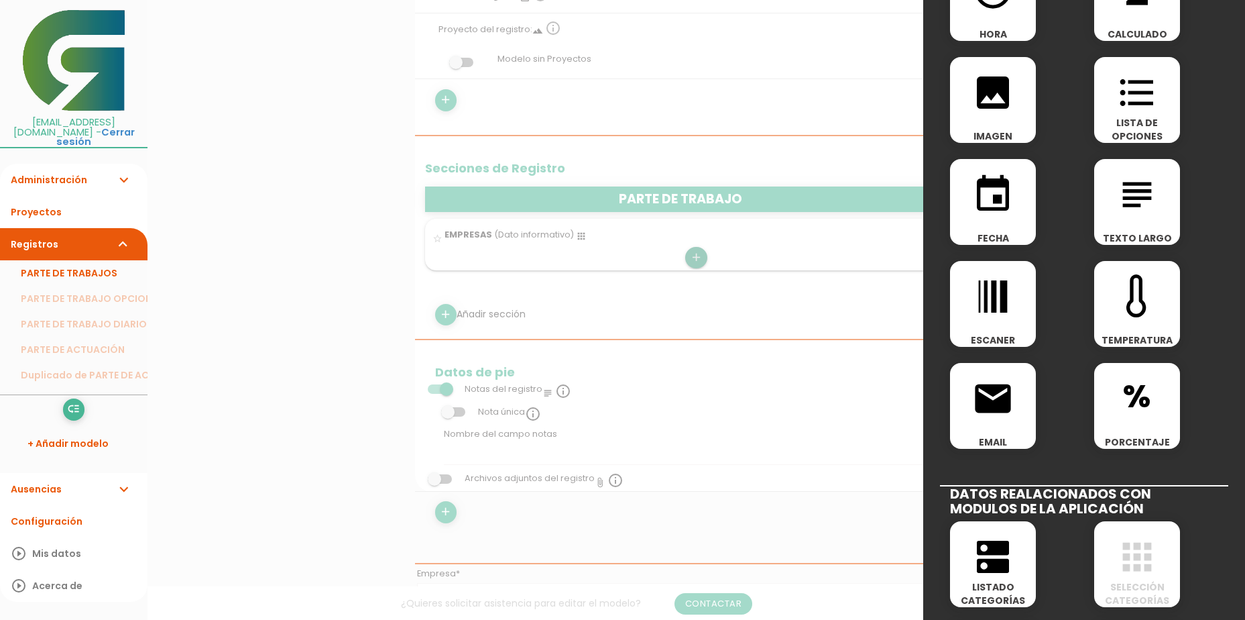
scroll to position [67, 0]
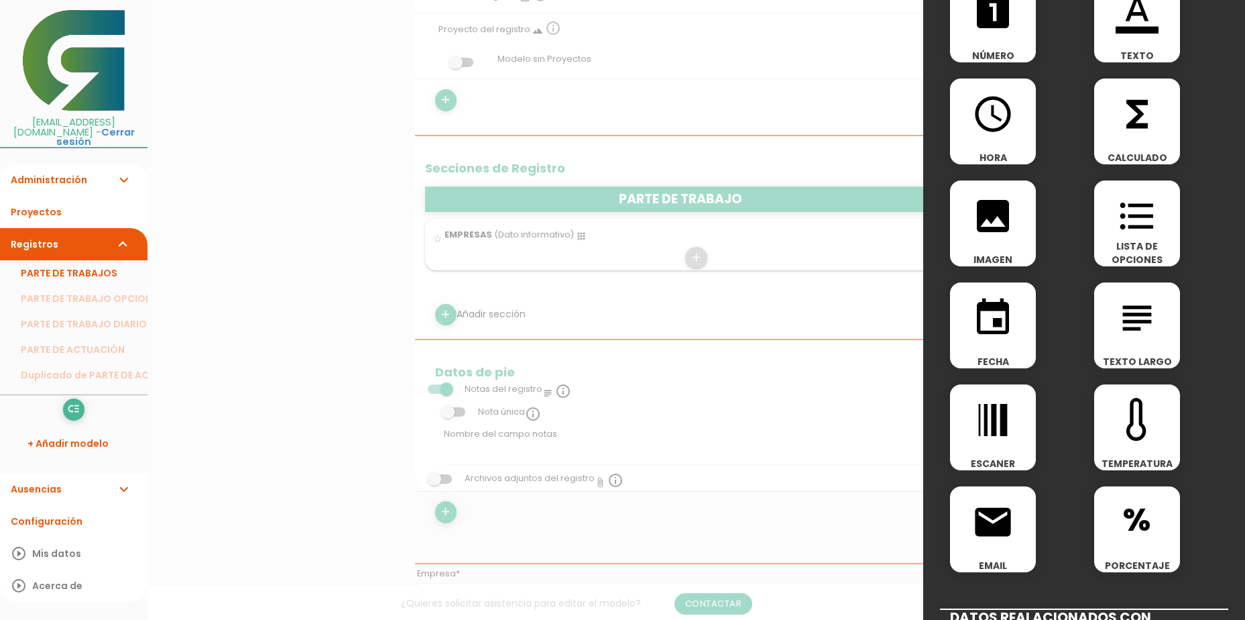
click at [993, 125] on icon "access_time" at bounding box center [993, 114] width 43 height 43
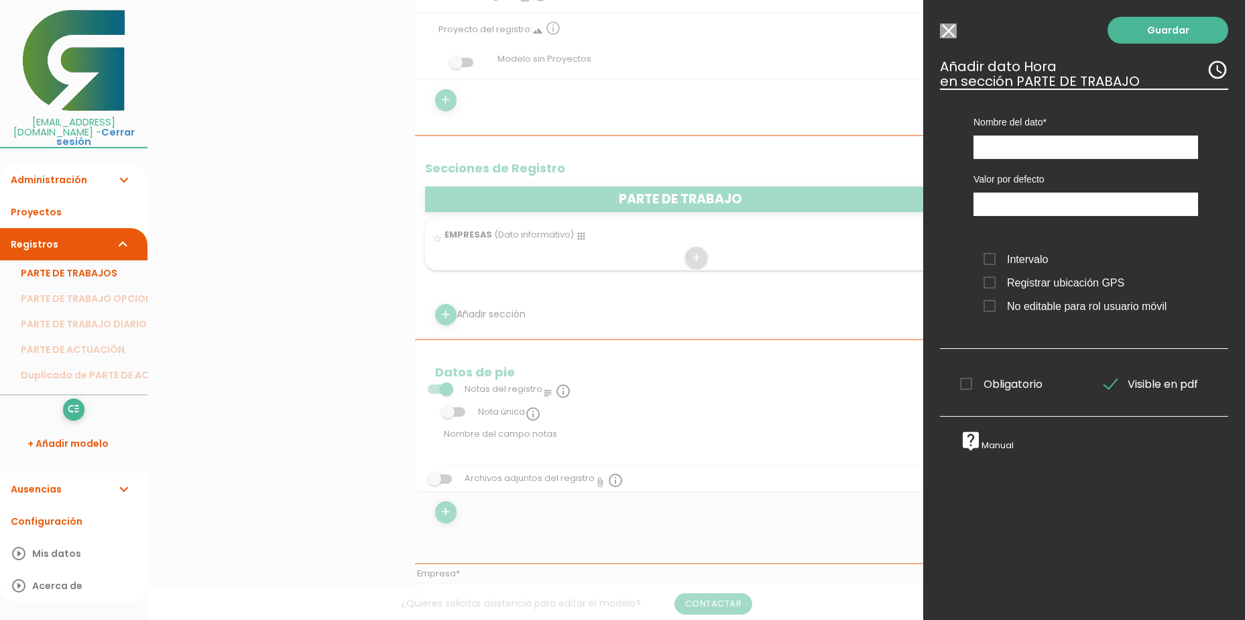
click at [1003, 256] on span "Intervalo" at bounding box center [1016, 259] width 64 height 17
click at [0, 0] on input "Intervalo" at bounding box center [0, 0] width 0 height 0
click at [1063, 143] on input "text" at bounding box center [1086, 146] width 225 height 23
type input "HORAS"
click at [1163, 39] on link "Guardar" at bounding box center [1168, 30] width 121 height 27
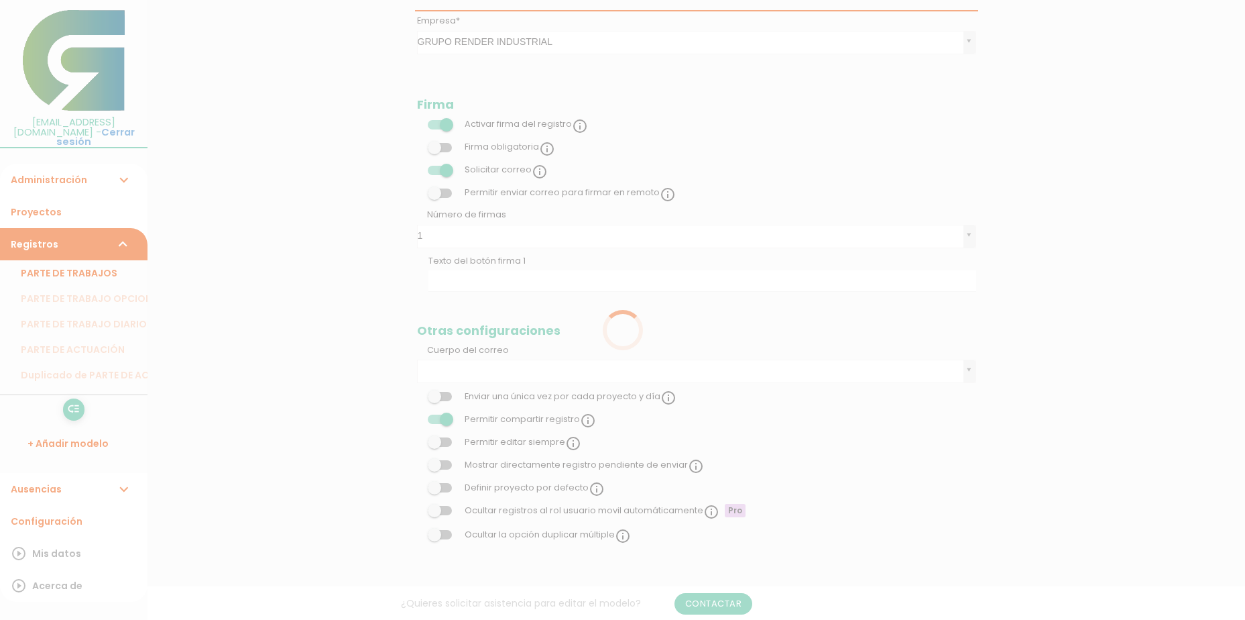
scroll to position [268, 0]
click at [86, 260] on link "PARTE DE TRABAJOS" at bounding box center [74, 272] width 148 height 25
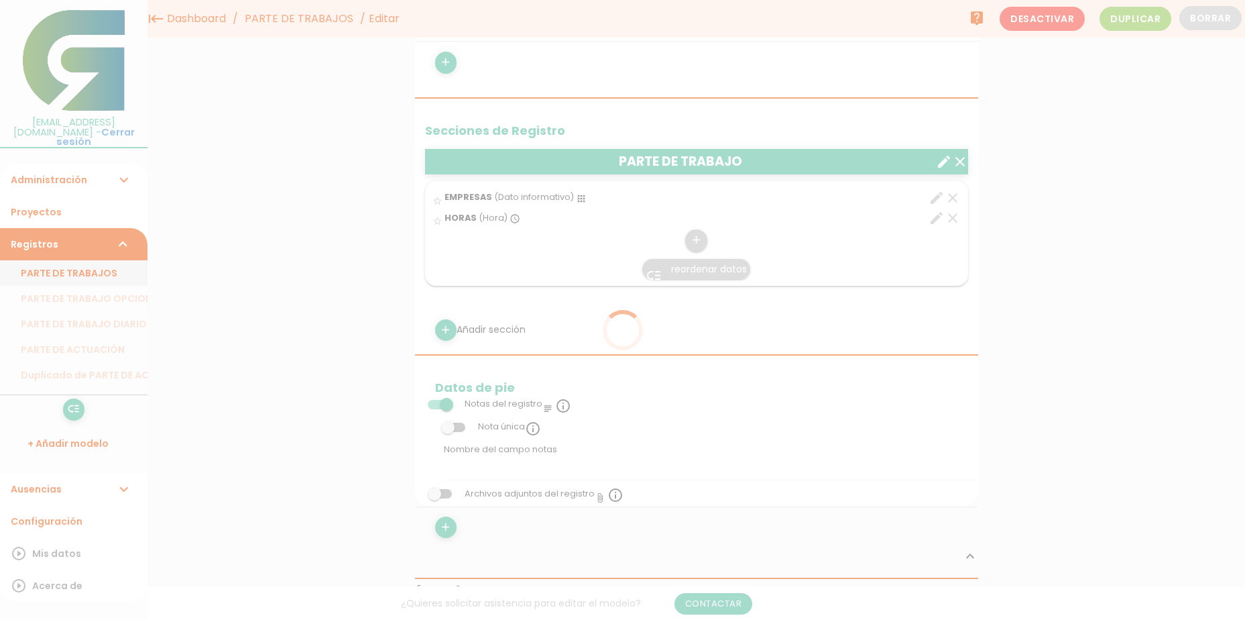
scroll to position [0, 0]
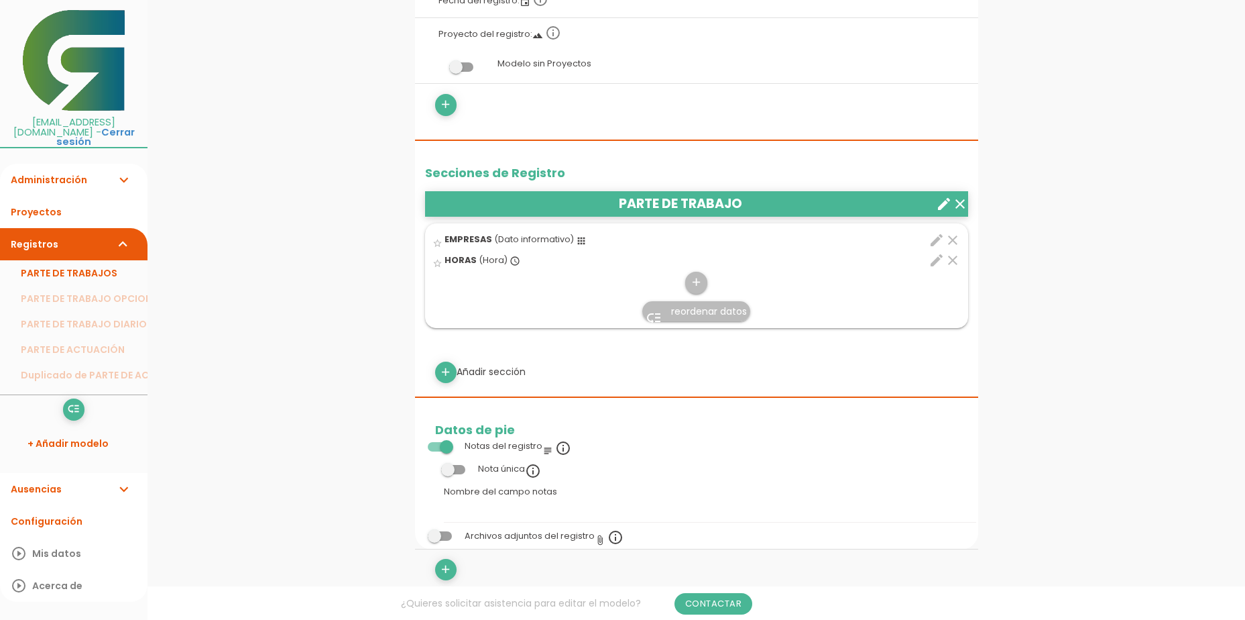
scroll to position [268, 0]
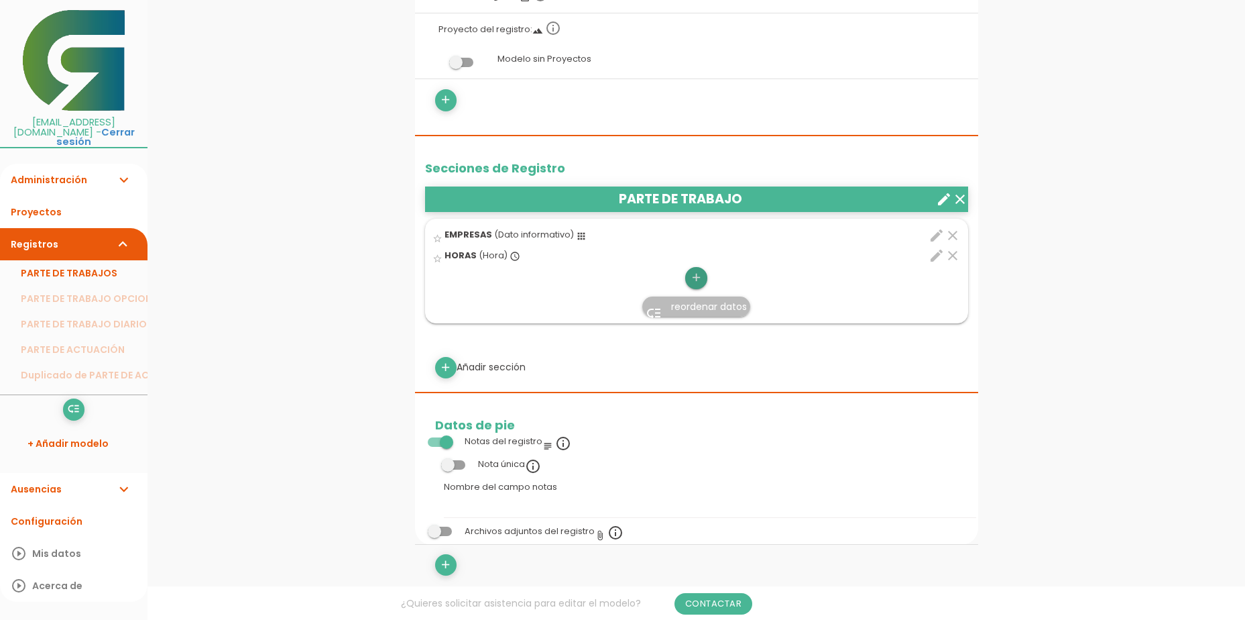
click at [701, 278] on icon "add" at bounding box center [696, 277] width 13 height 21
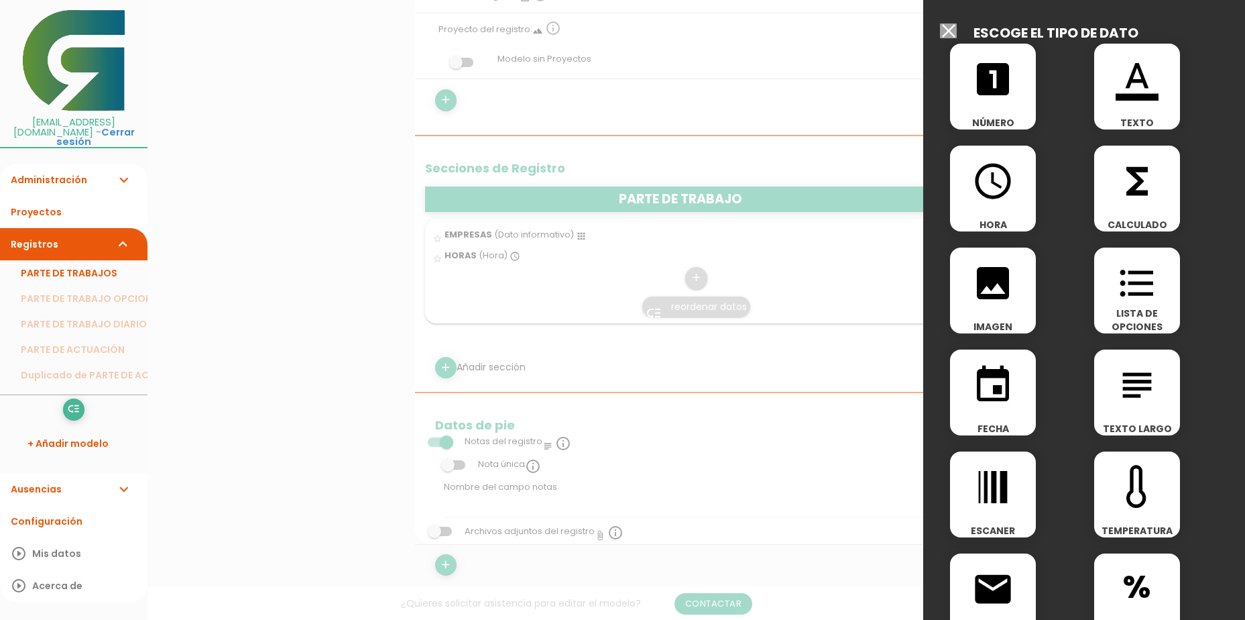
click at [1116, 91] on icon "format_color_text" at bounding box center [1137, 79] width 43 height 43
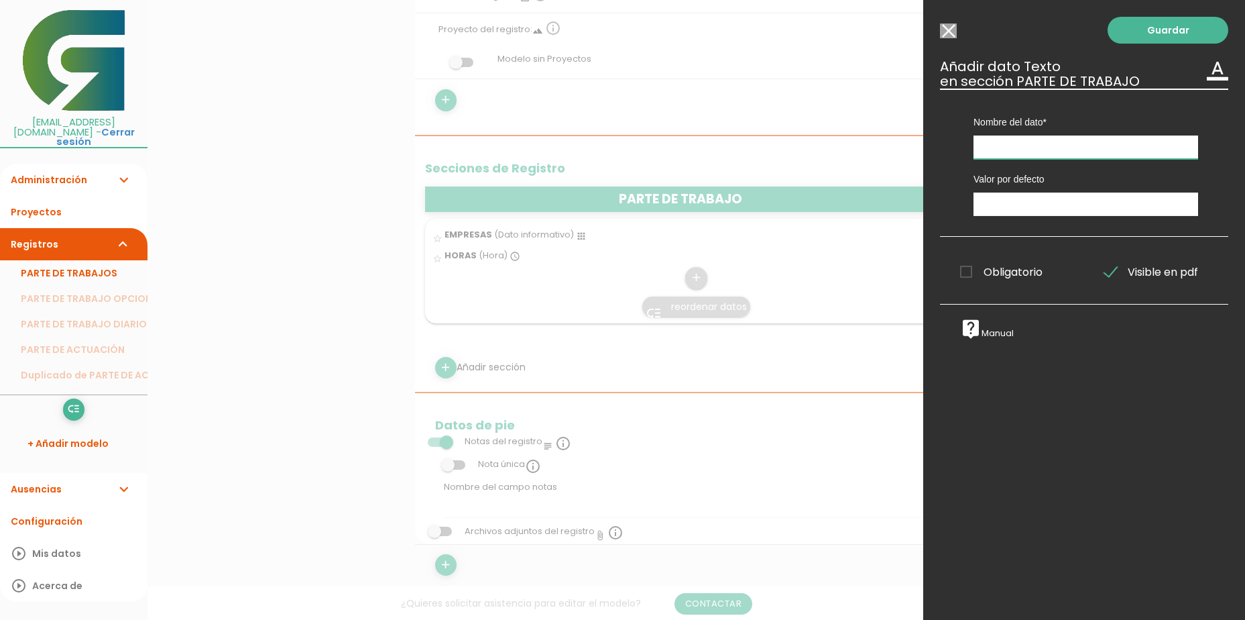
click at [1066, 142] on input "text" at bounding box center [1086, 146] width 225 height 23
type input "TRABAJO REALIZADO"
click at [1138, 30] on link "Guardar" at bounding box center [1168, 30] width 121 height 27
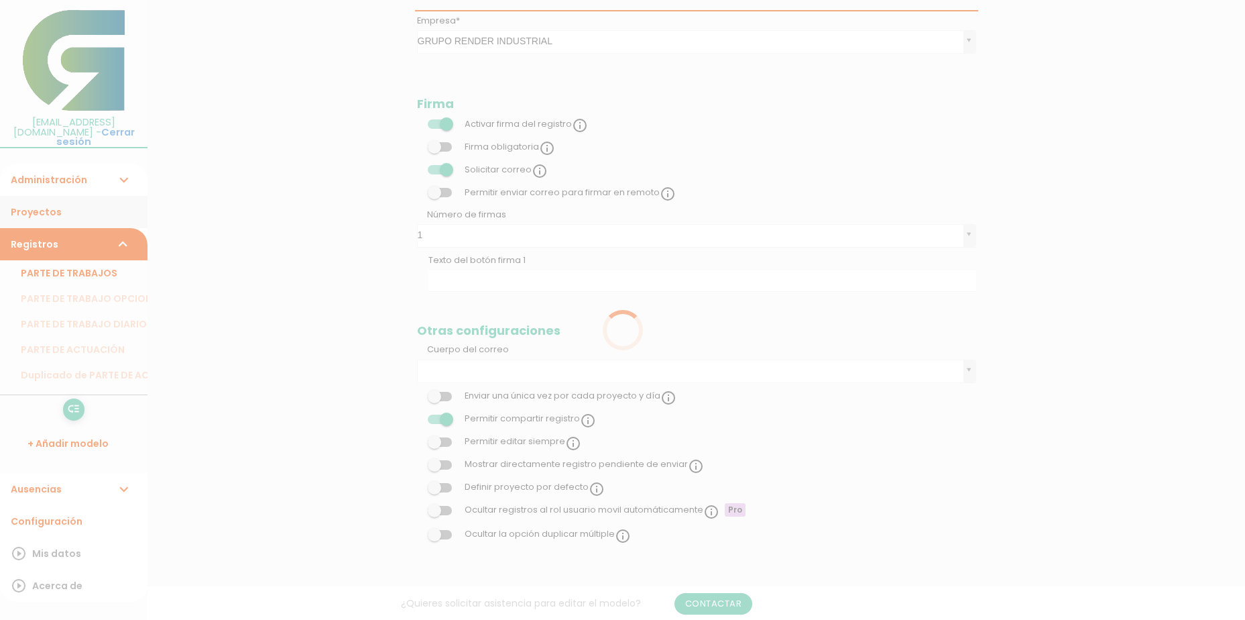
scroll to position [268, 0]
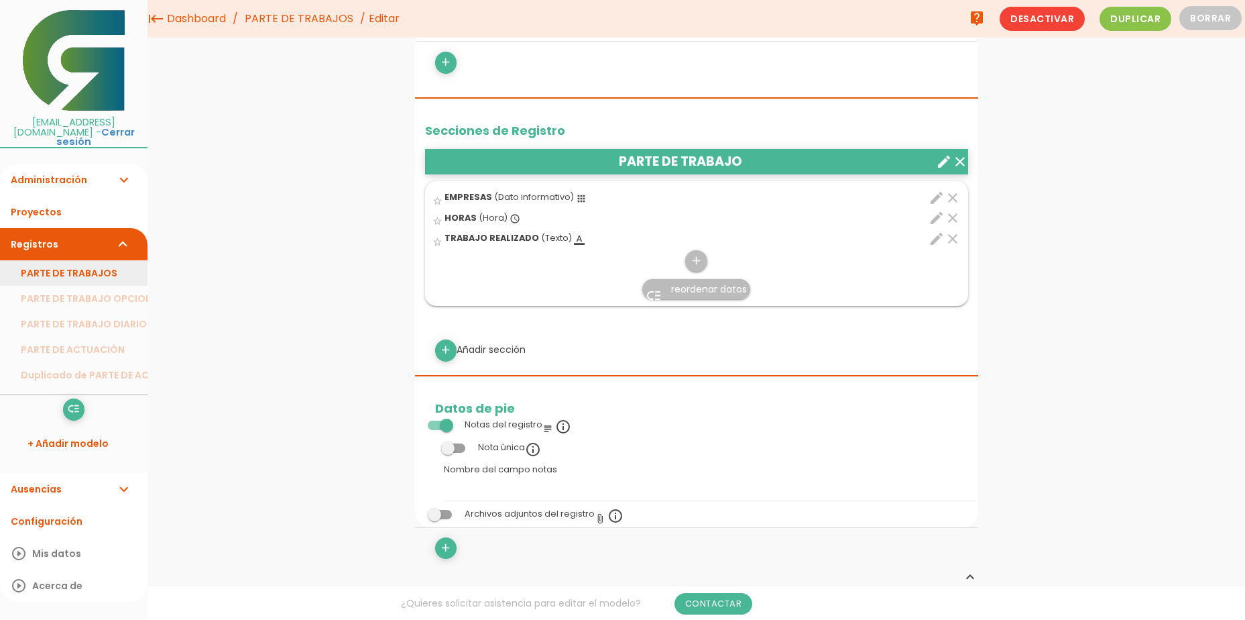
click at [74, 260] on link "PARTE DE TRABAJOS" at bounding box center [74, 272] width 148 height 25
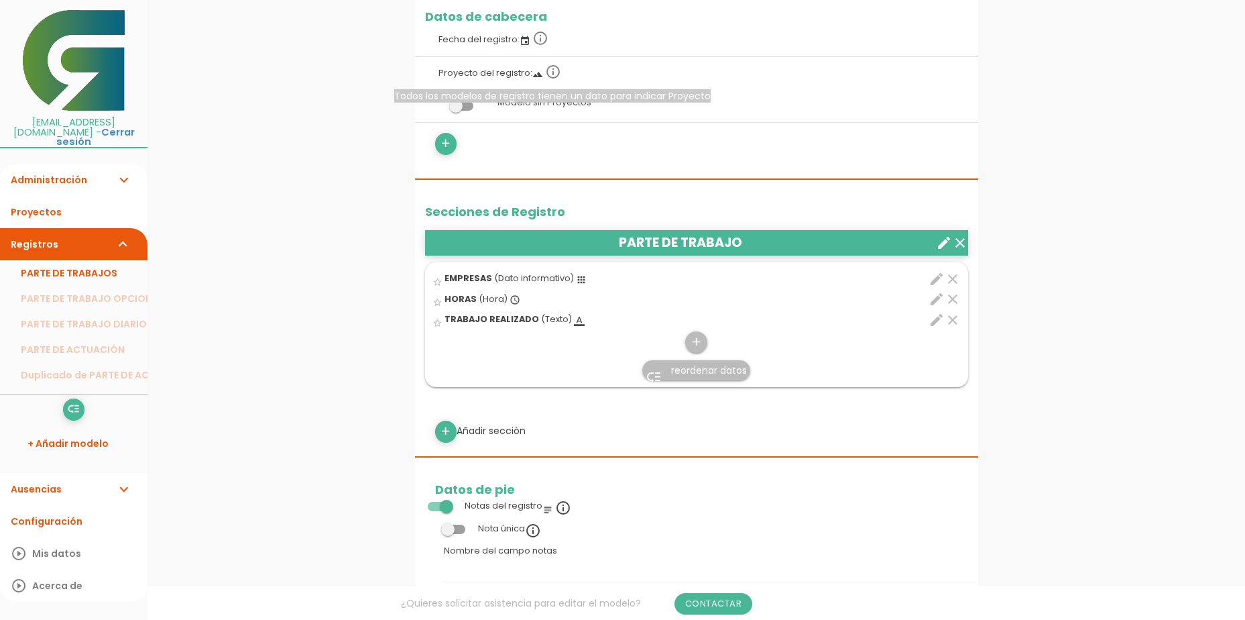
scroll to position [268, 0]
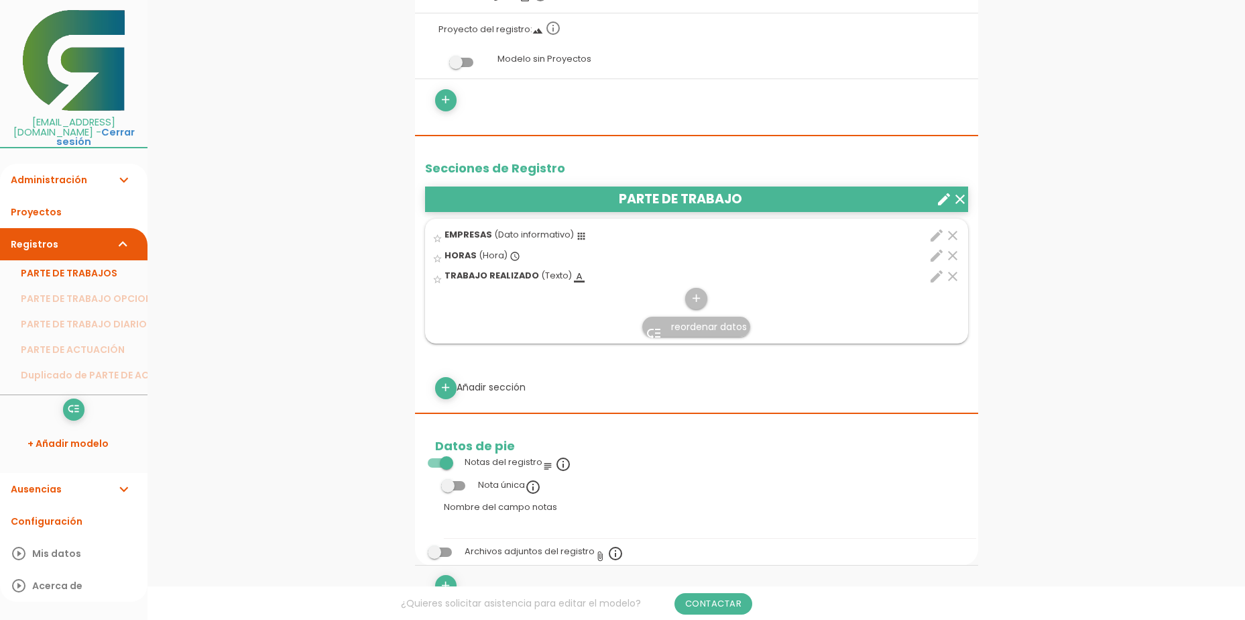
click at [530, 233] on span "(Dato informativo)" at bounding box center [534, 234] width 80 height 11
click at [0, 0] on input "star_border" at bounding box center [0, 0] width 0 height 0
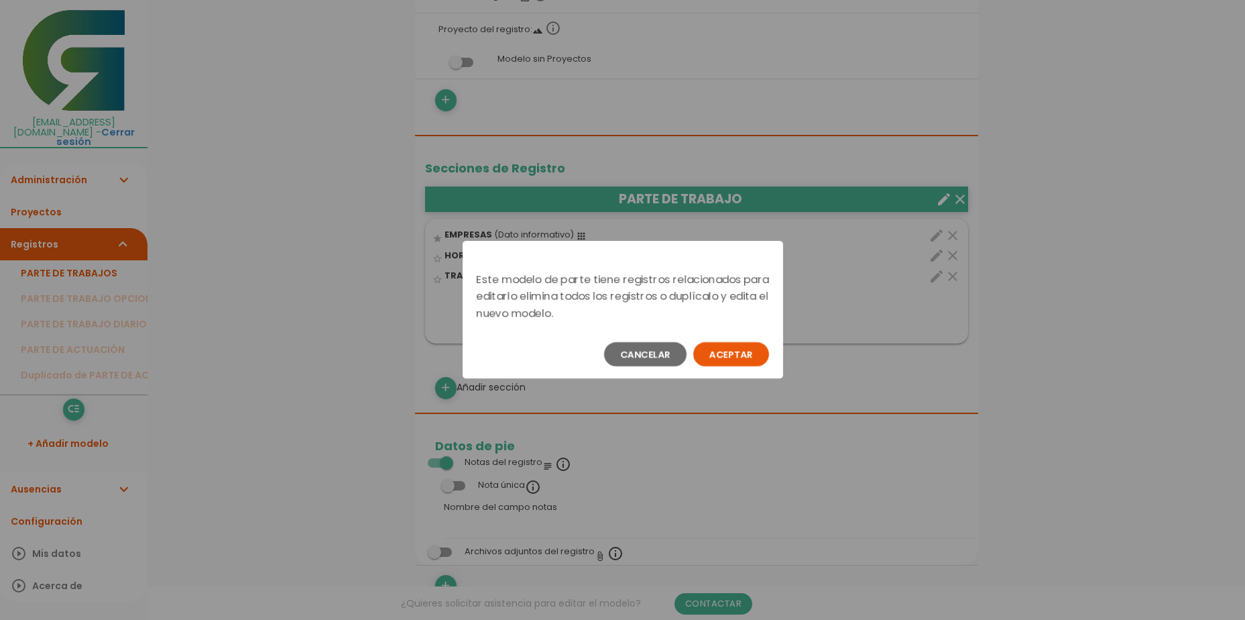
scroll to position [0, 0]
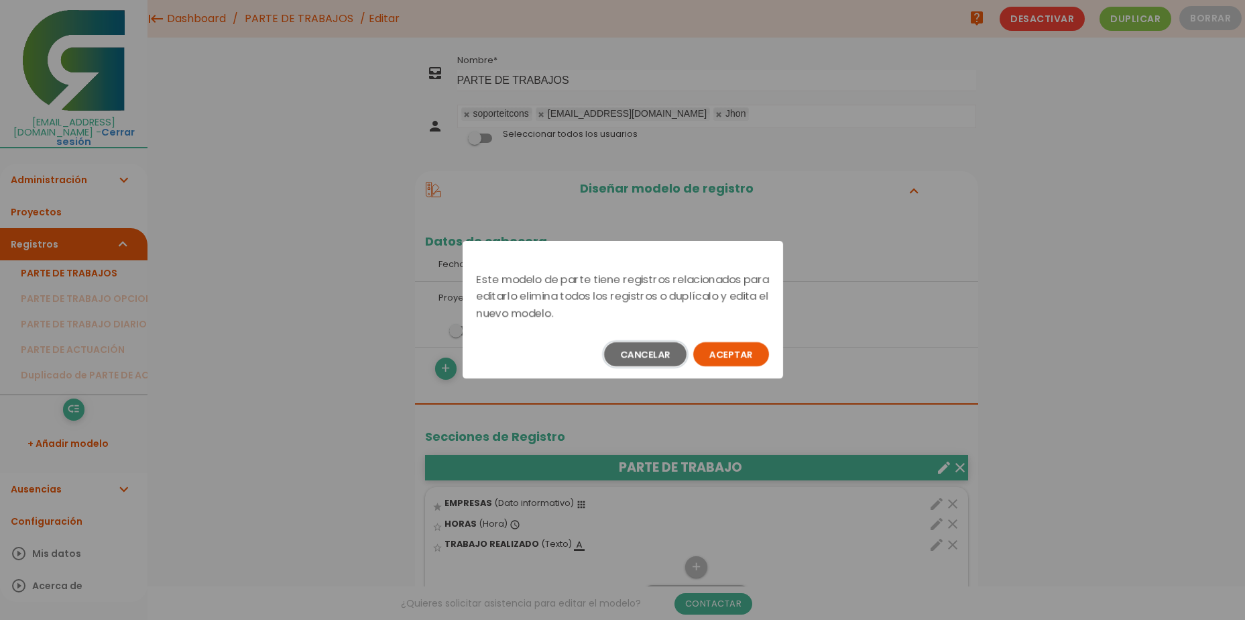
click at [653, 350] on button "Cancelar" at bounding box center [645, 354] width 82 height 24
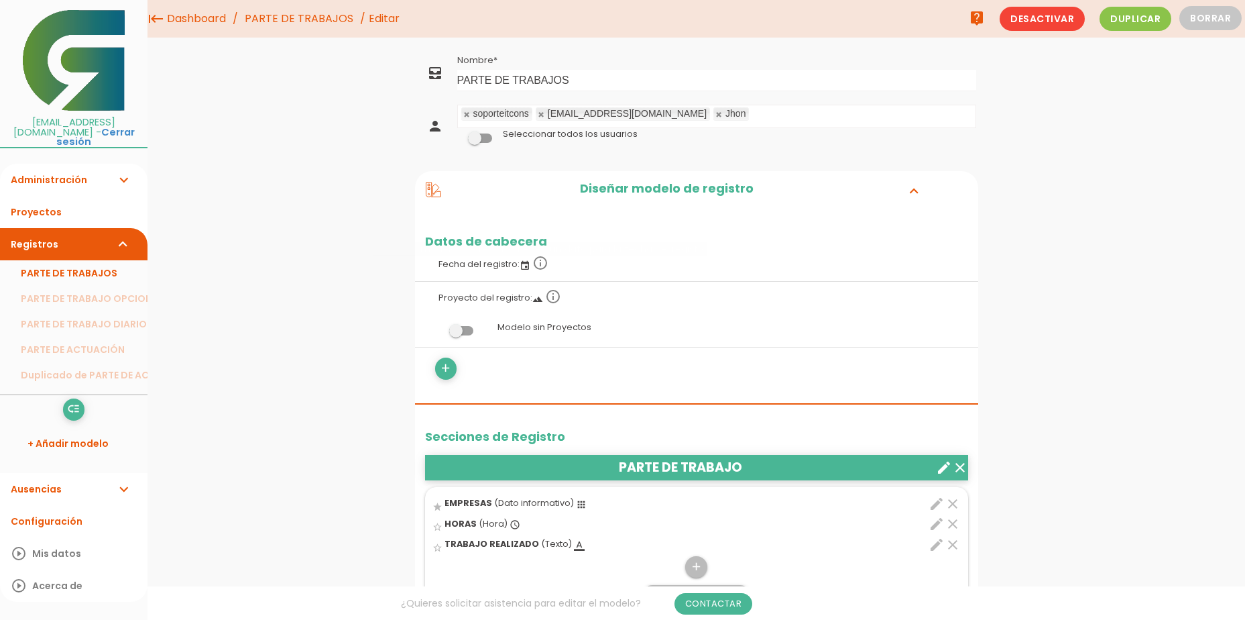
click at [731, 274] on label "Fecha del registro: event info_outline" at bounding box center [696, 263] width 543 height 30
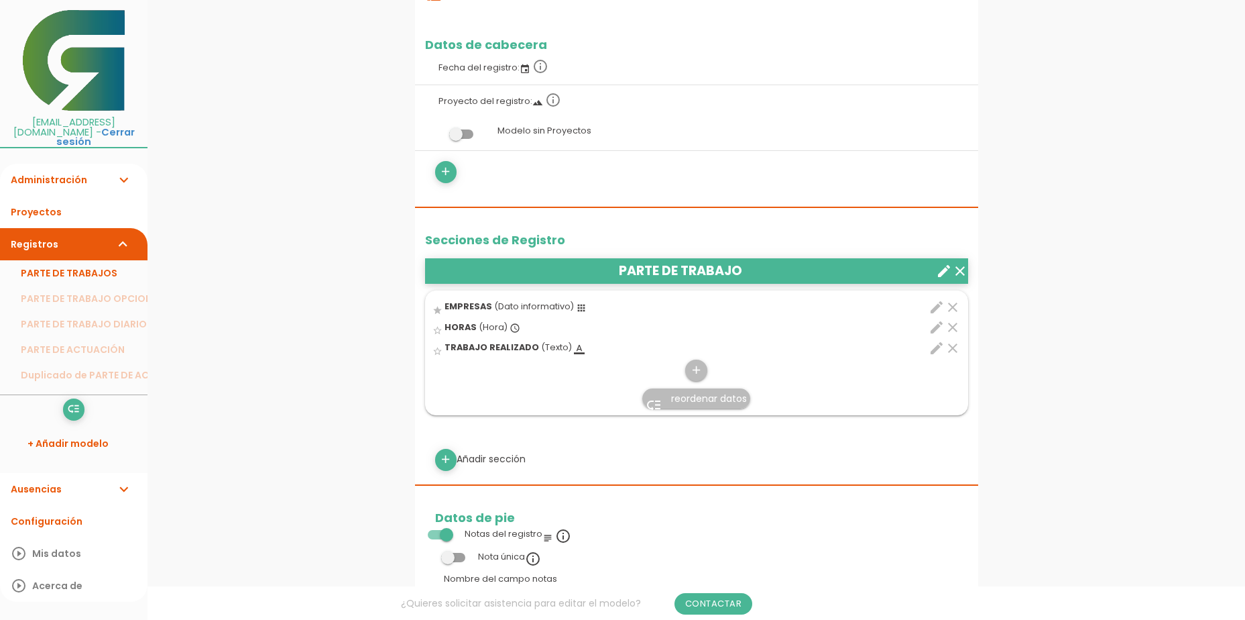
scroll to position [201, 0]
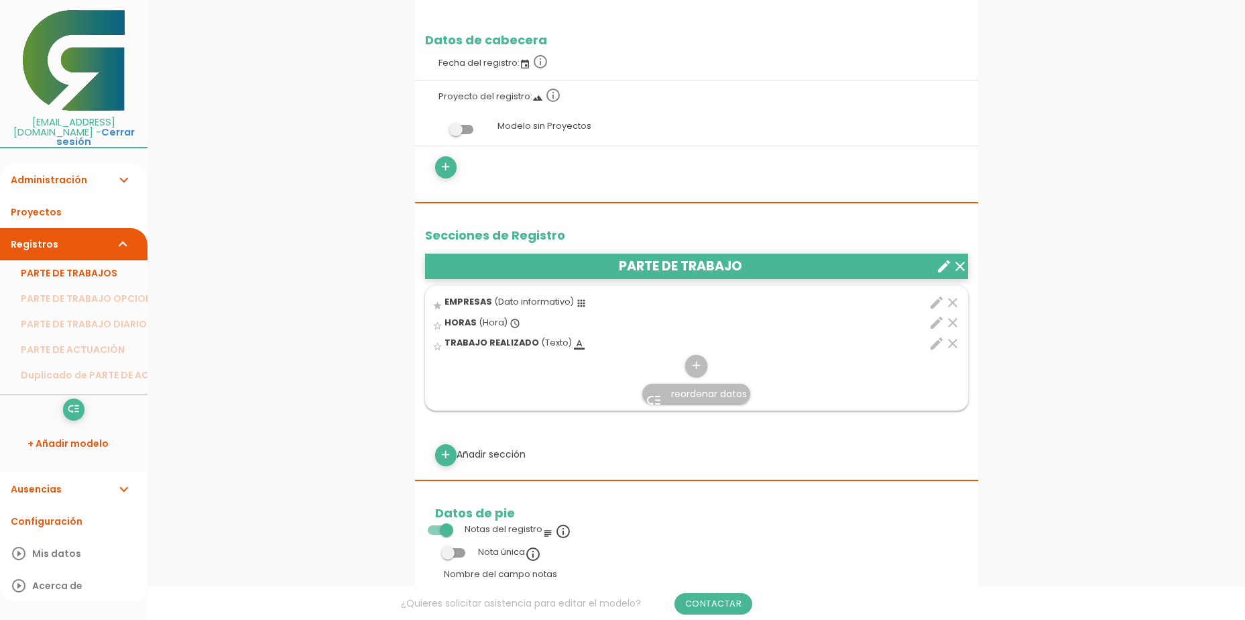
click at [937, 300] on icon "edit" at bounding box center [937, 302] width 16 height 16
select select "525"
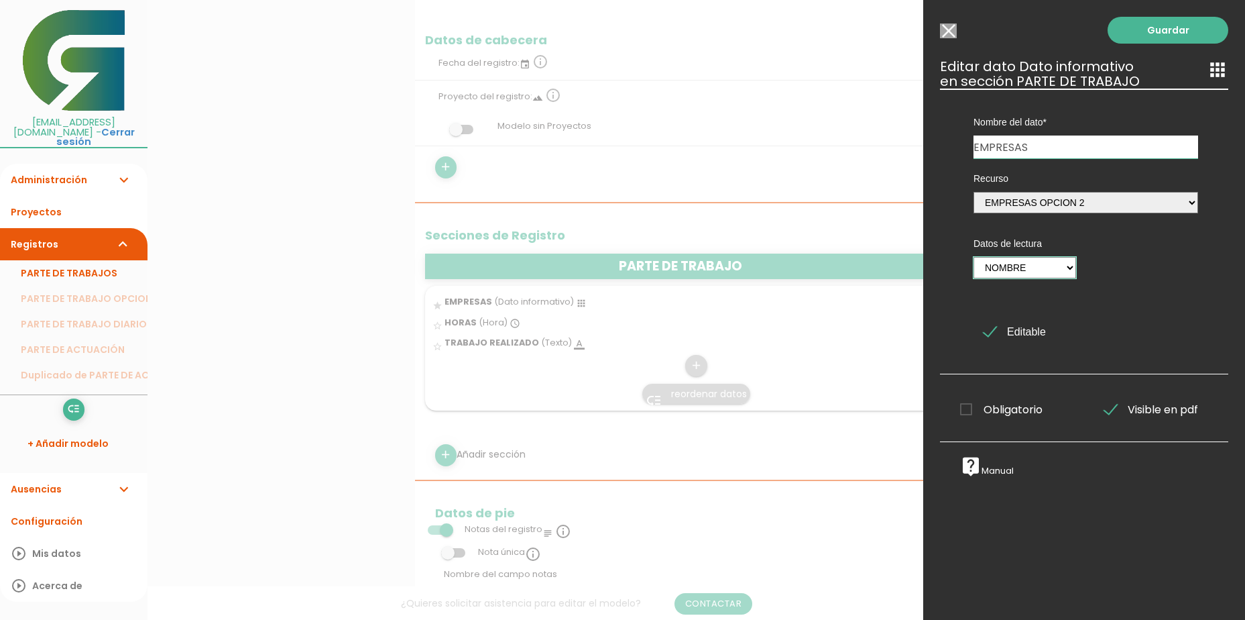
click at [1061, 270] on select "Nombre" at bounding box center [1025, 267] width 103 height 21
click at [974, 257] on select "Nombre" at bounding box center [1025, 267] width 103 height 21
click at [1029, 331] on span "Editable" at bounding box center [1015, 331] width 62 height 17
click at [0, 0] on input "Editable" at bounding box center [0, 0] width 0 height 0
click at [1029, 331] on span "Editable" at bounding box center [1015, 331] width 62 height 17
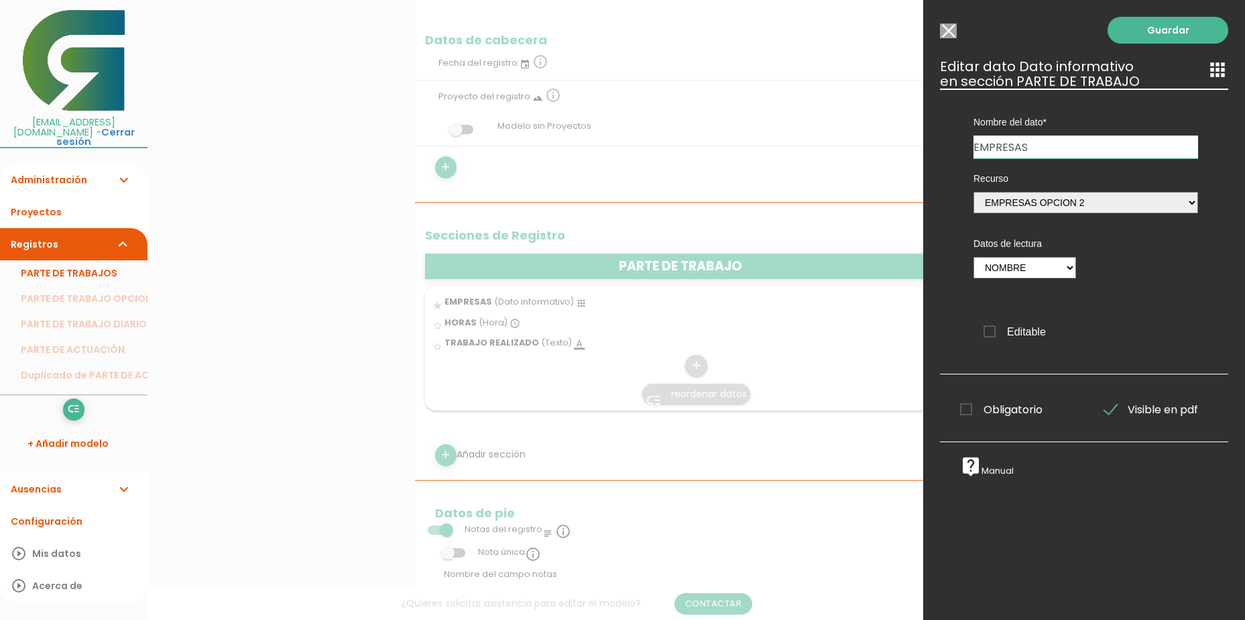
click at [0, 0] on input "Editable" at bounding box center [0, 0] width 0 height 0
click at [1068, 78] on h3 "Editar dato Dato informativo apps en sección PARTE DE TRABAJO" at bounding box center [1084, 74] width 288 height 30
click at [1207, 72] on icon "apps" at bounding box center [1217, 69] width 21 height 21
click at [949, 26] on input "Seleccionar todos los usuarios" at bounding box center [948, 30] width 17 height 15
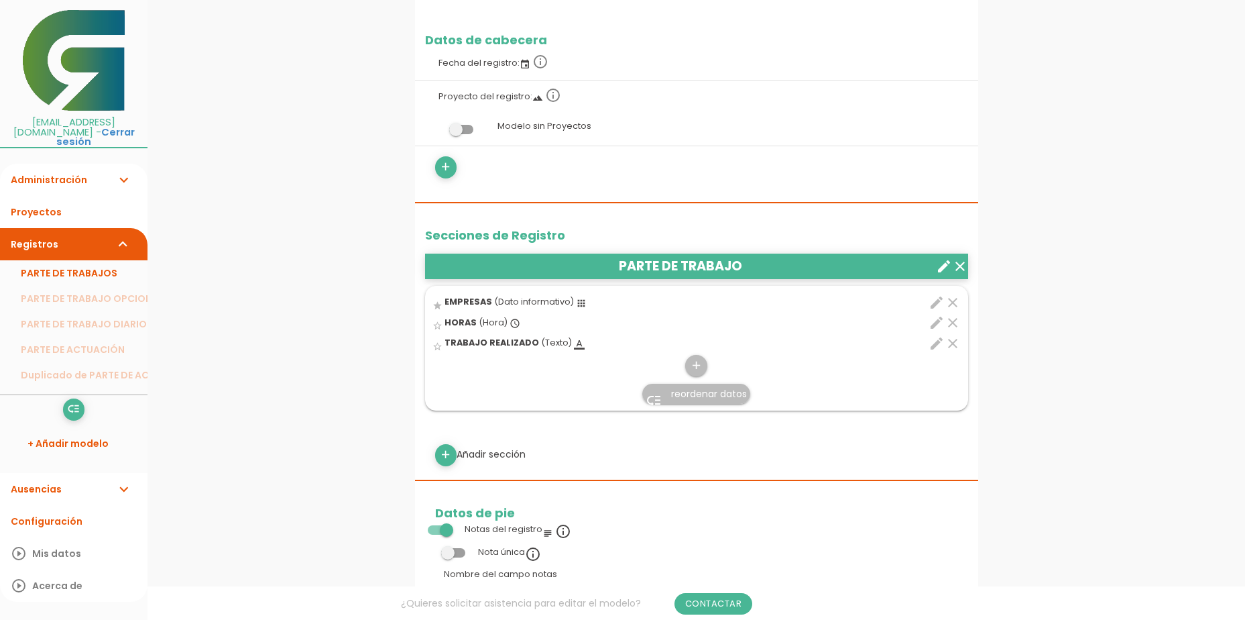
click at [34, 175] on link "Administración expand_more" at bounding box center [74, 180] width 148 height 32
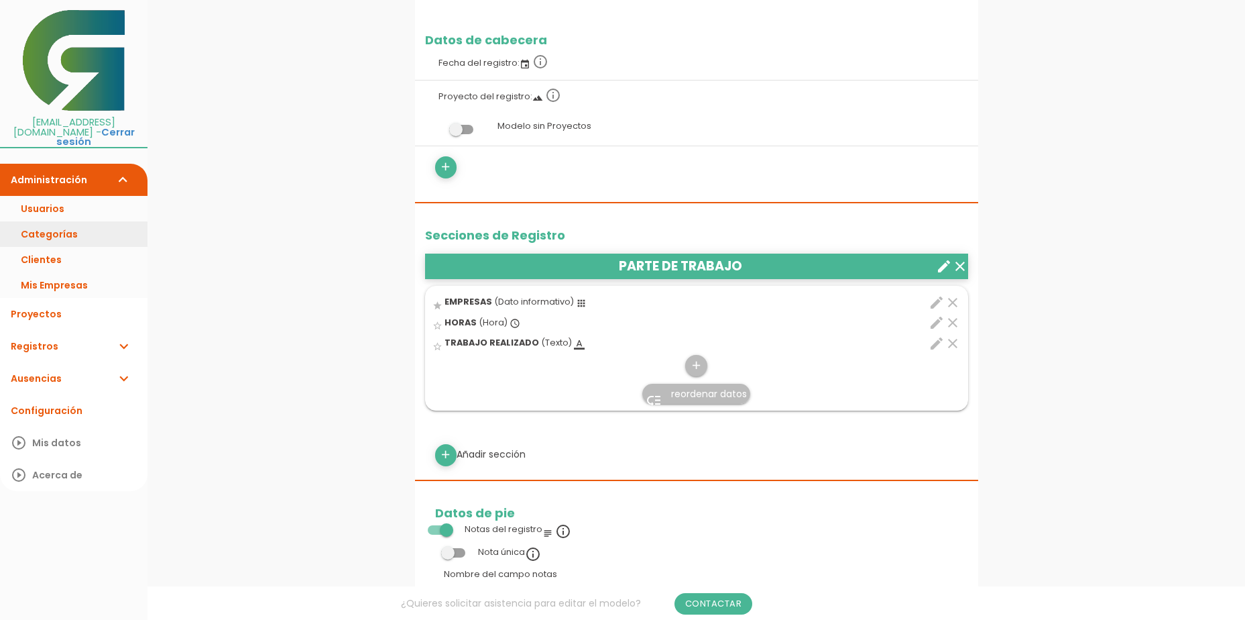
click at [46, 221] on link "Categorías" at bounding box center [74, 233] width 148 height 25
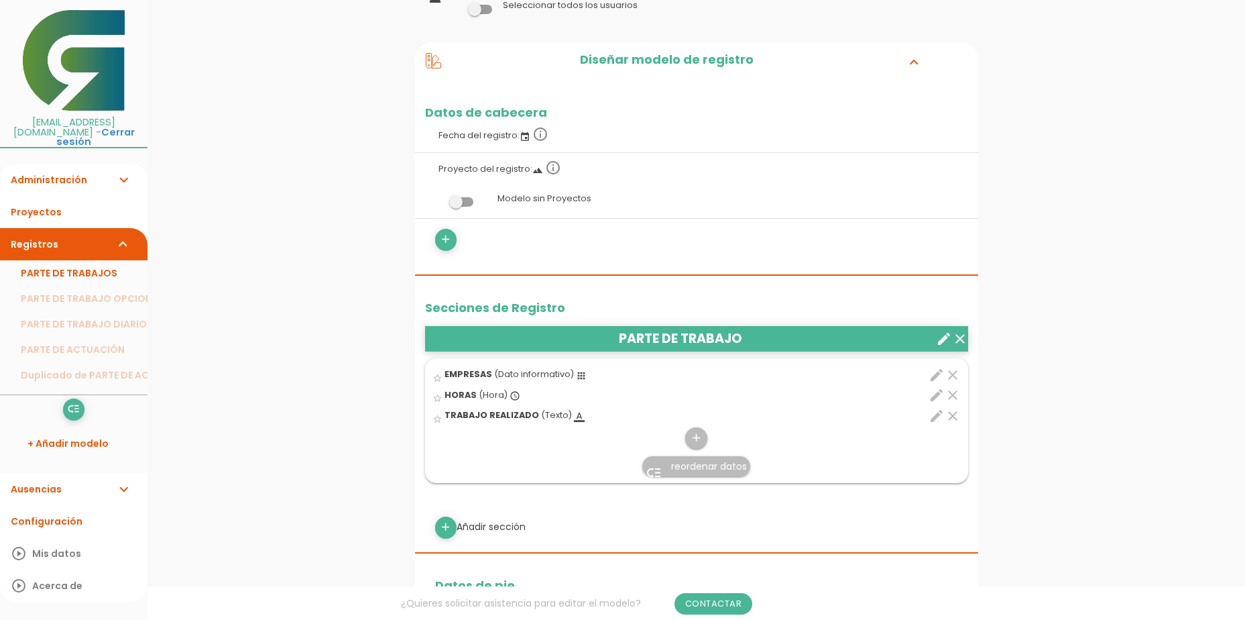
scroll to position [134, 0]
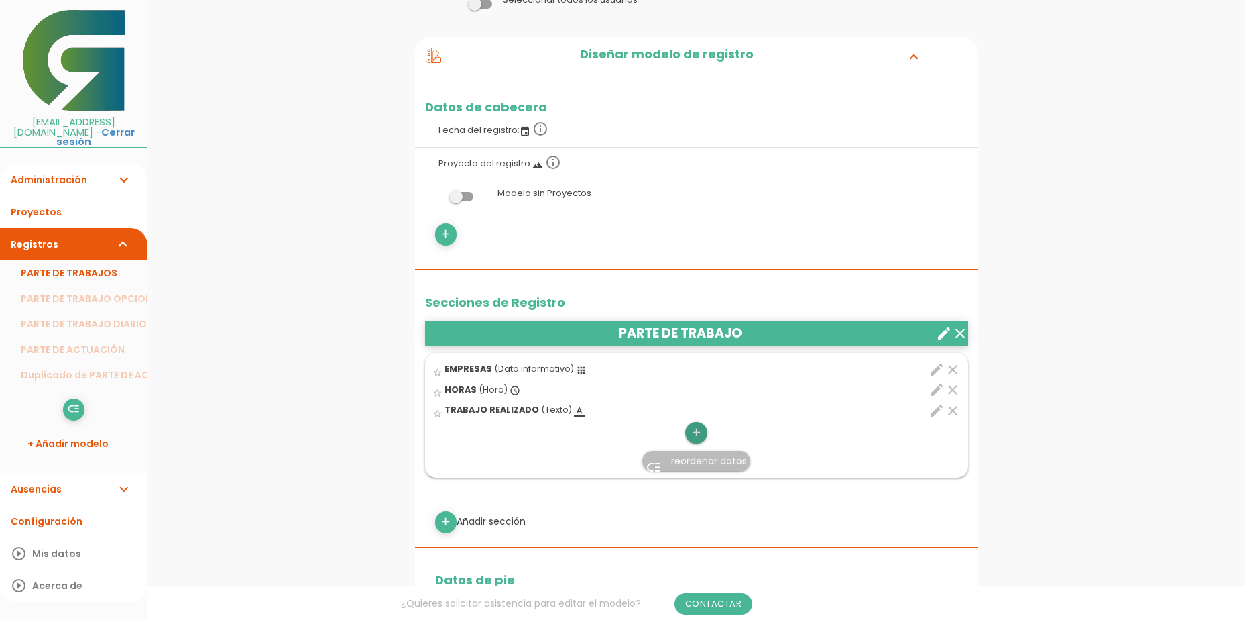
click at [695, 437] on icon "add" at bounding box center [696, 432] width 13 height 21
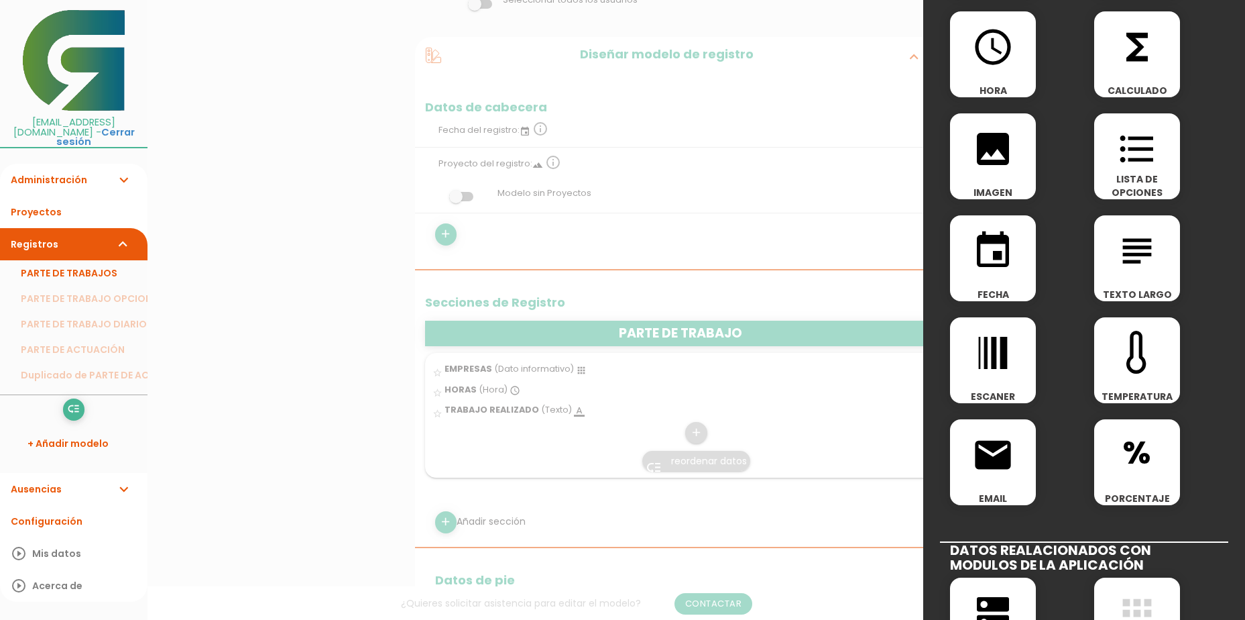
click at [1129, 166] on icon "format_list_bulleted" at bounding box center [1137, 148] width 43 height 43
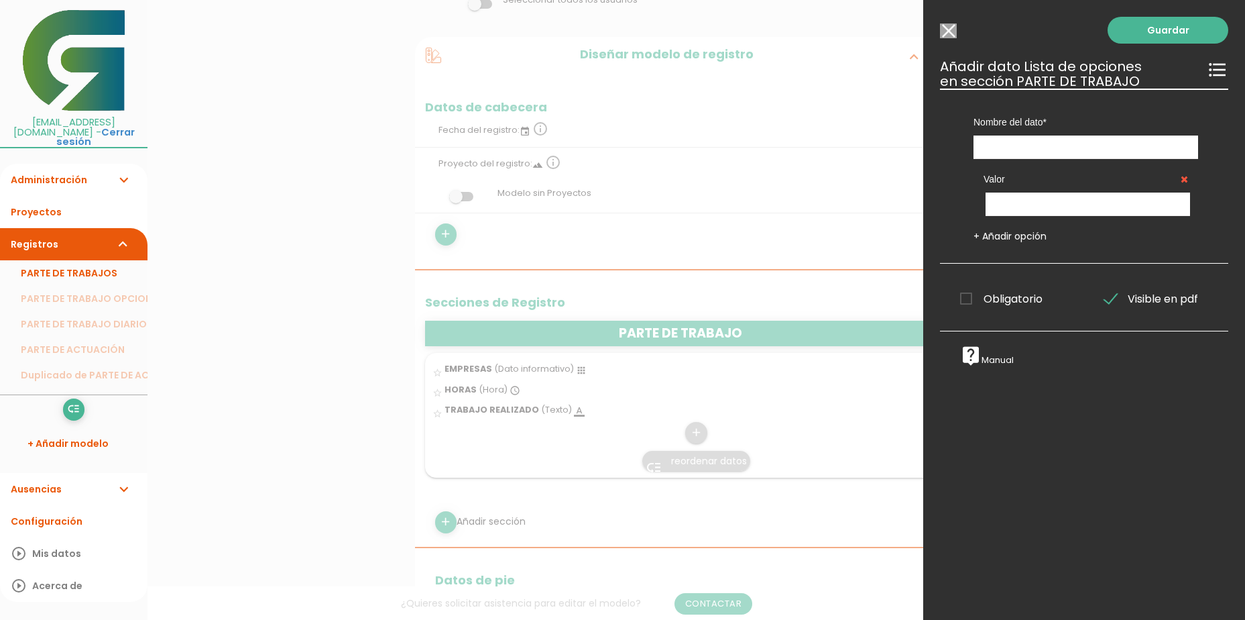
scroll to position [0, 0]
click at [1030, 162] on div "Valor" at bounding box center [1086, 187] width 225 height 57
click at [1032, 155] on input "text" at bounding box center [1086, 146] width 225 height 23
type input "EMPRESAS"
click at [1124, 32] on link "Guardar" at bounding box center [1168, 30] width 121 height 27
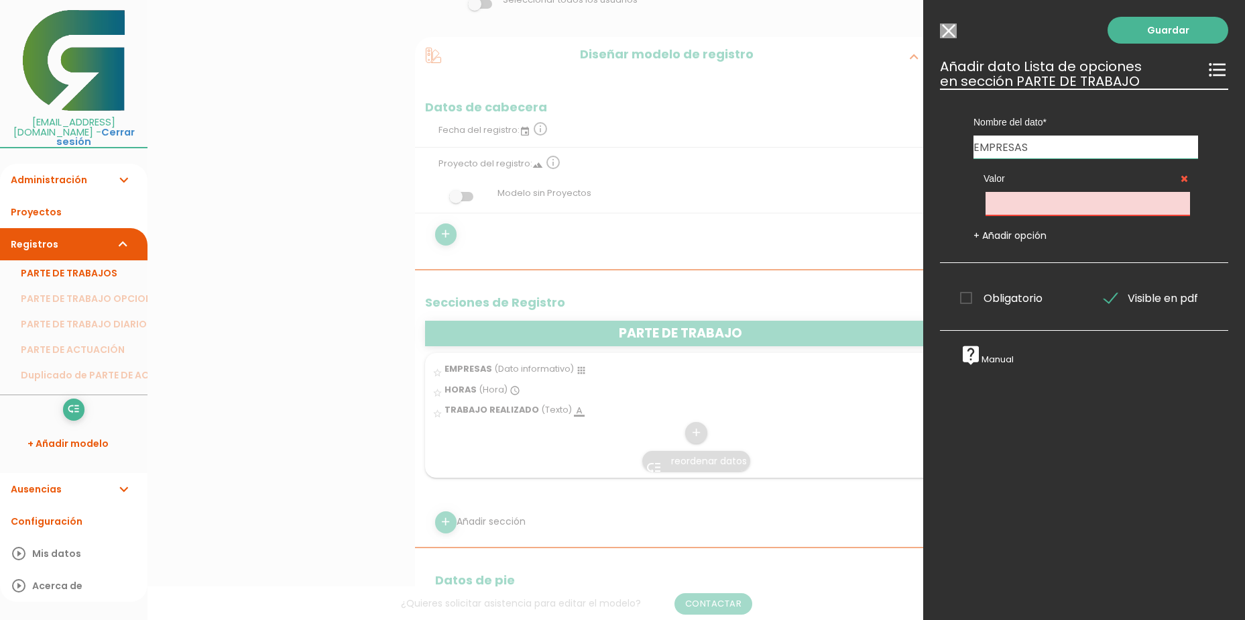
click at [1037, 202] on input "text" at bounding box center [1088, 203] width 205 height 23
click at [1019, 239] on link "+ Añadir opción" at bounding box center [1010, 235] width 73 height 13
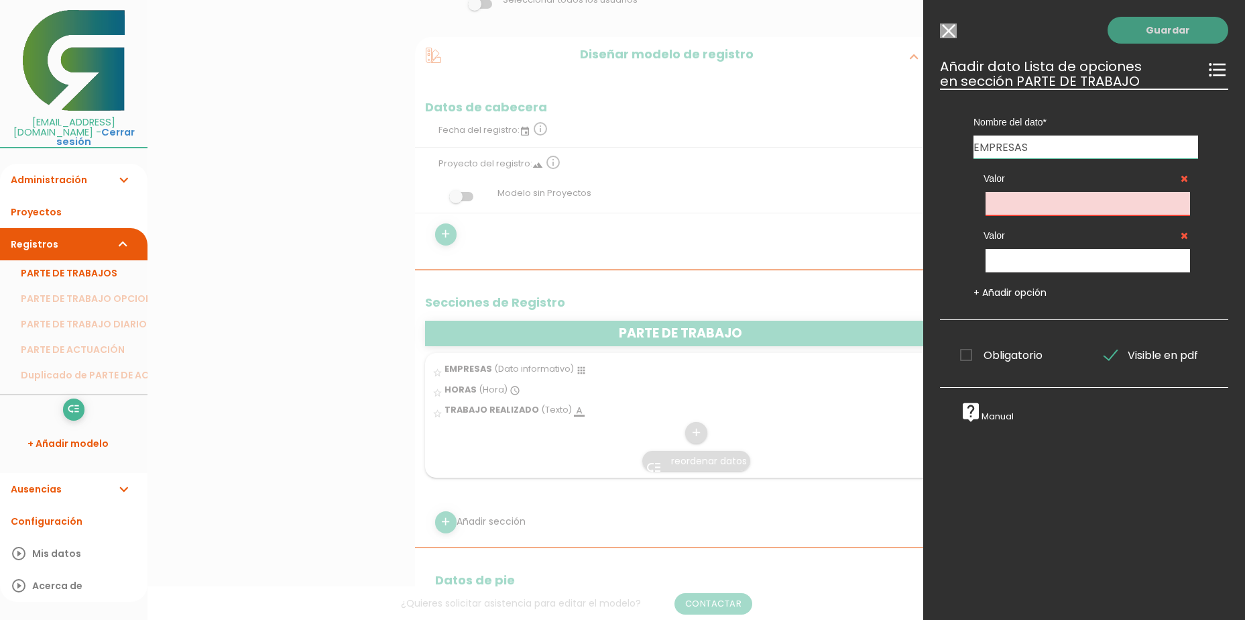
click at [1162, 36] on link "Guardar" at bounding box center [1168, 30] width 121 height 27
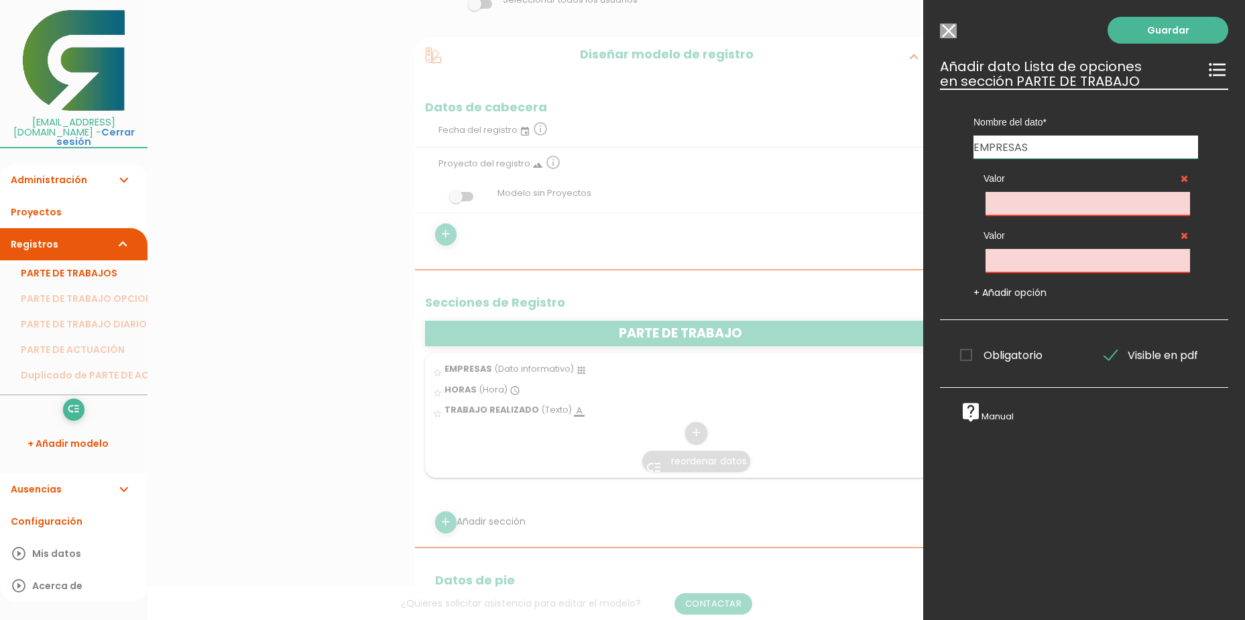
click at [1181, 177] on icon at bounding box center [1184, 178] width 7 height 9
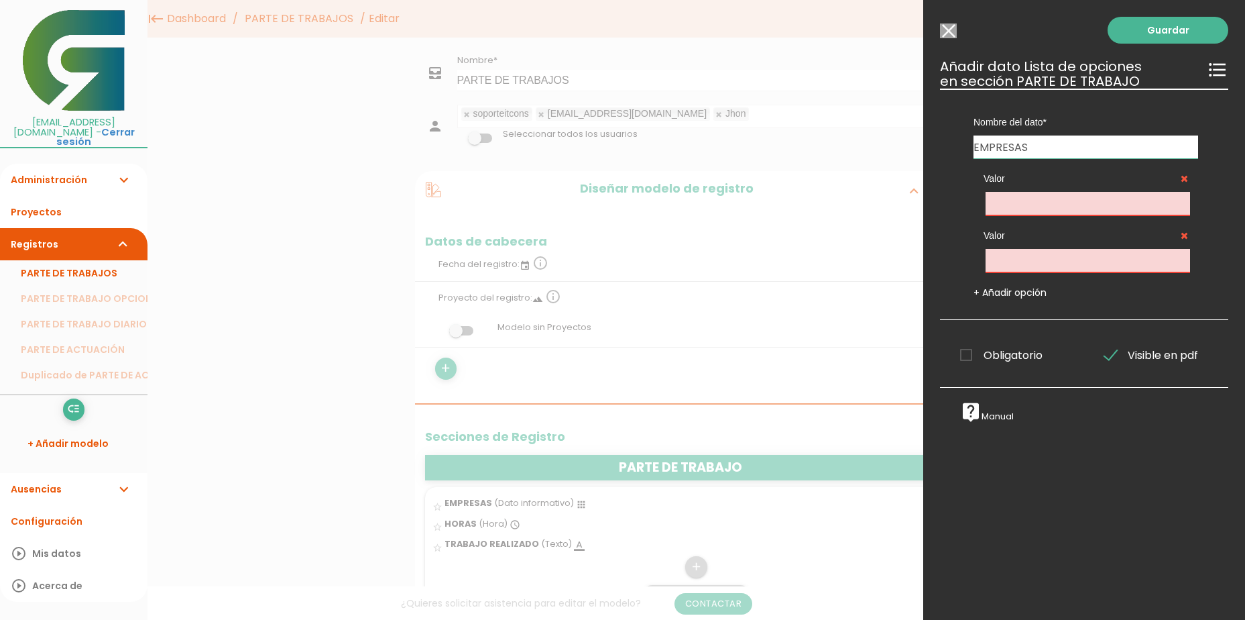
click at [1181, 178] on icon at bounding box center [1184, 178] width 7 height 9
click at [1181, 176] on icon at bounding box center [1184, 178] width 7 height 9
click at [1170, 232] on label "Valor" at bounding box center [1086, 235] width 205 height 13
click at [944, 32] on input "Seleccionar todos los usuarios" at bounding box center [948, 30] width 17 height 15
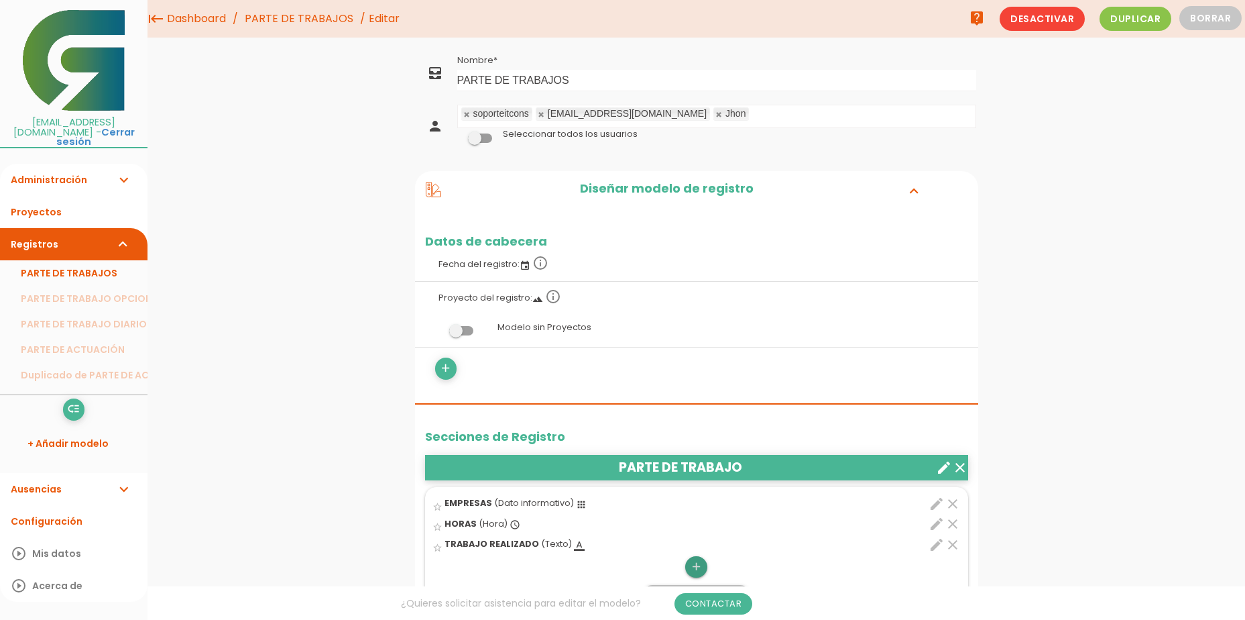
click at [701, 568] on icon "add" at bounding box center [696, 566] width 13 height 21
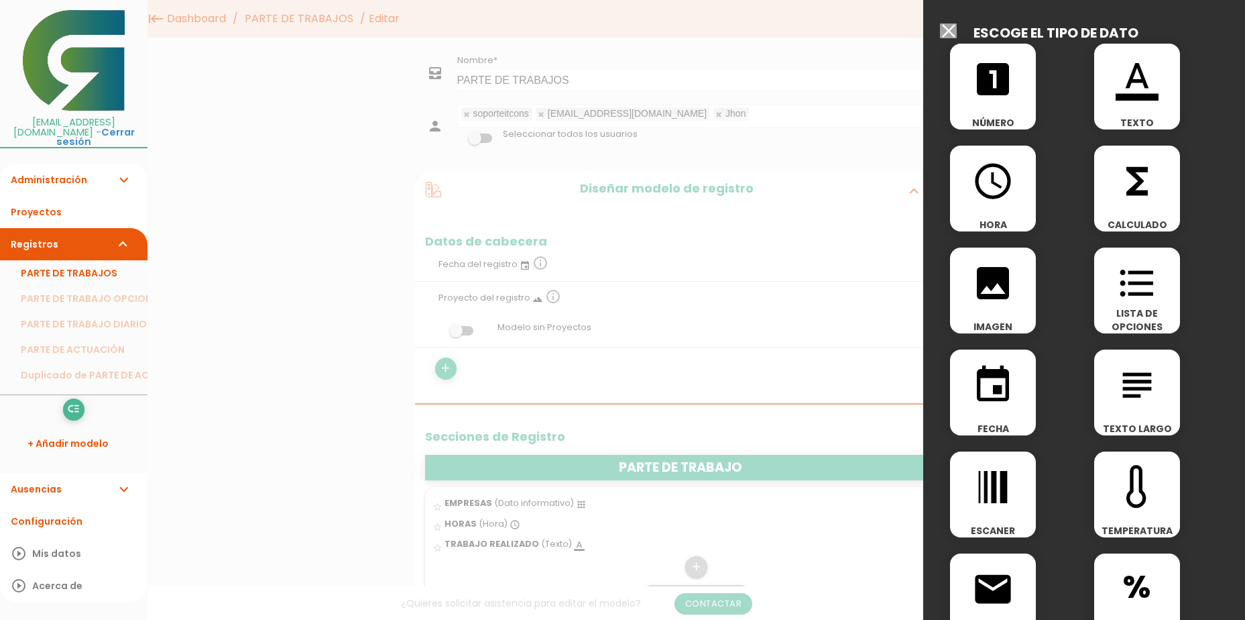
click at [1120, 277] on icon "format_list_bulleted" at bounding box center [1137, 283] width 43 height 43
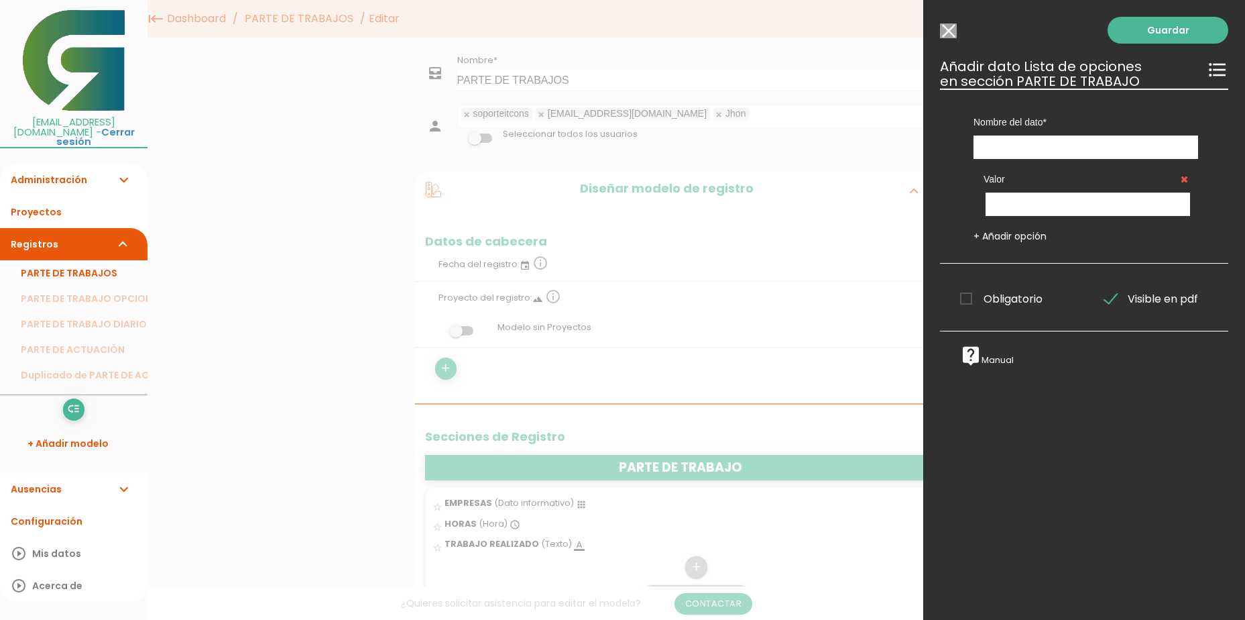
click at [1181, 178] on icon at bounding box center [1184, 178] width 7 height 9
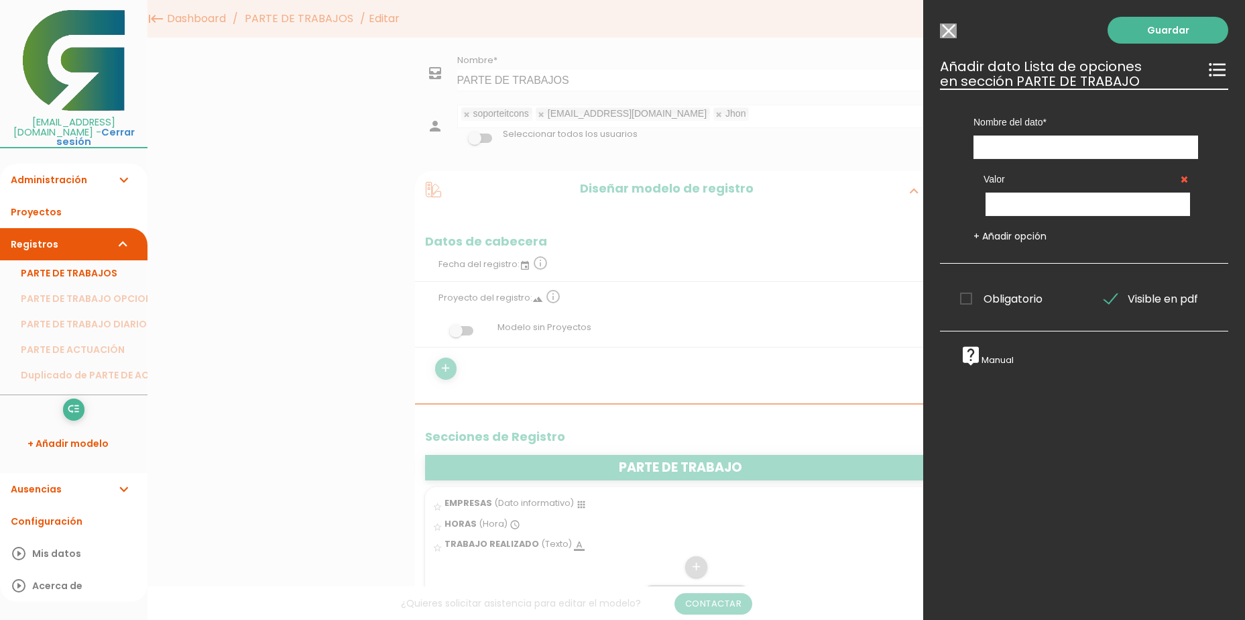
click at [948, 34] on input "Seleccionar todos los usuarios" at bounding box center [948, 30] width 17 height 15
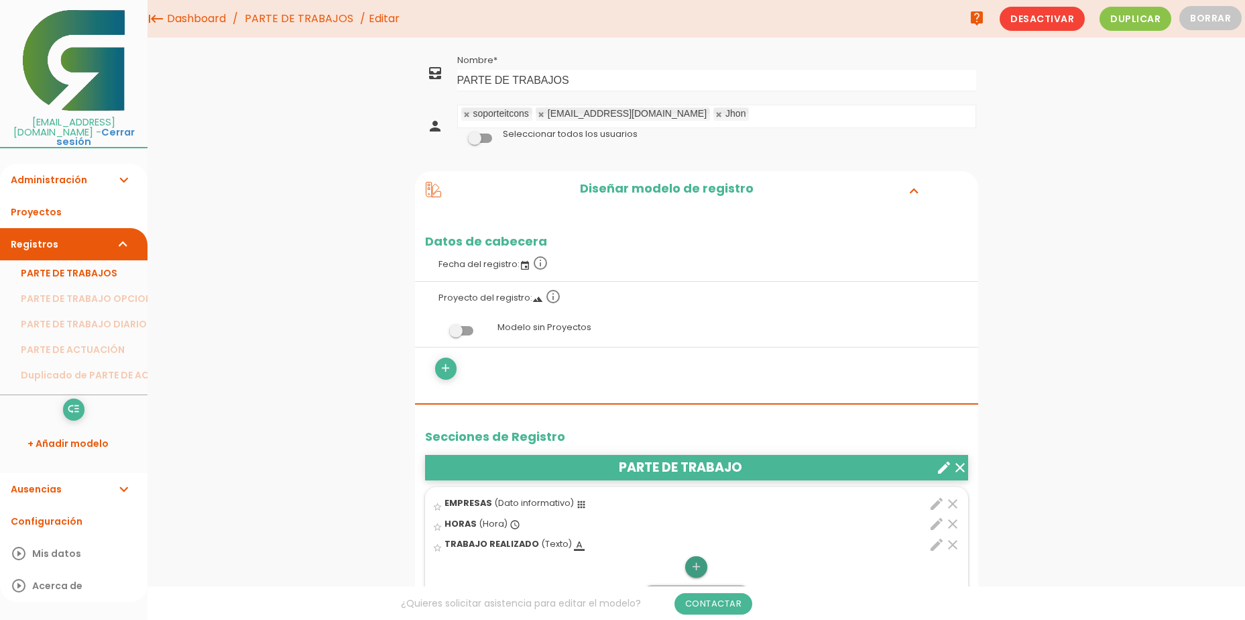
click at [696, 568] on icon "add" at bounding box center [696, 566] width 13 height 21
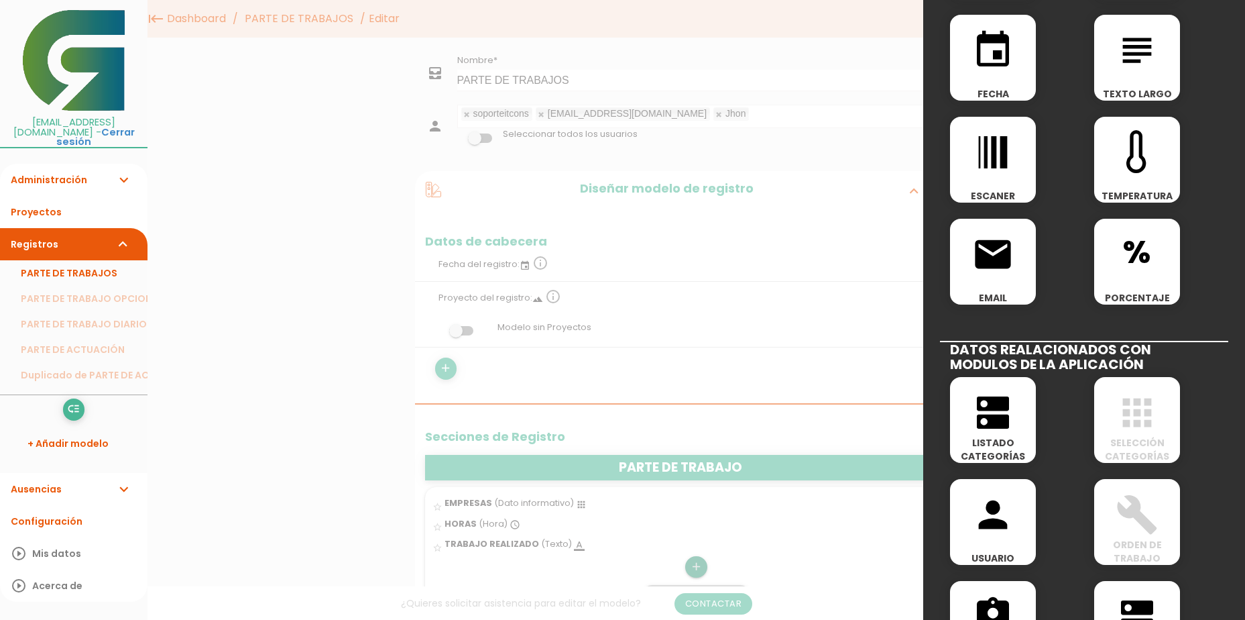
scroll to position [335, 0]
click at [992, 428] on icon "dns" at bounding box center [993, 411] width 43 height 43
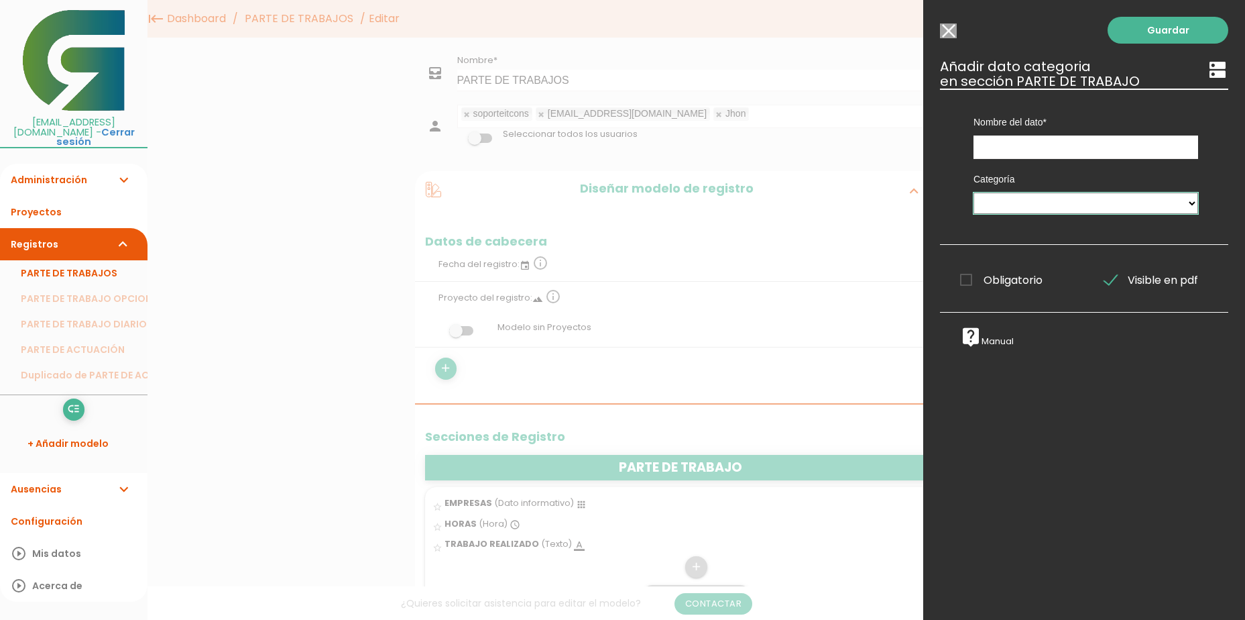
click at [1176, 201] on select "MAQUINARIA Tareas PERSONAL EMPRESA EMPRESAS OPCION 2 CUERVA ALPEMA FUENTES GRAN…" at bounding box center [1086, 202] width 225 height 21
select select "524"
click at [974, 192] on select "MAQUINARIA Tareas PERSONAL EMPRESA EMPRESAS OPCION 2 CUERVA ALPEMA FUENTES GRAN…" at bounding box center [1086, 202] width 225 height 21
click at [1147, 32] on link "Guardar" at bounding box center [1168, 30] width 121 height 27
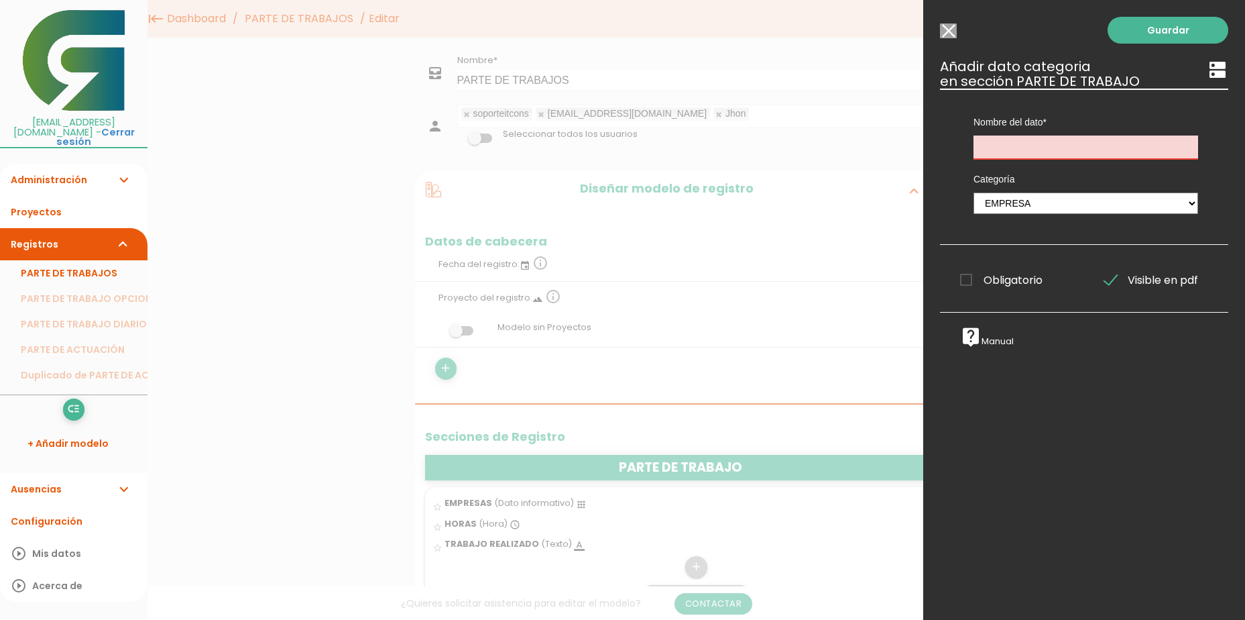
click at [1070, 152] on input "text" at bounding box center [1086, 146] width 225 height 23
type input "EMPRESAS"
drag, startPoint x: 1101, startPoint y: 494, endPoint x: 1117, endPoint y: 445, distance: 51.7
click at [1101, 494] on div "Guardar ESCOGE EL TIPO DE DATO looks_one NÚMERO format_color_text TEXTO access_…" at bounding box center [1084, 310] width 322 height 620
click at [1165, 31] on link "Guardar" at bounding box center [1168, 30] width 121 height 27
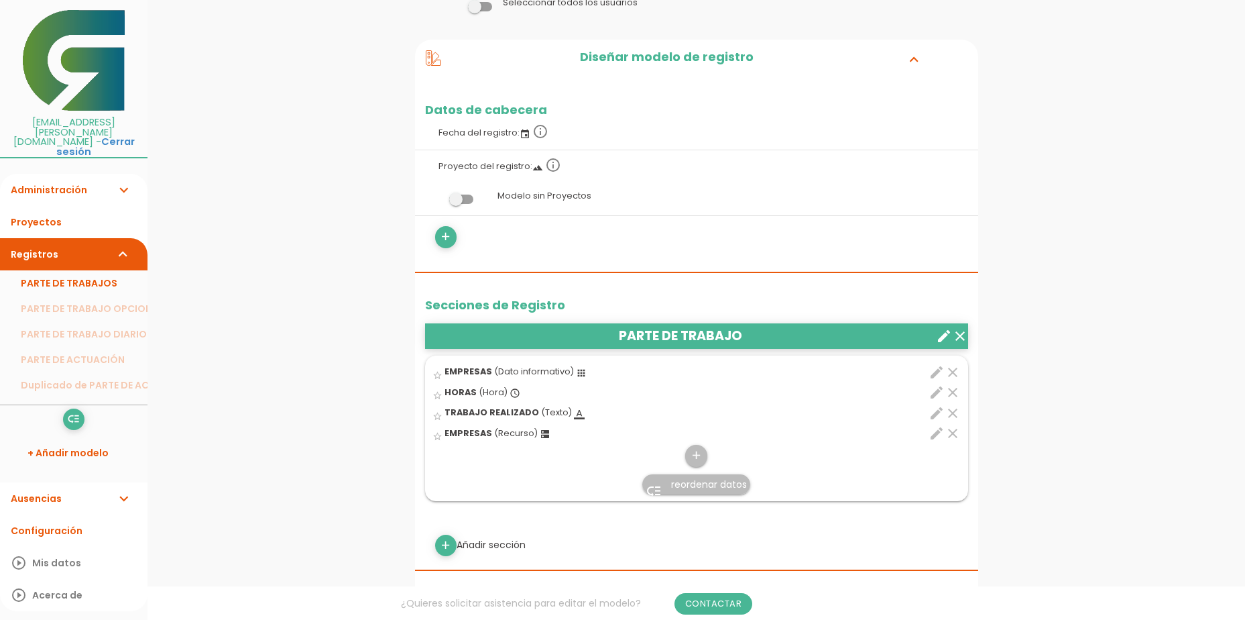
scroll to position [134, 0]
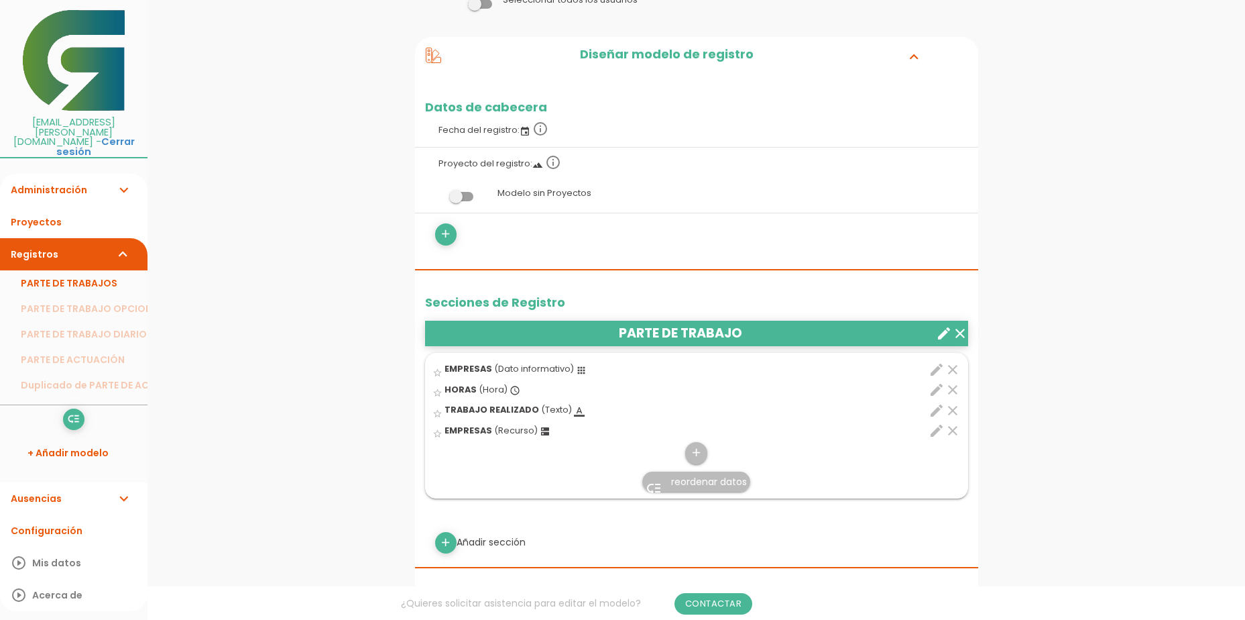
click at [724, 482] on span "reordenar datos" at bounding box center [709, 481] width 76 height 13
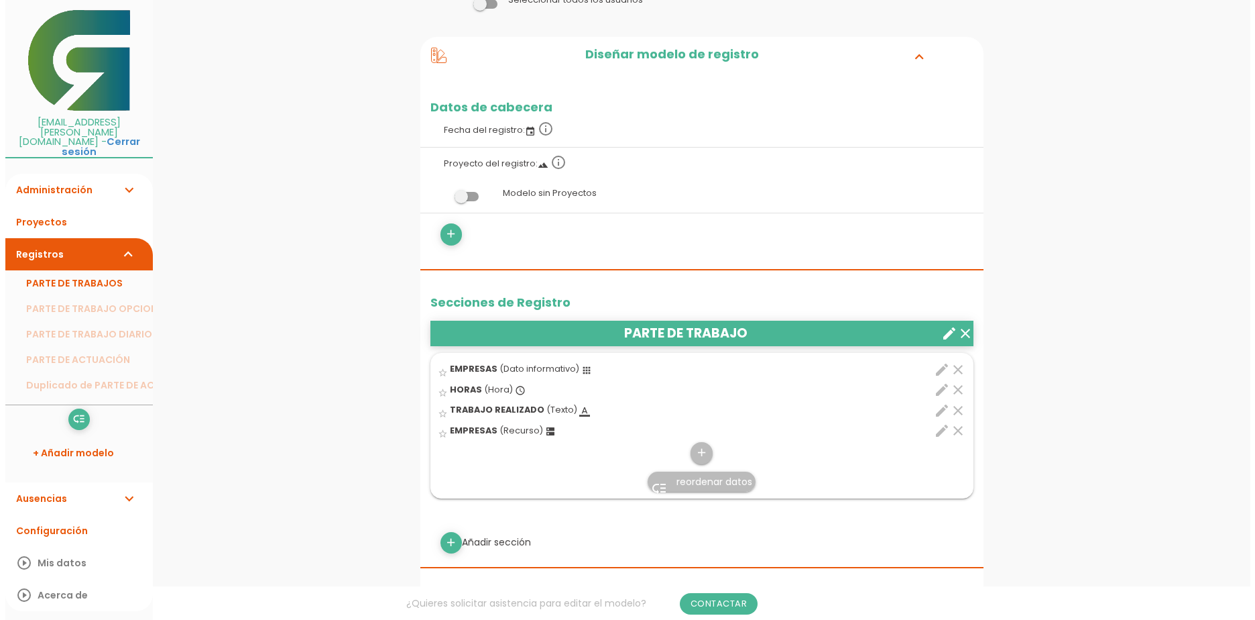
scroll to position [0, 0]
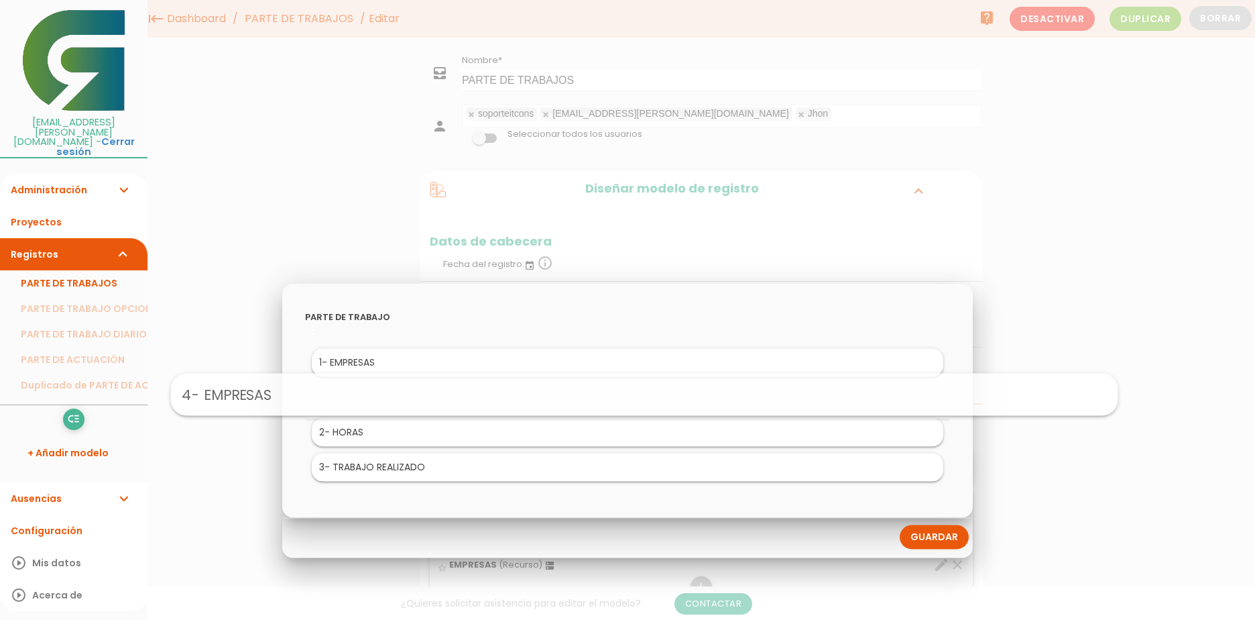
drag, startPoint x: 425, startPoint y: 461, endPoint x: 442, endPoint y: 388, distance: 75.0
click at [925, 541] on link "Guardar" at bounding box center [934, 537] width 69 height 24
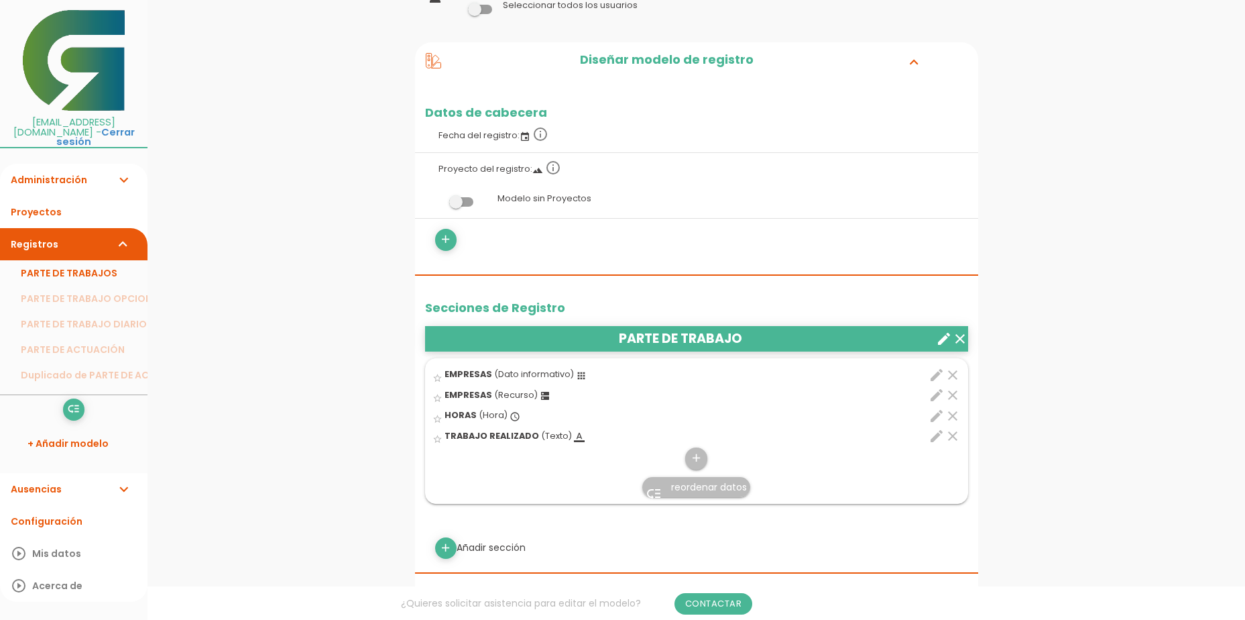
scroll to position [134, 0]
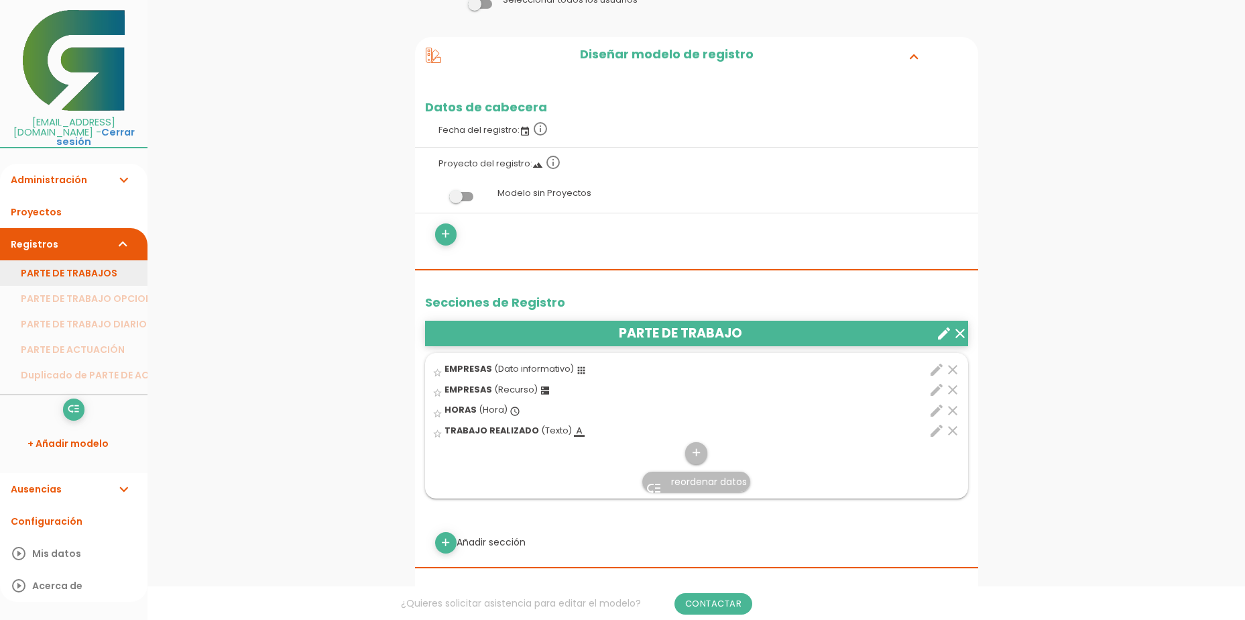
click at [76, 264] on link "PARTE DE TRABAJOS" at bounding box center [74, 272] width 148 height 25
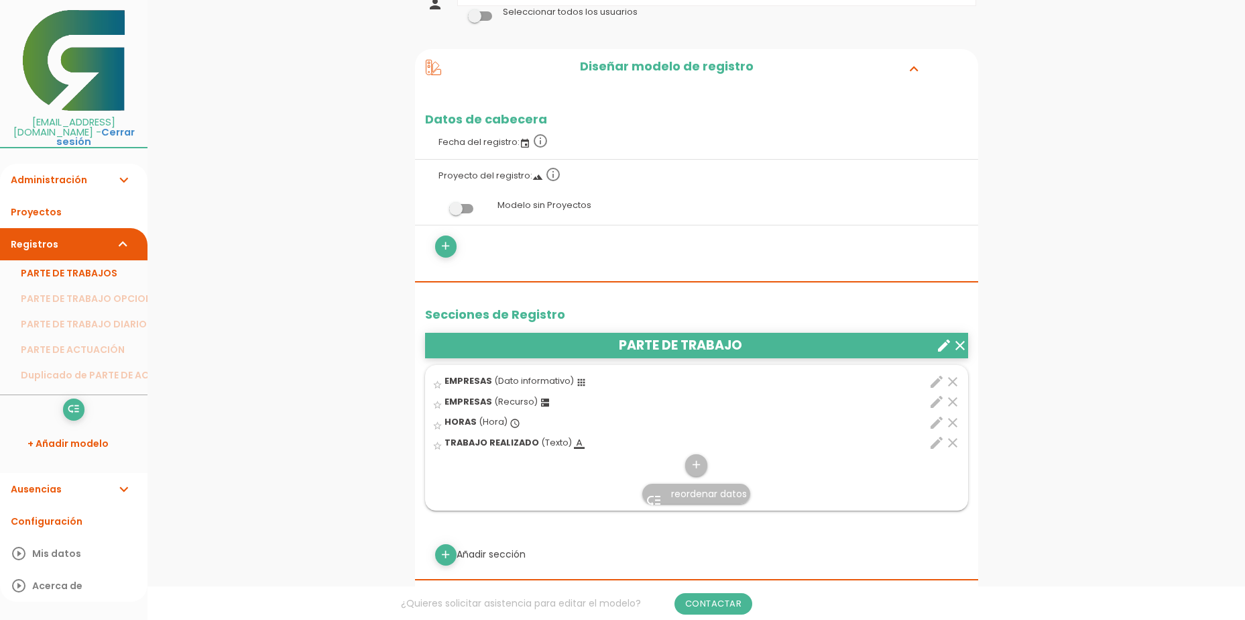
scroll to position [134, 0]
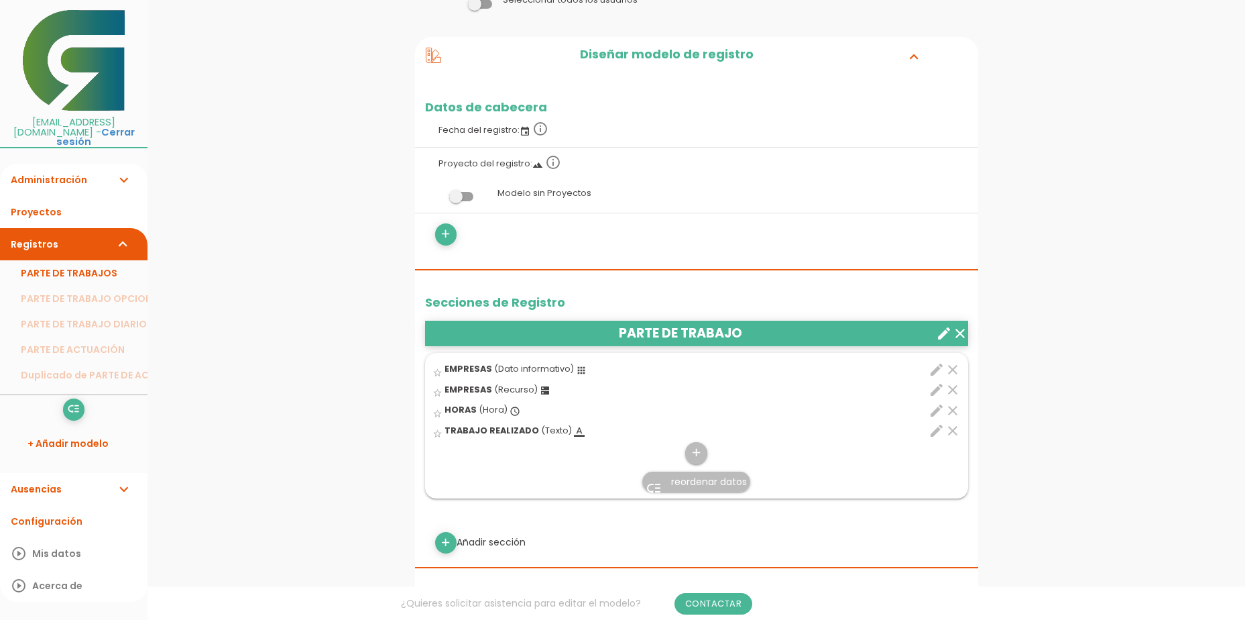
click at [934, 366] on icon "edit" at bounding box center [937, 369] width 16 height 16
select select "525"
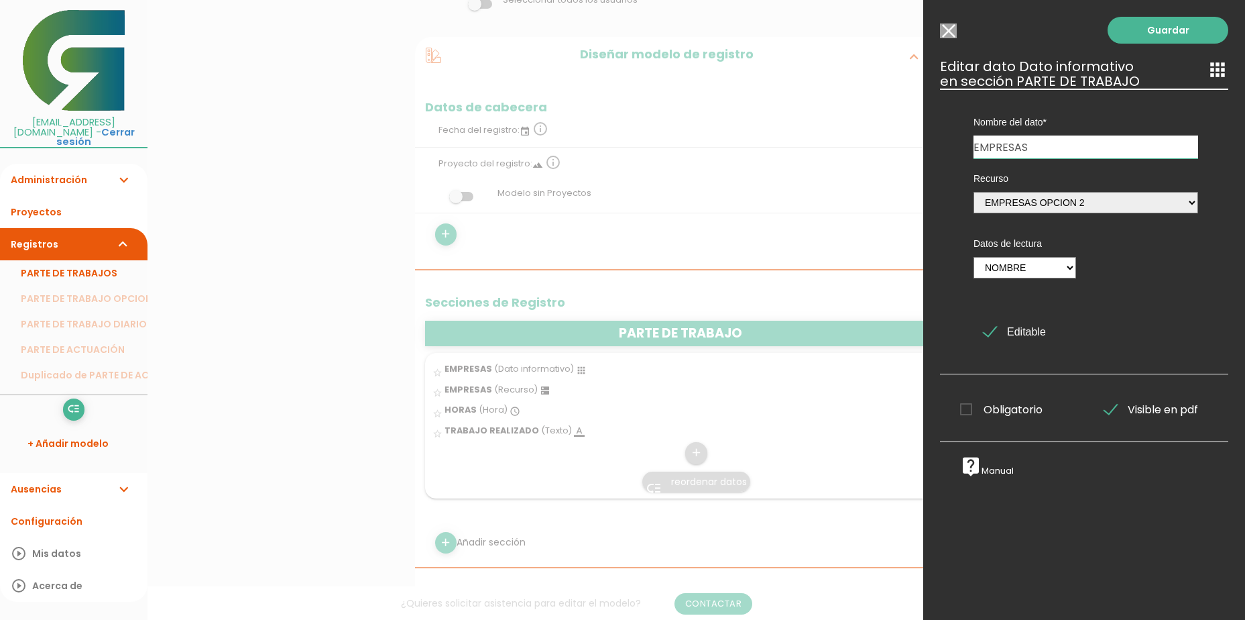
drag, startPoint x: 1039, startPoint y: 146, endPoint x: 950, endPoint y: 147, distance: 89.2
click at [950, 147] on div "Nombre del dato EMPRESAS EMPRESAS HORAS TRABAJO REALIZADO Tipo de dato Número T…" at bounding box center [1084, 232] width 288 height 286
type input "NOMBRE"
click at [1142, 32] on link "Guardar" at bounding box center [1168, 30] width 121 height 27
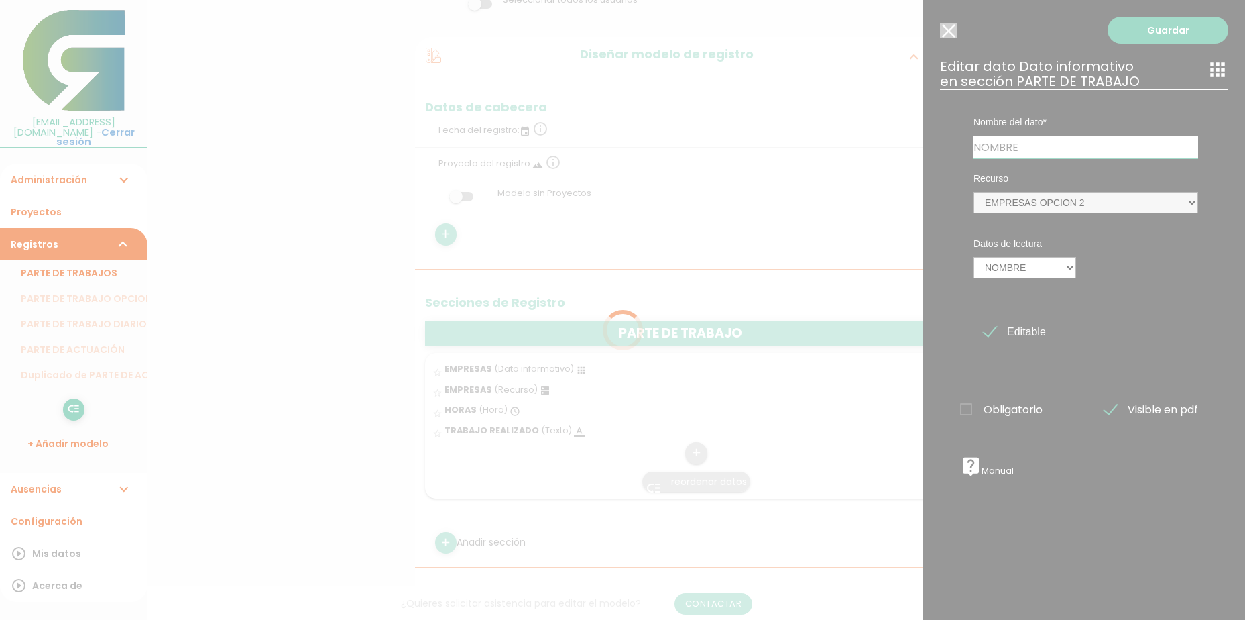
scroll to position [115, 0]
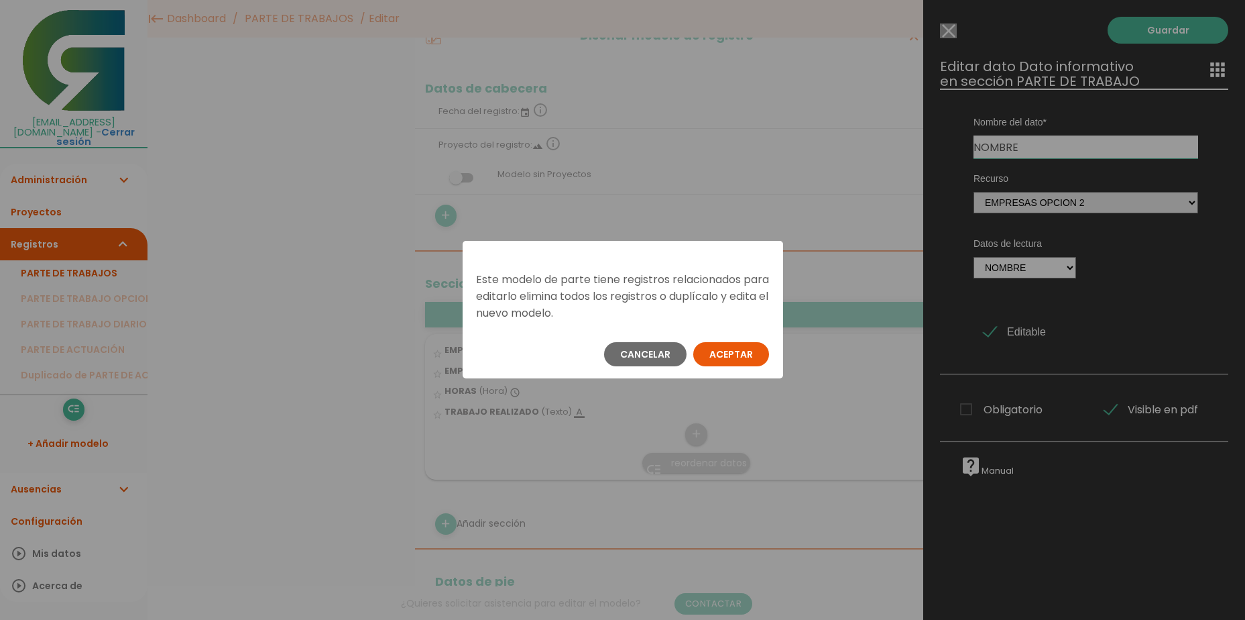
click at [758, 354] on button "Aceptar" at bounding box center [731, 354] width 76 height 24
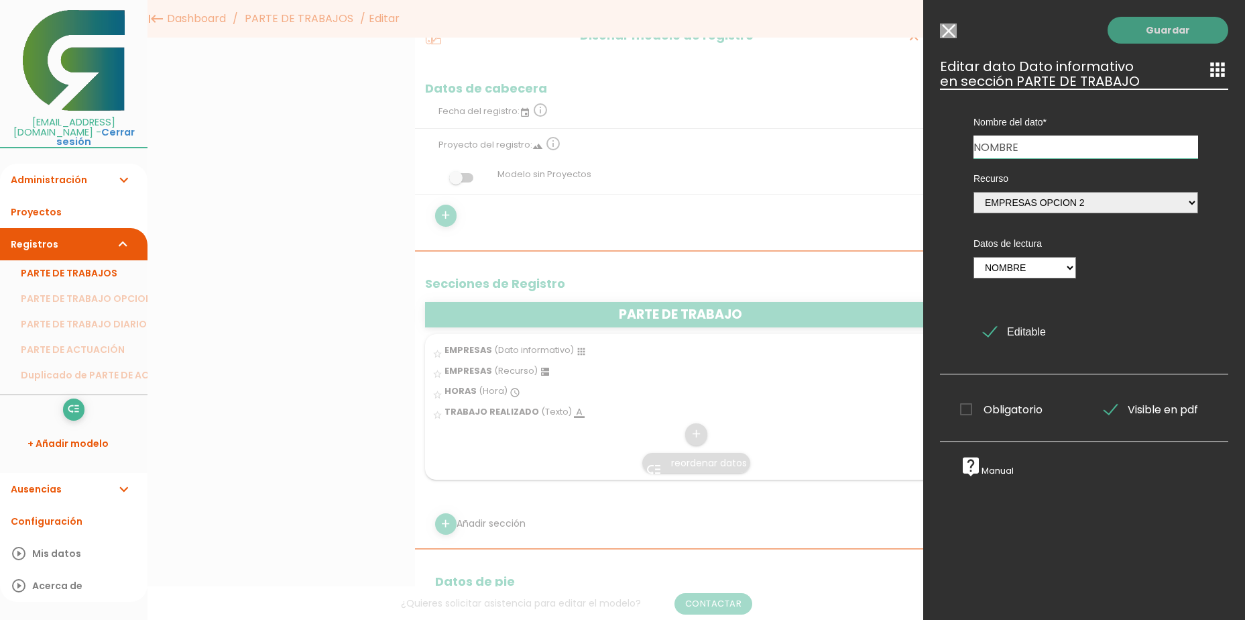
click at [1119, 36] on link "Guardar" at bounding box center [1168, 30] width 121 height 27
click at [1129, 32] on link "Guardar" at bounding box center [1168, 30] width 121 height 27
click at [732, 368] on div at bounding box center [622, 232] width 1245 height 775
click at [948, 30] on input "Seleccionar todos los usuarios" at bounding box center [948, 30] width 17 height 15
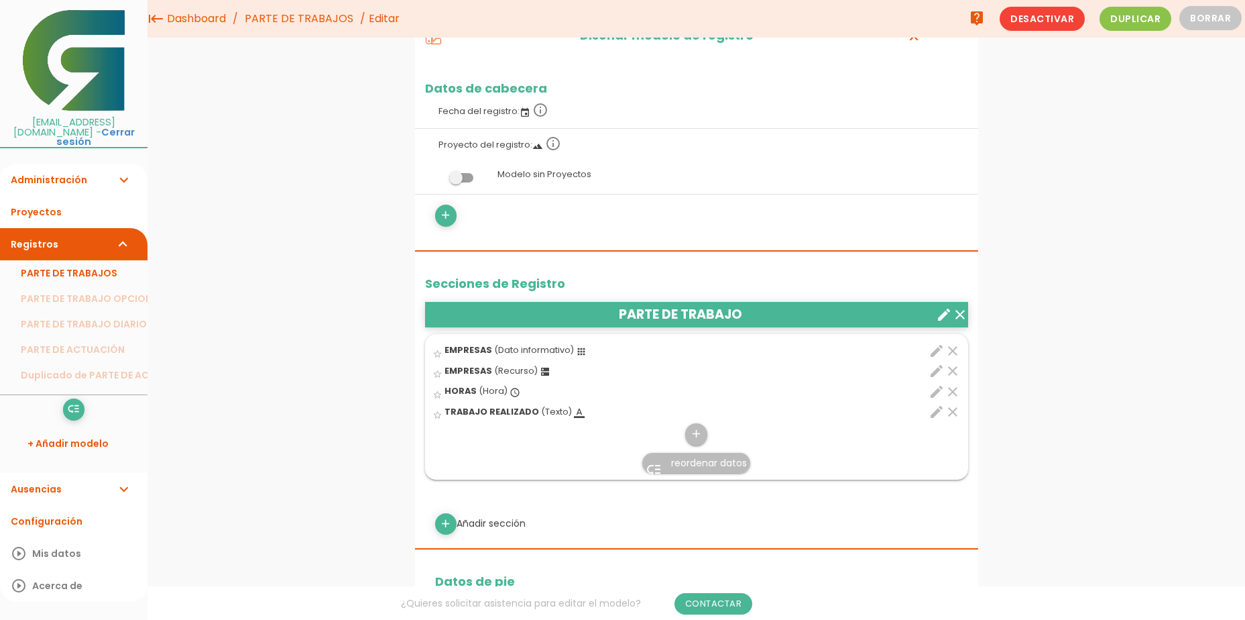
click at [473, 351] on span "EMPRESAS" at bounding box center [469, 349] width 48 height 11
click at [0, 0] on input "star_border" at bounding box center [0, 0] width 0 height 0
click at [451, 352] on span "EMPRESAS" at bounding box center [469, 349] width 48 height 11
click at [0, 0] on input "star" at bounding box center [0, 0] width 0 height 0
click at [440, 357] on icon "star" at bounding box center [438, 354] width 10 height 10
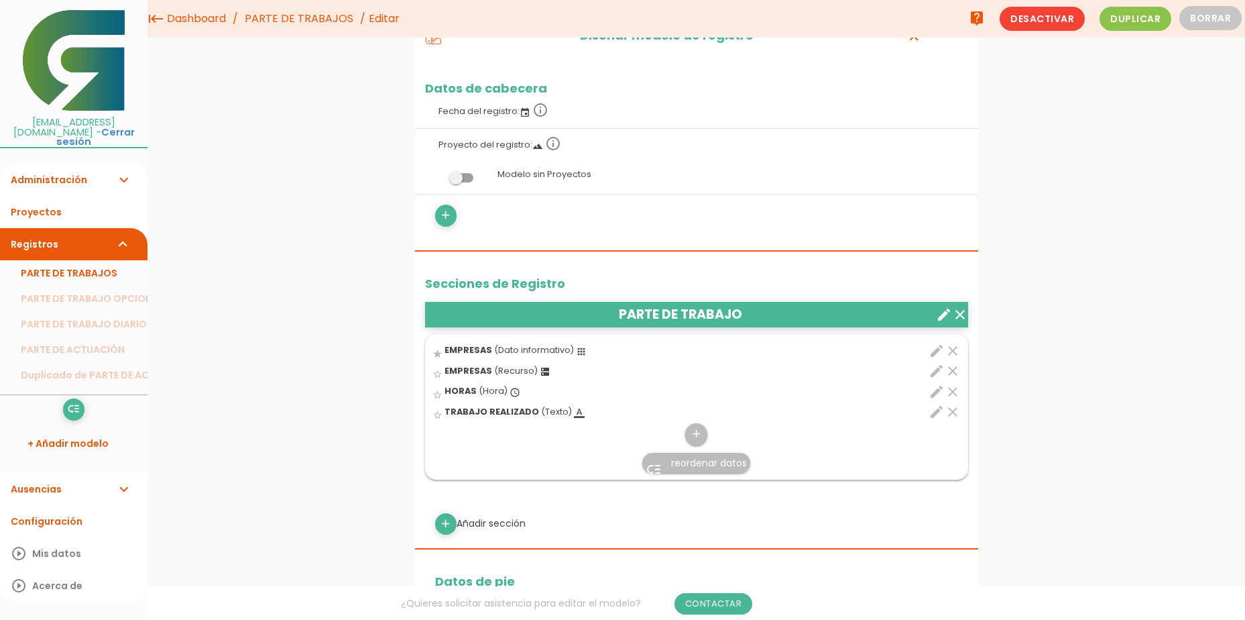
click at [433, 355] on icon "star" at bounding box center [438, 354] width 10 height 10
click at [473, 349] on span "EMPRESAS" at bounding box center [469, 349] width 48 height 11
click at [0, 0] on input "star" at bounding box center [0, 0] width 0 height 0
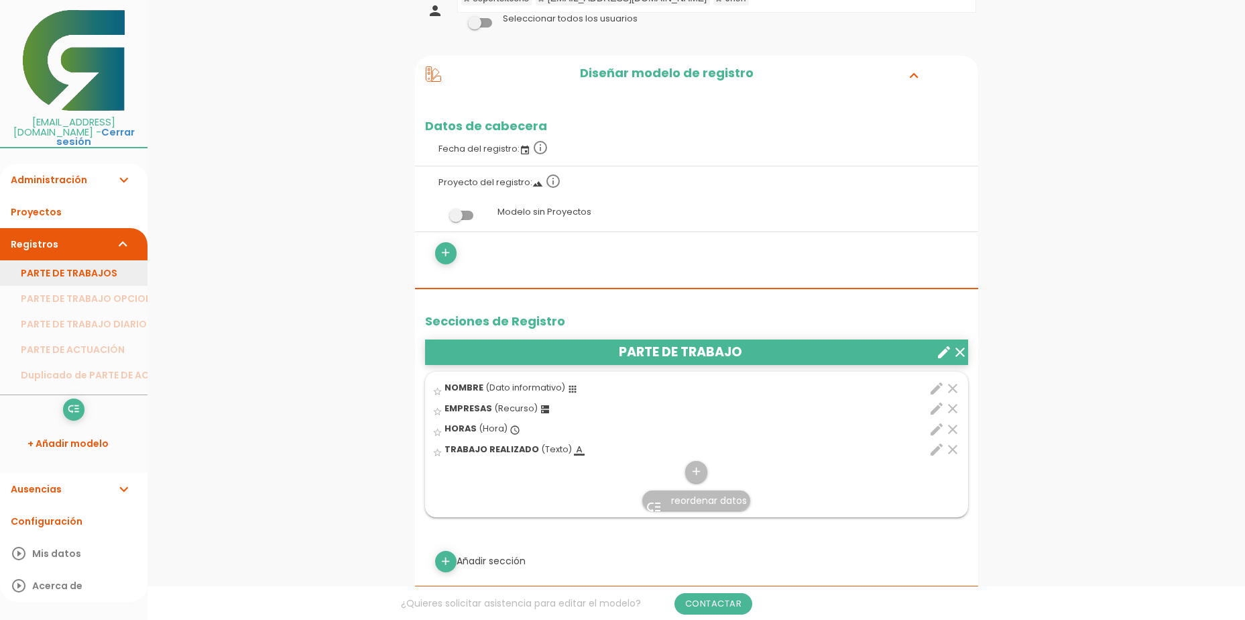
click at [97, 268] on link "PARTE DE TRABAJOS" at bounding box center [74, 272] width 148 height 25
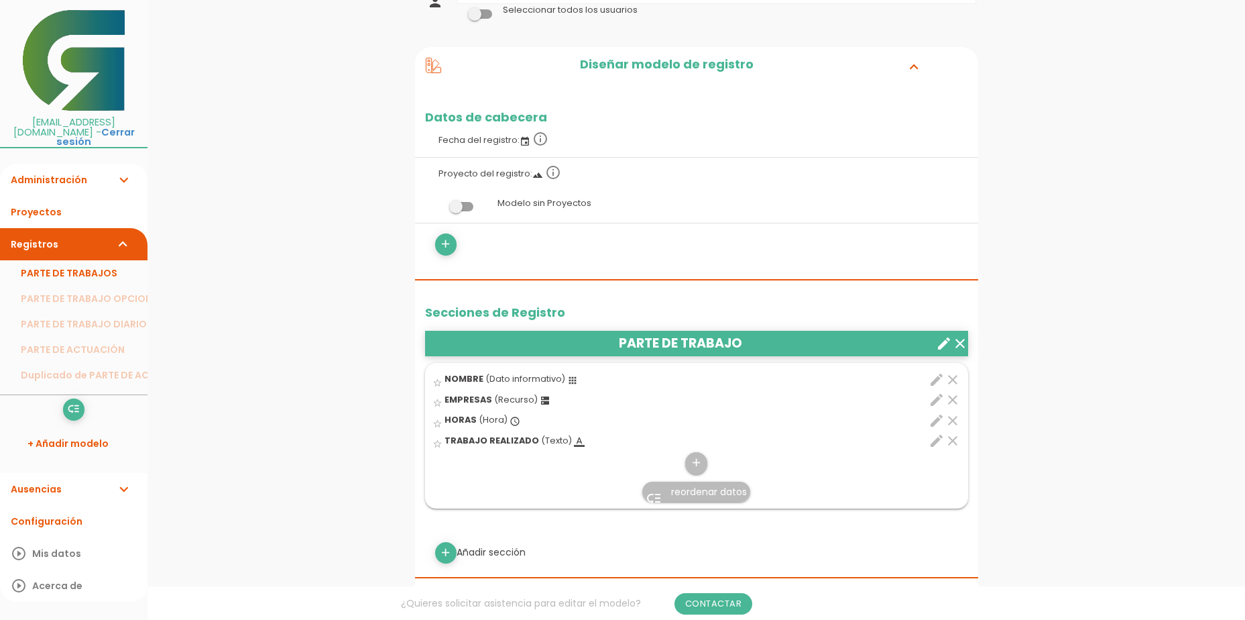
scroll to position [134, 0]
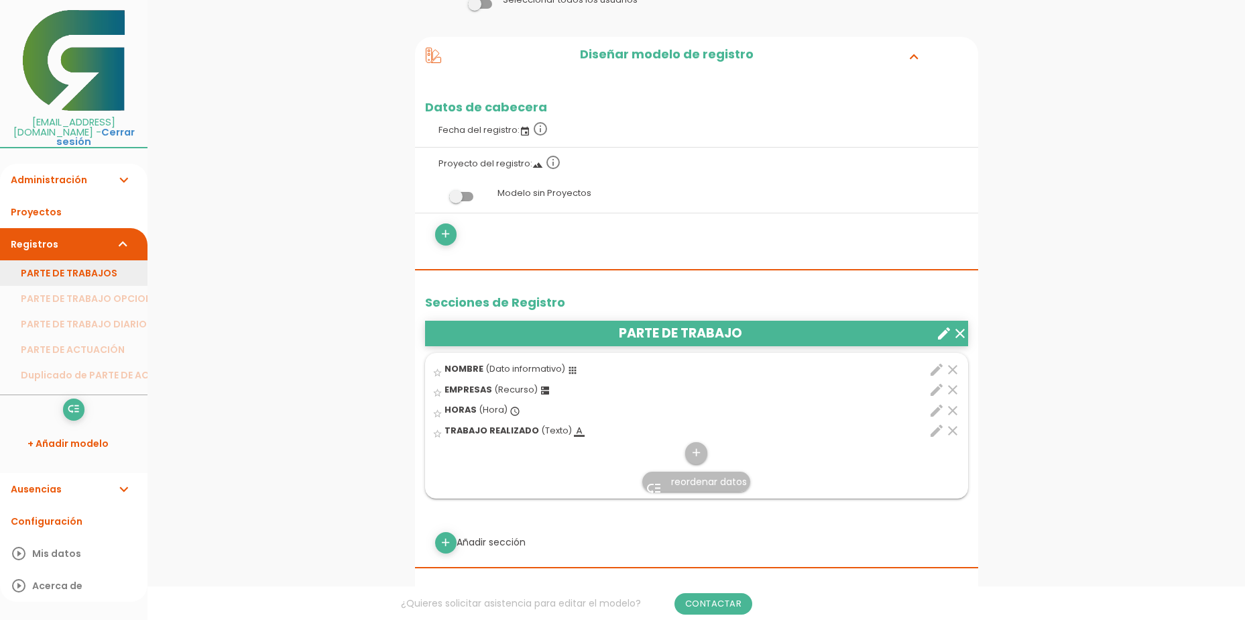
click at [71, 260] on link "PARTE DE TRABAJOS" at bounding box center [74, 272] width 148 height 25
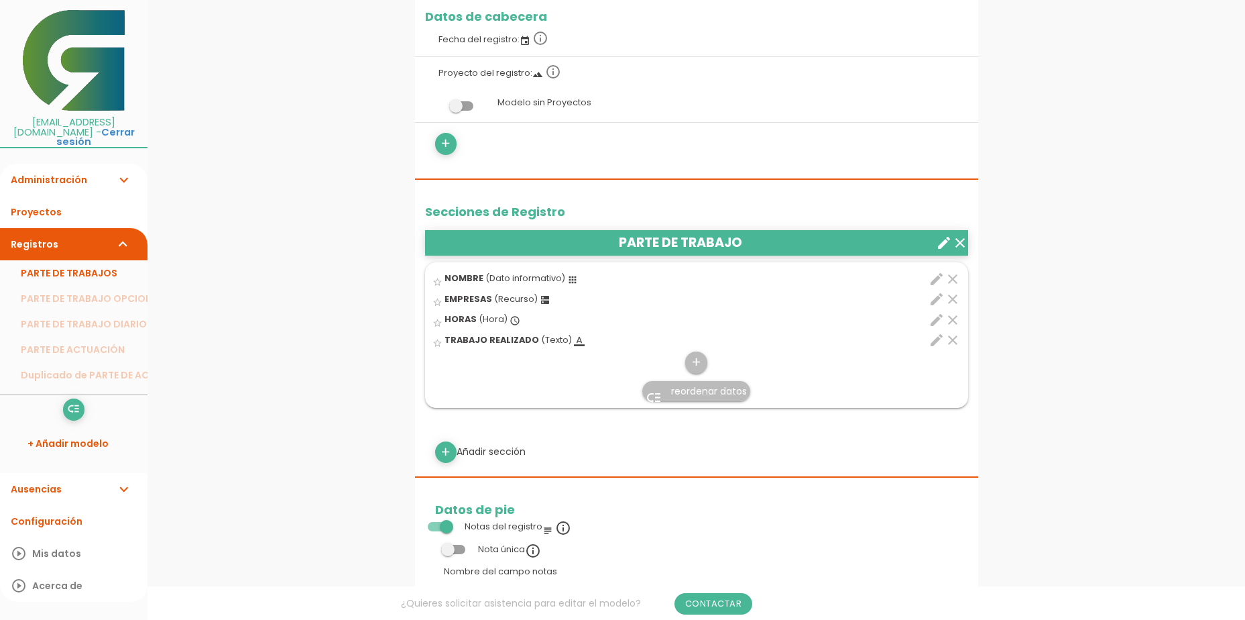
scroll to position [268, 0]
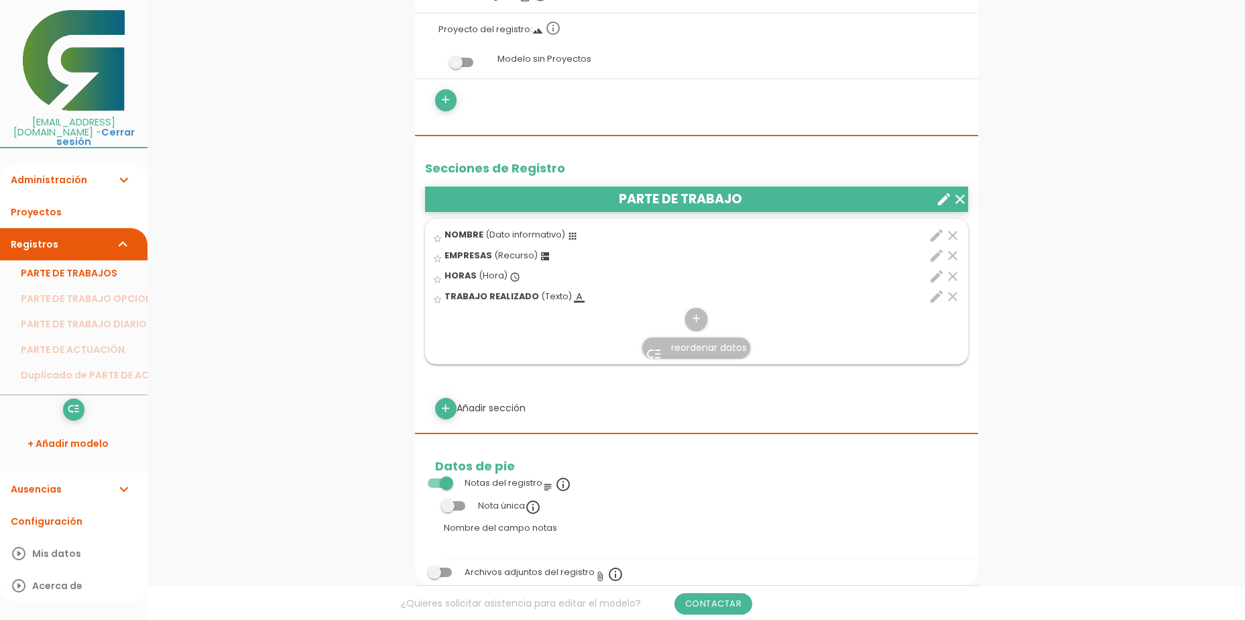
click at [939, 258] on icon "edit" at bounding box center [937, 255] width 16 height 16
select select "524"
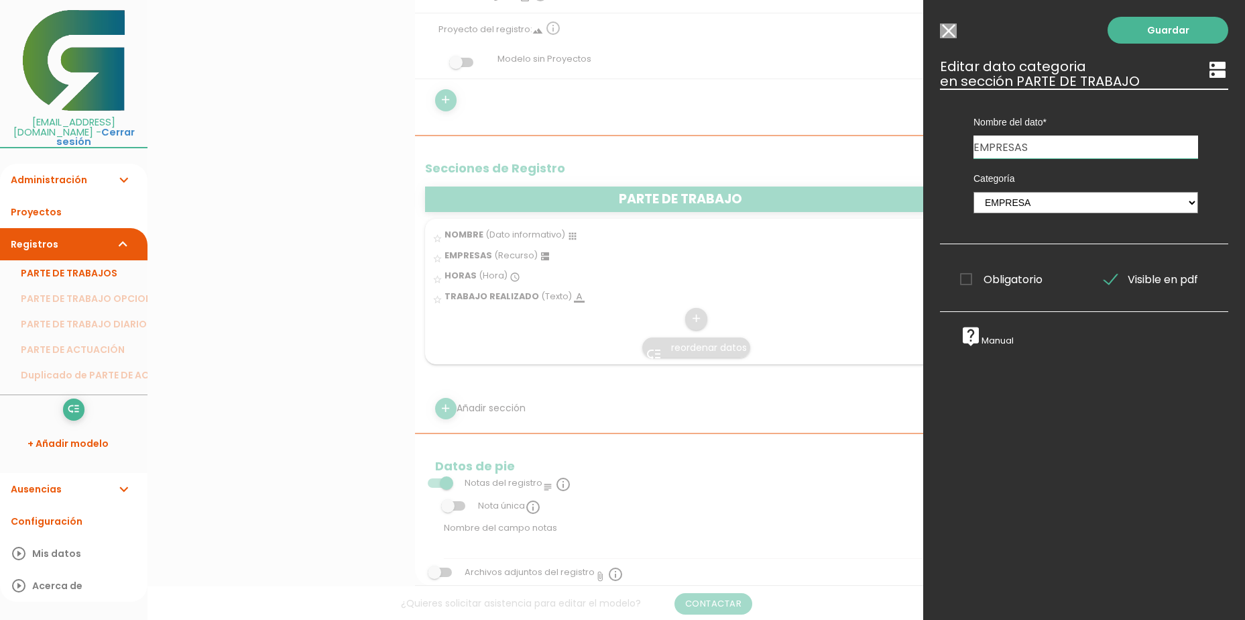
click at [1042, 146] on input "EMPRESAS" at bounding box center [1086, 146] width 225 height 23
type input "EMPRESA"
click at [1127, 38] on link "Guardar" at bounding box center [1168, 30] width 121 height 27
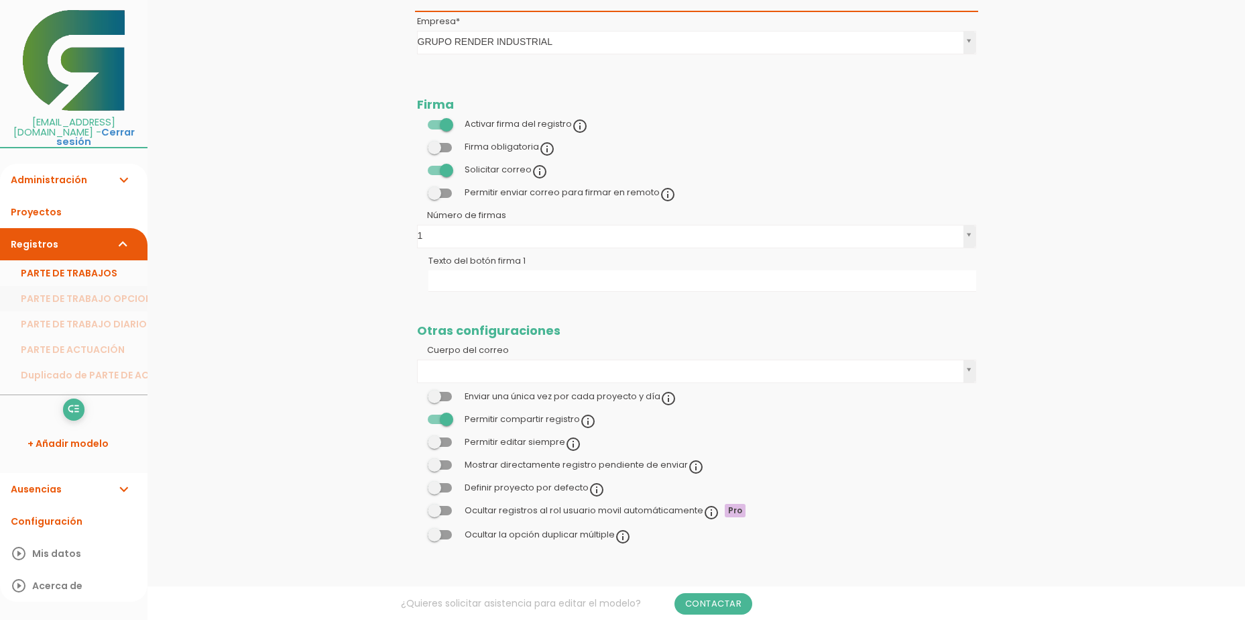
scroll to position [268, 0]
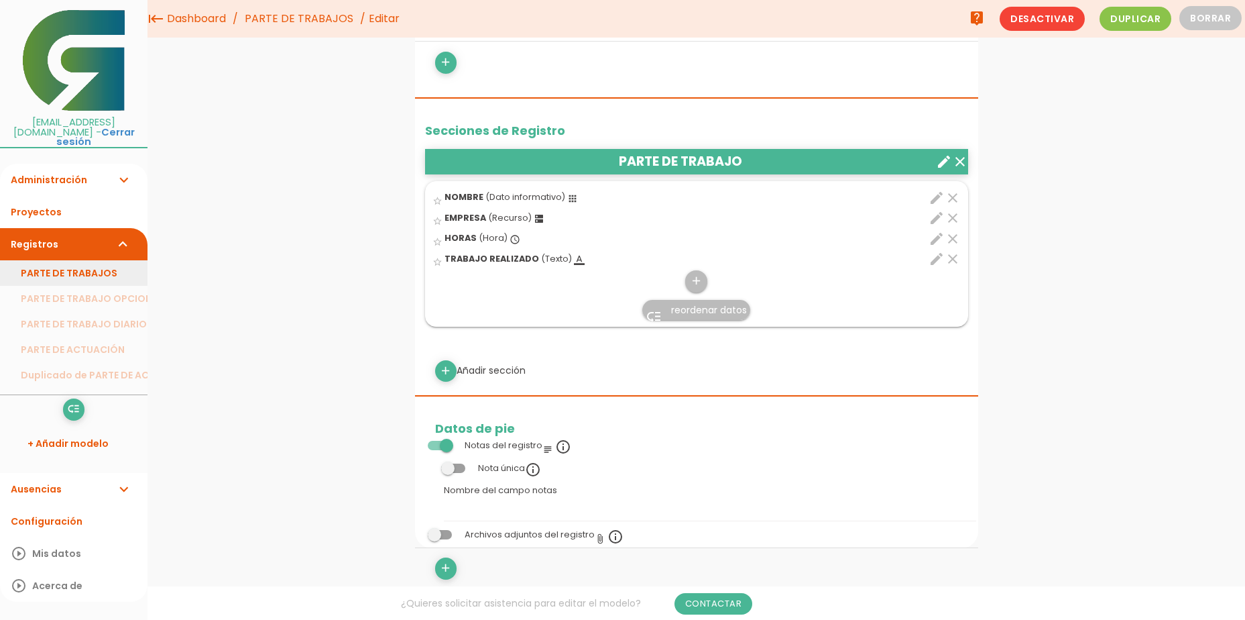
click at [50, 267] on link "PARTE DE TRABAJOS" at bounding box center [74, 272] width 148 height 25
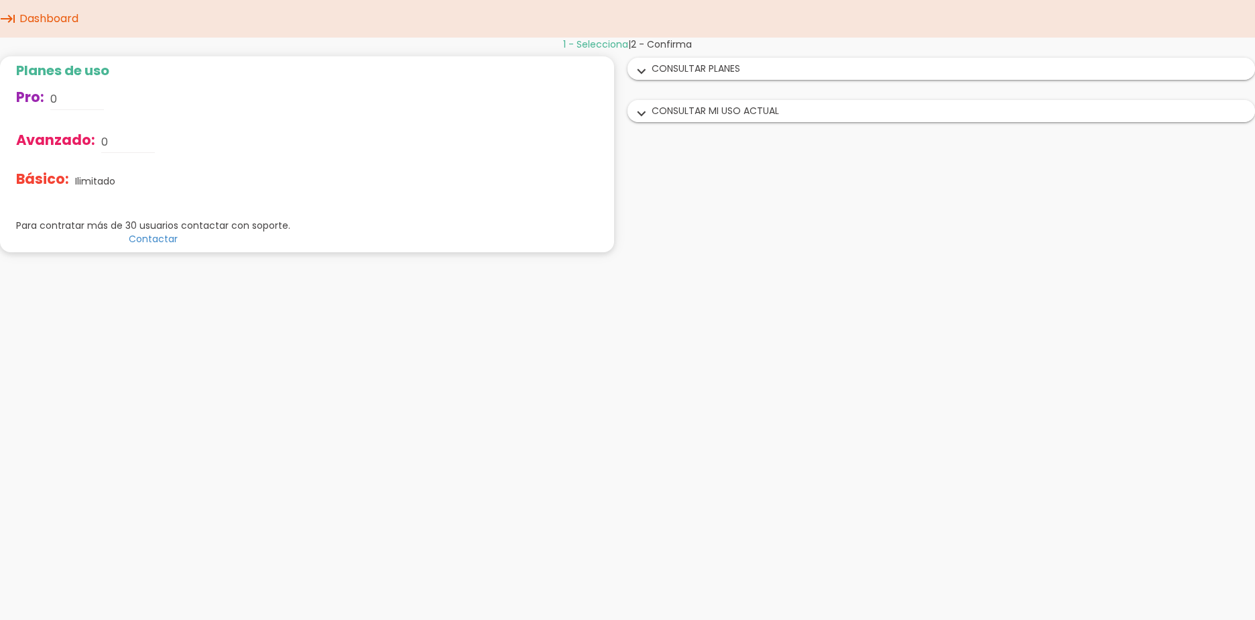
click at [688, 67] on div "expand_more CONSULTAR PLANES" at bounding box center [941, 68] width 626 height 21
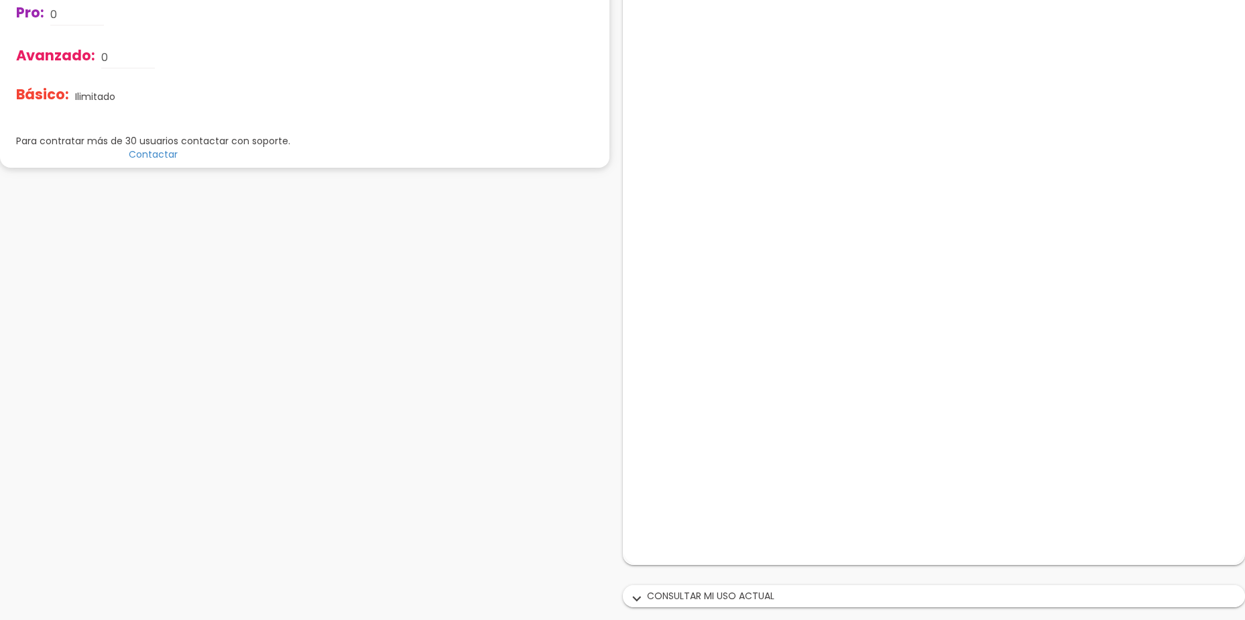
scroll to position [85, 0]
click at [730, 592] on div "expand_more CONSULTAR MI USO ACTUAL" at bounding box center [935, 595] width 622 height 21
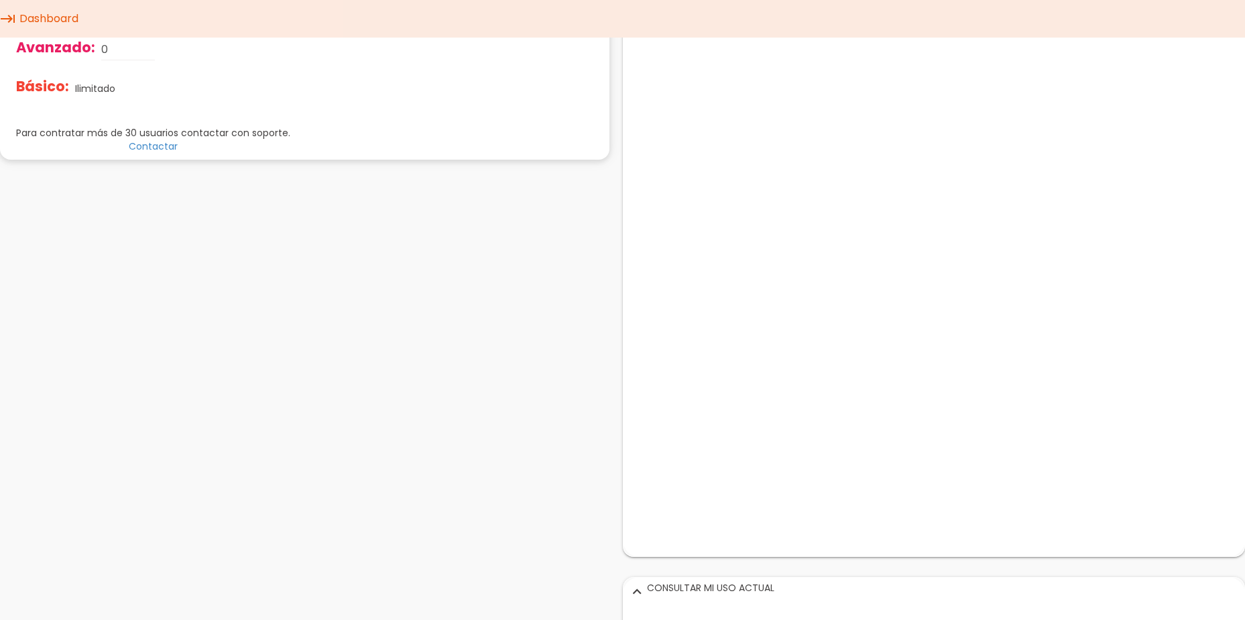
scroll to position [0, 0]
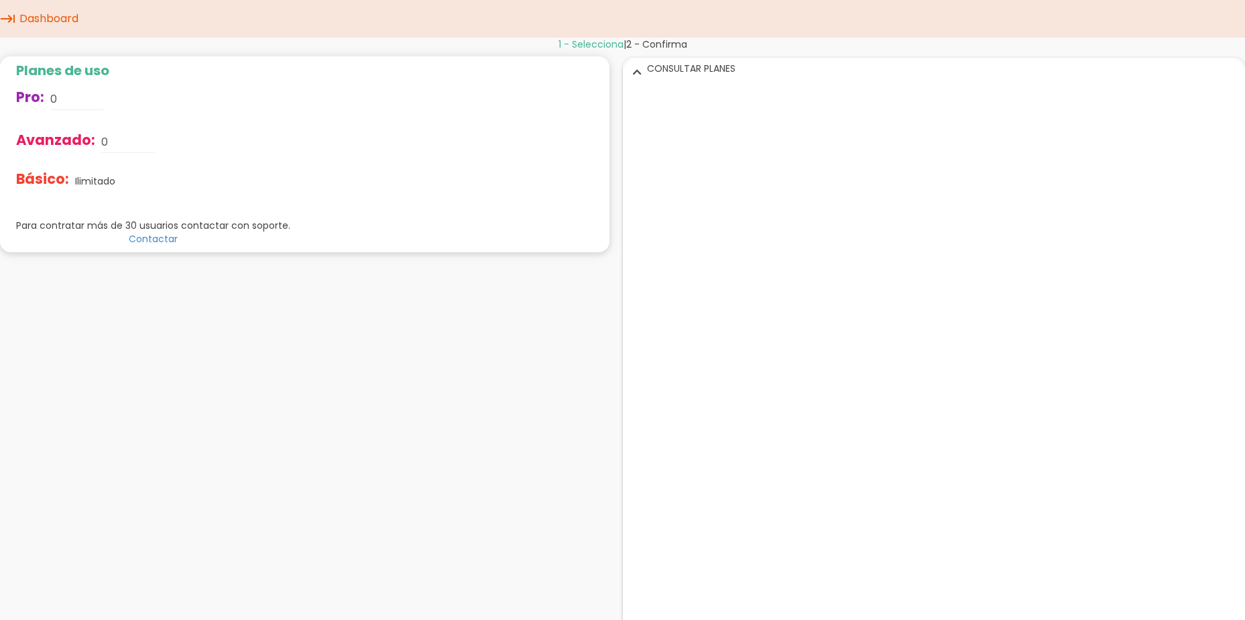
click at [638, 68] on icon "expand_more" at bounding box center [636, 71] width 21 height 17
click at [645, 115] on icon "expand_more" at bounding box center [636, 113] width 21 height 17
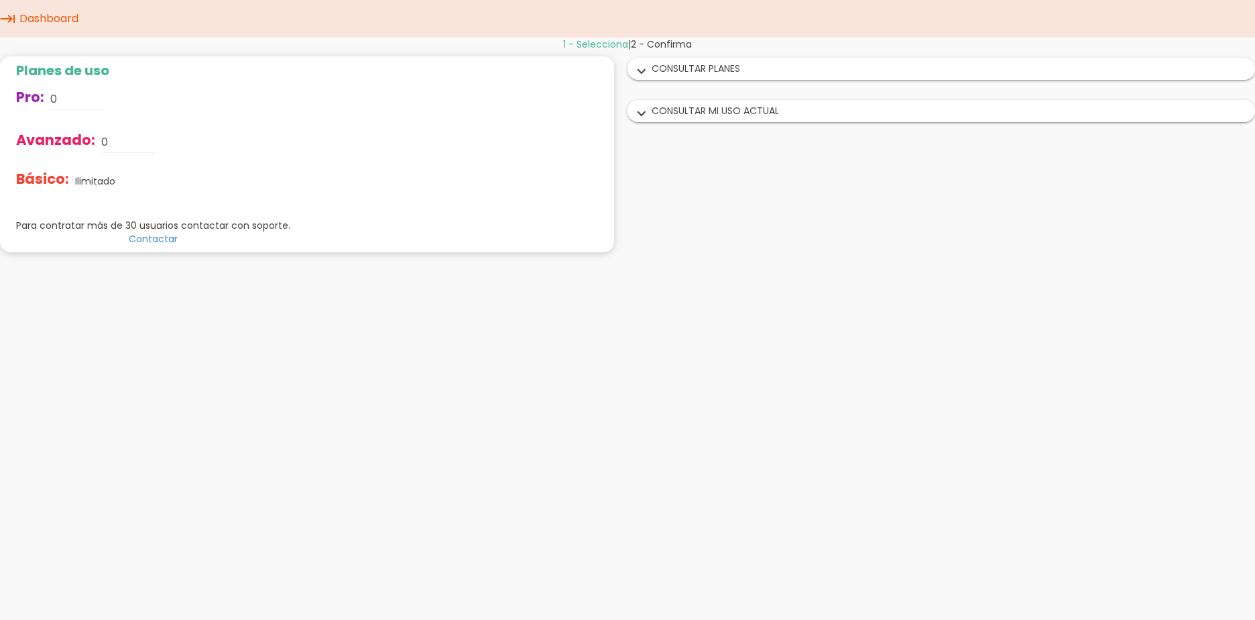
click at [674, 73] on div "expand_more CONSULTAR PLANES" at bounding box center [941, 68] width 626 height 21
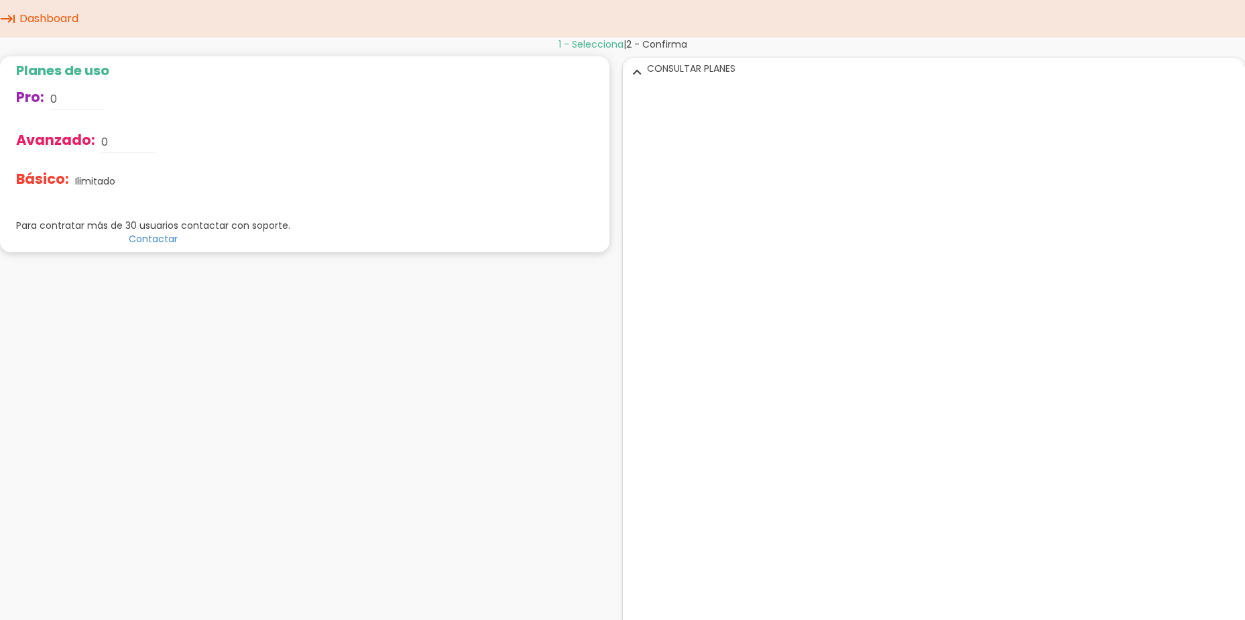
click at [34, 99] on span "Pro:" at bounding box center [30, 96] width 28 height 19
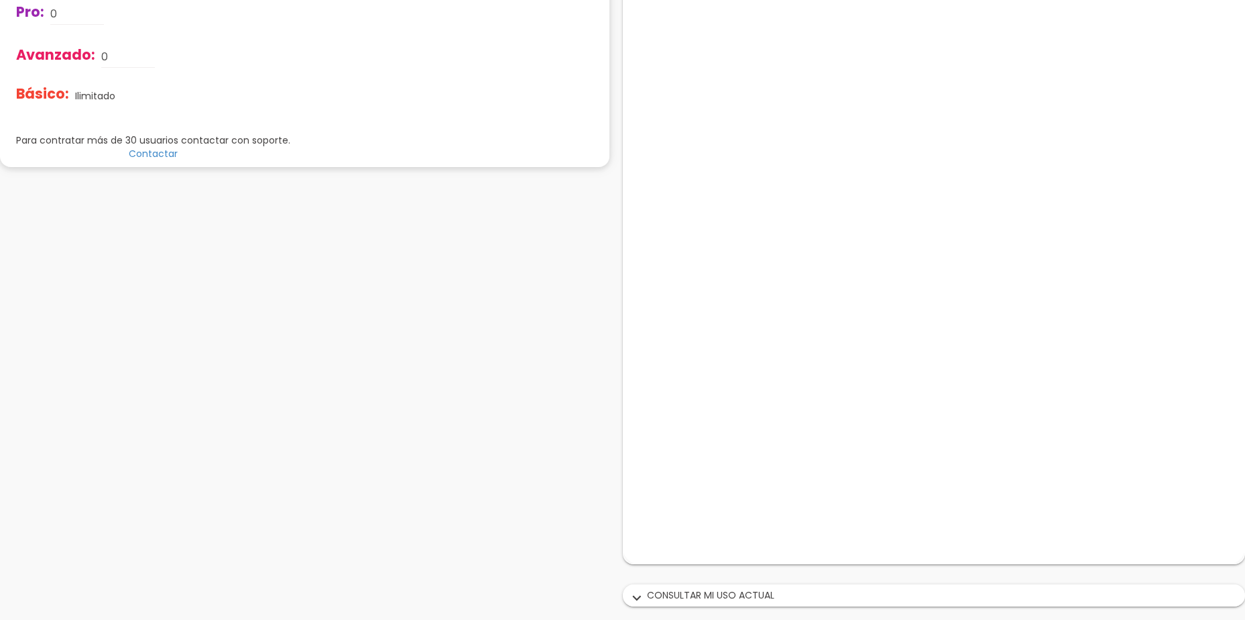
click at [725, 593] on div "expand_more CONSULTAR MI USO ACTUAL" at bounding box center [935, 595] width 622 height 21
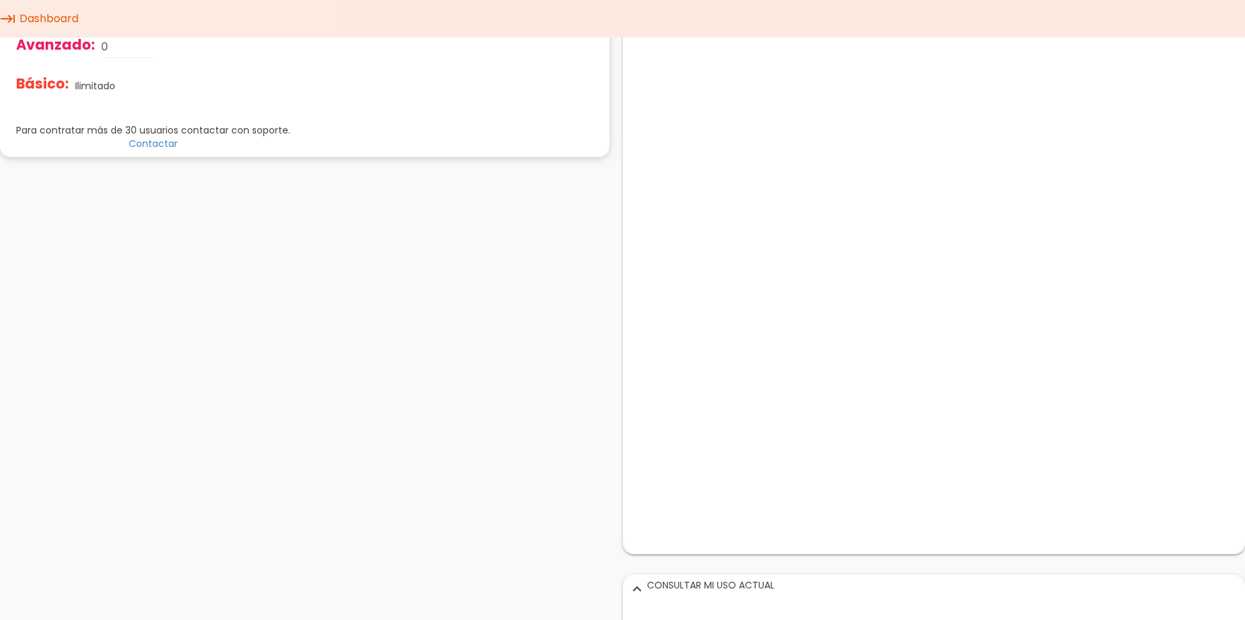
scroll to position [0, 0]
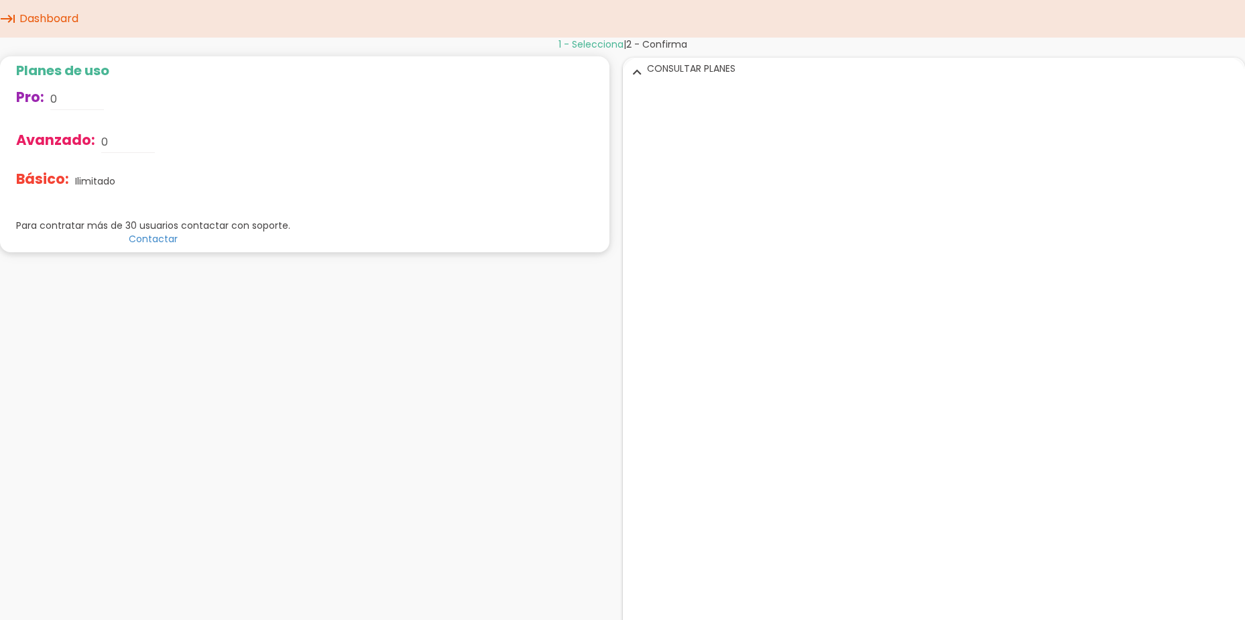
click at [9, 18] on icon "keyboard_tab" at bounding box center [8, 19] width 16 height 38
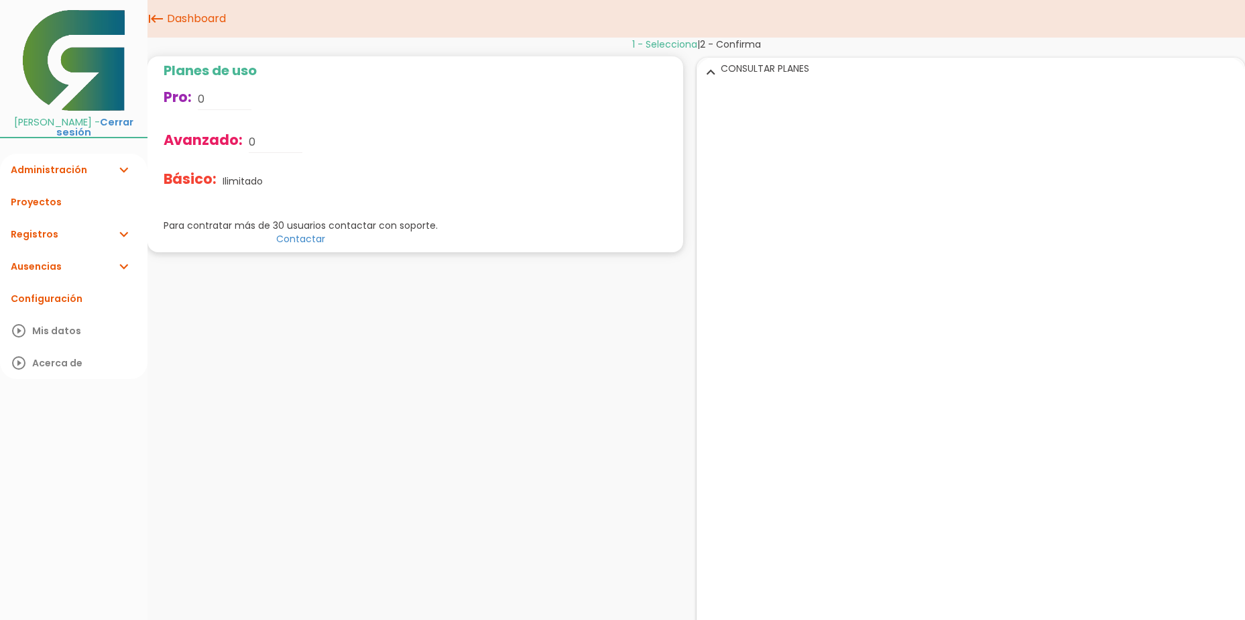
click at [52, 168] on link "Administración expand_more" at bounding box center [74, 170] width 148 height 32
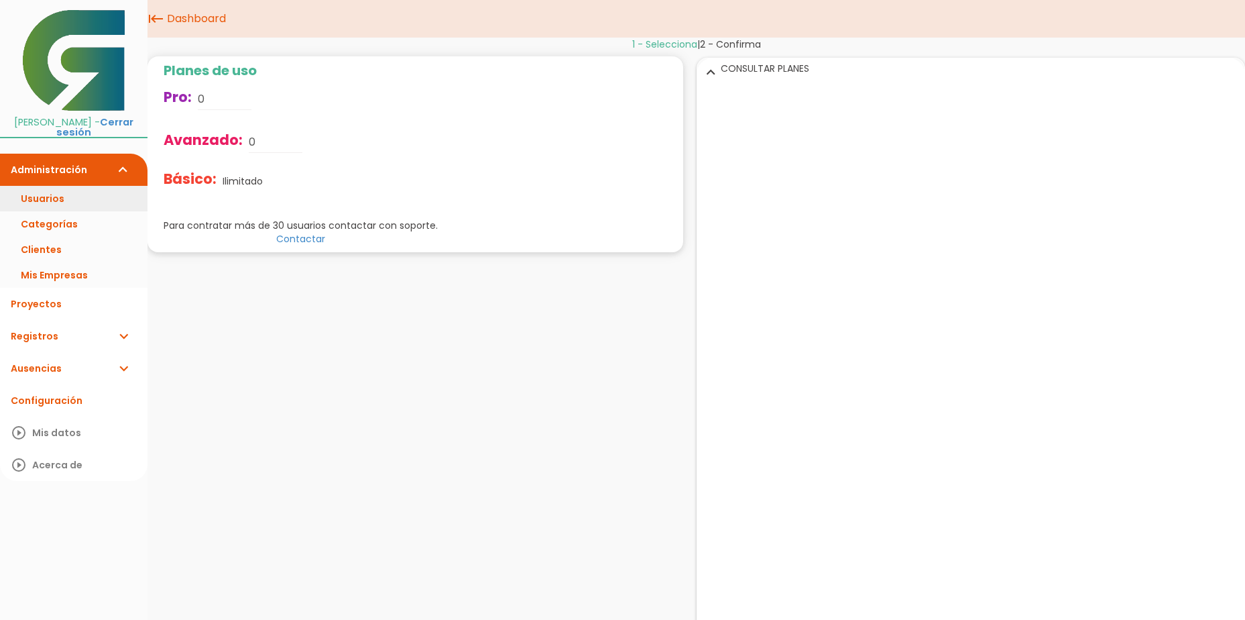
click at [50, 202] on link "Usuarios" at bounding box center [74, 198] width 148 height 25
